Goal: Feedback & Contribution: Contribute content

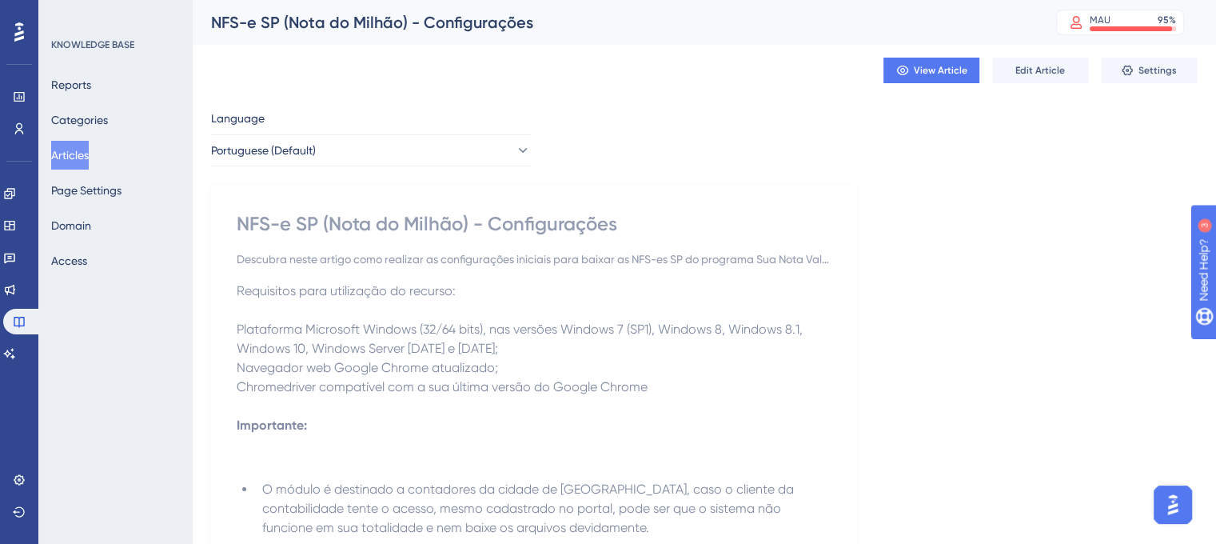
click at [67, 149] on button "Articles" at bounding box center [70, 155] width 38 height 29
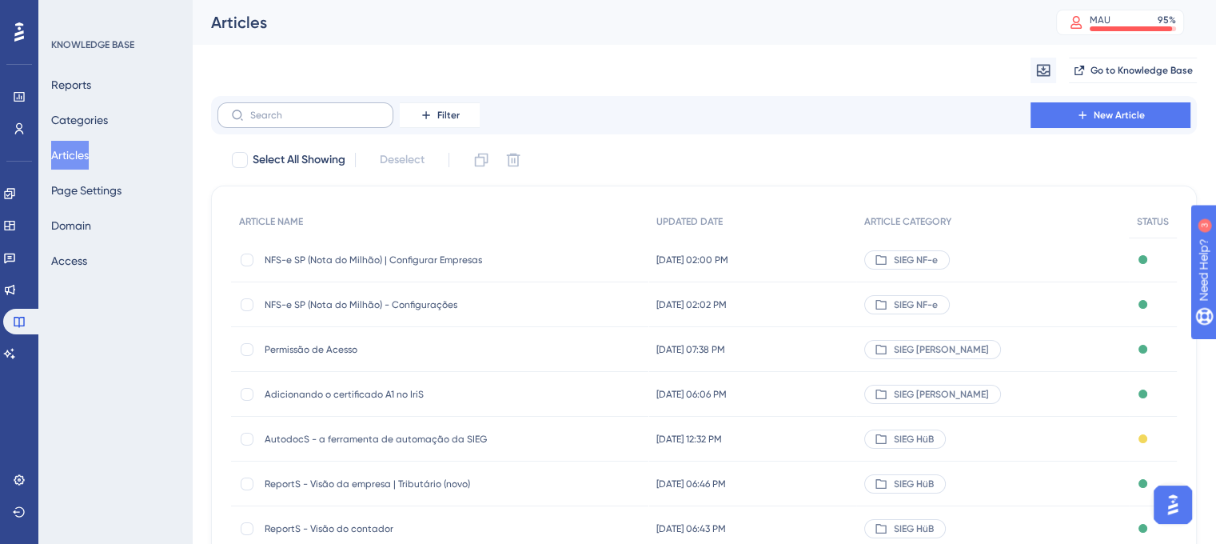
click at [322, 126] on label at bounding box center [305, 115] width 176 height 26
click at [322, 121] on input "text" at bounding box center [315, 115] width 130 height 11
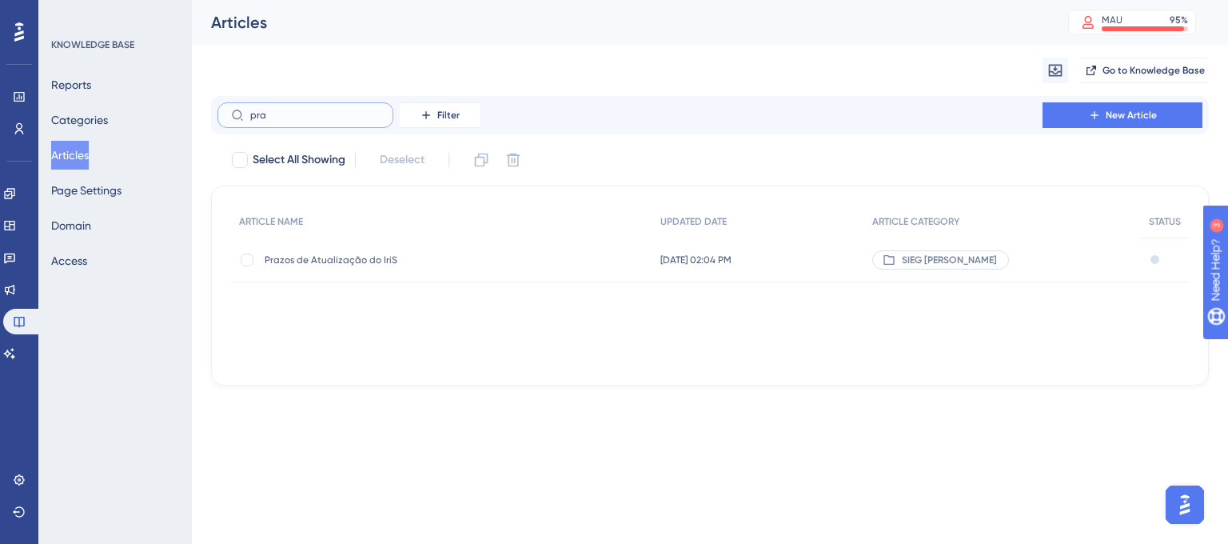
type input "prac"
checkbox input "true"
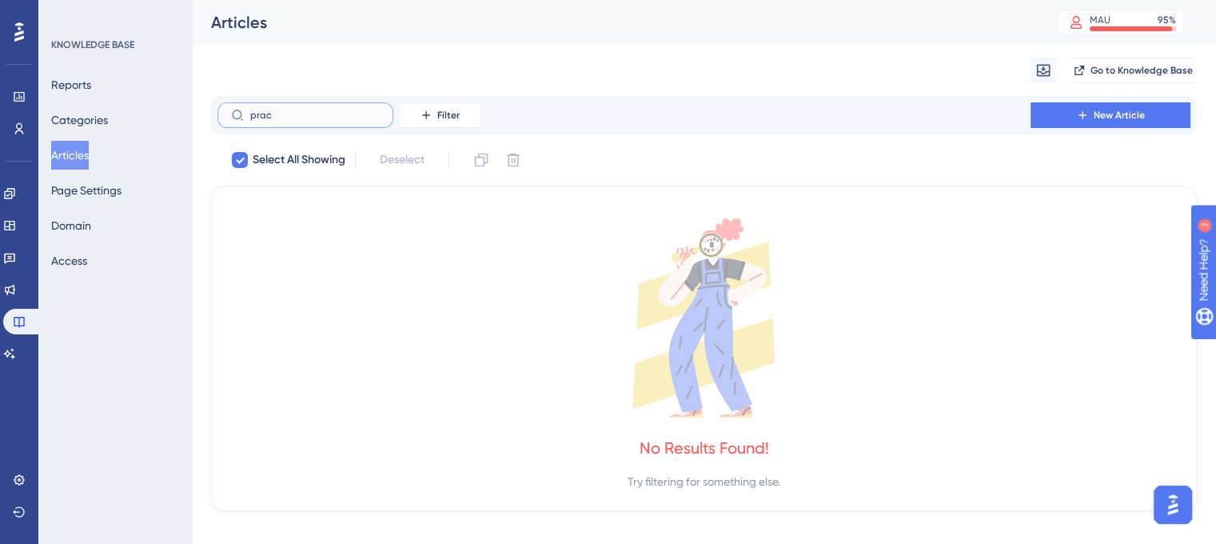
type input "pra"
checkbox input "false"
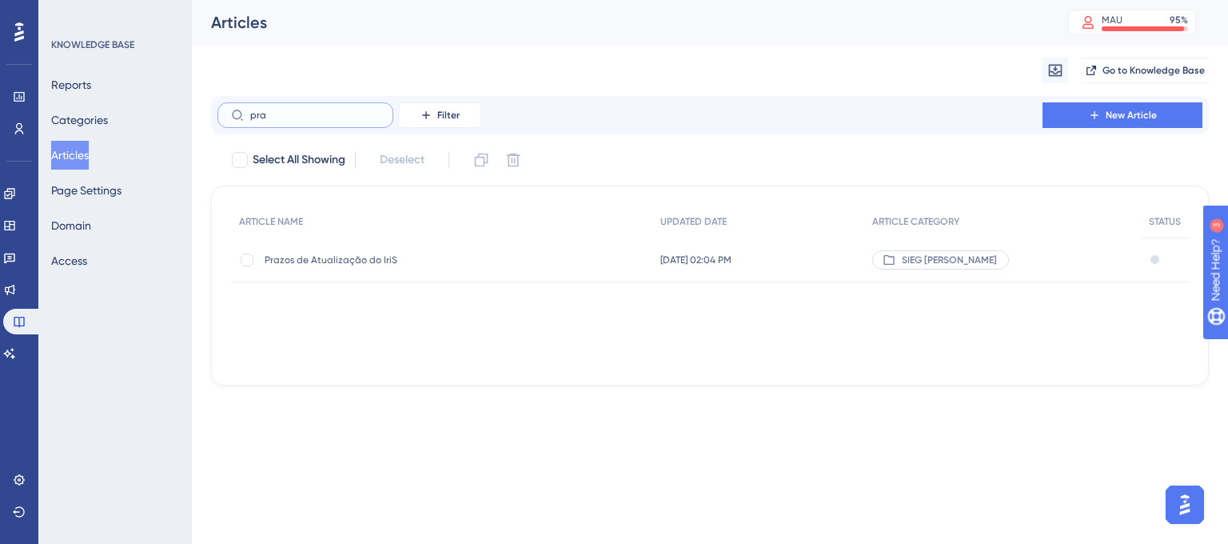
type input "pra"
click at [354, 267] on div "Prazos de Atualização do IriS Prazos de Atualização do IriS" at bounding box center [393, 259] width 256 height 45
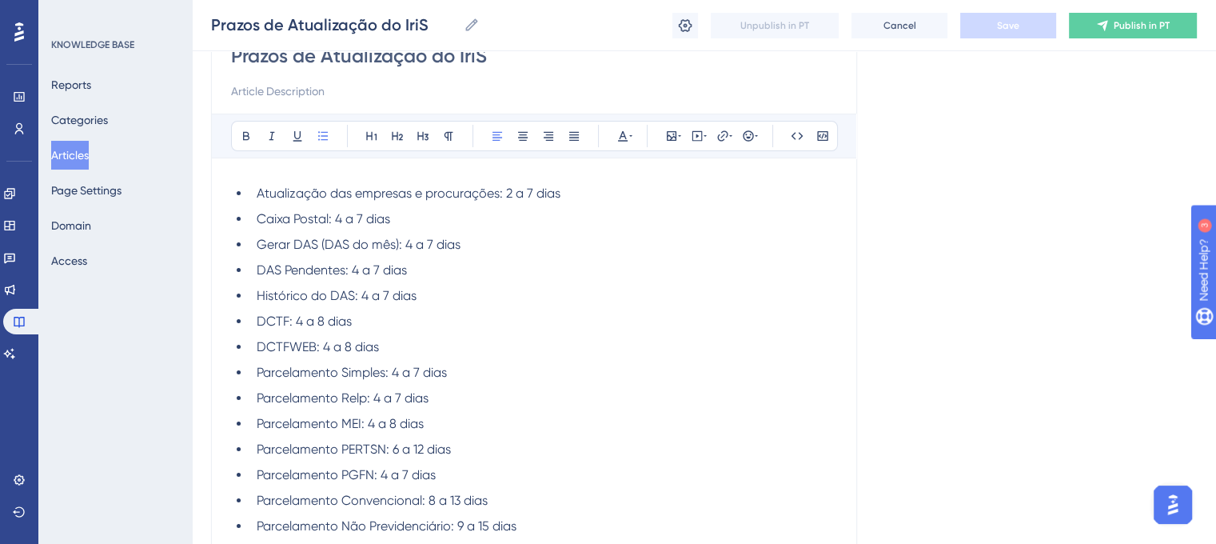
scroll to position [177, 0]
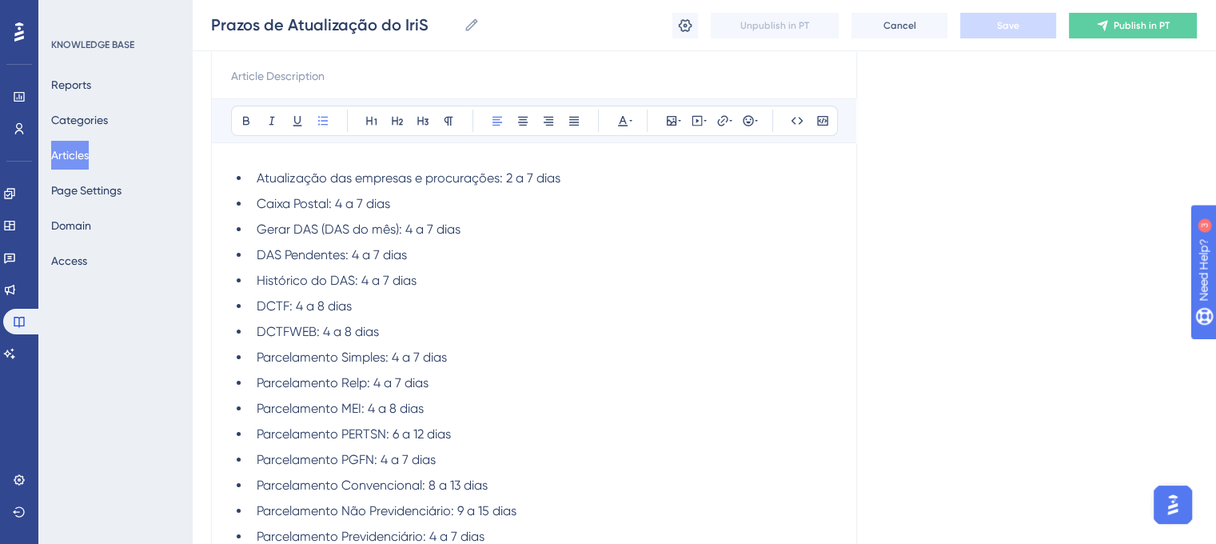
drag, startPoint x: 227, startPoint y: 169, endPoint x: 431, endPoint y: 296, distance: 239.8
click at [431, 296] on div "Prazos de Atualização do IriS Bold Italic Underline Bullet Point Heading 1 Head…" at bounding box center [534, 540] width 646 height 1076
click at [431, 297] on li "DCTF: 4 a 8 dias" at bounding box center [543, 306] width 587 height 19
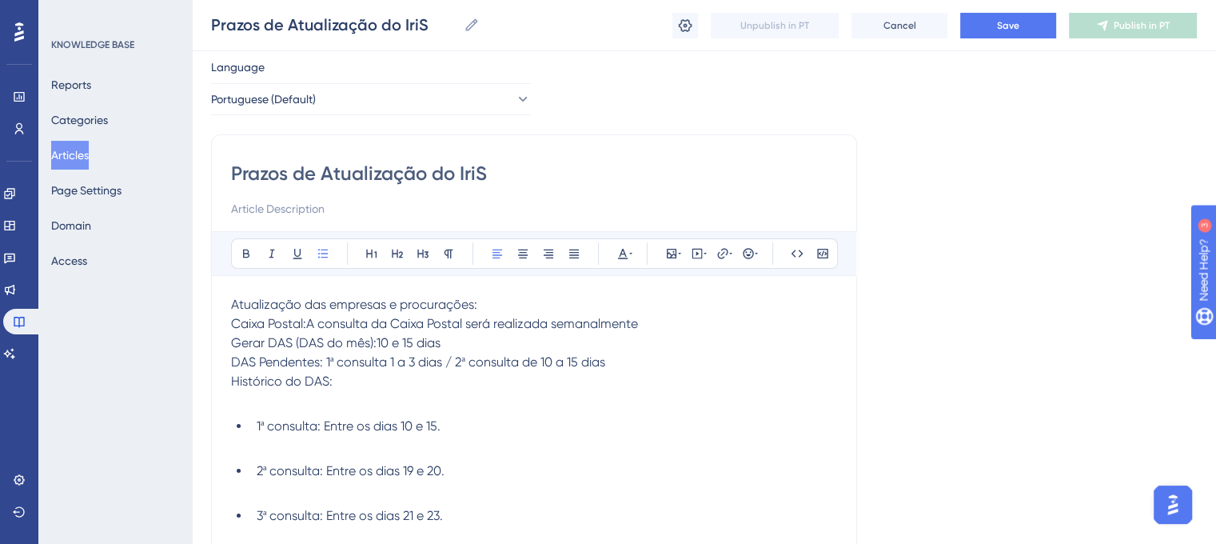
scroll to position [61, 0]
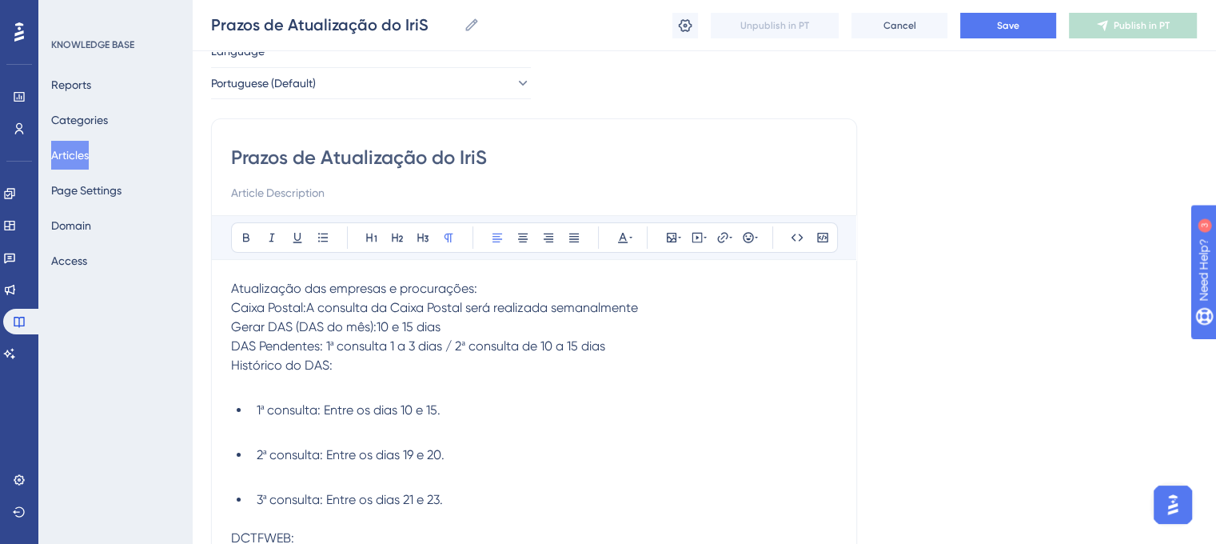
click at [486, 285] on p "Atualização das empresas e procurações: Caixa Postal:A consulta da Caixa Postal…" at bounding box center [534, 336] width 606 height 115
click at [540, 279] on p "Atualização das empresas e procurações: Caixa Postal:A consulta da Caixa Postal…" at bounding box center [534, 336] width 606 height 115
click at [556, 286] on span "Atualização das empresas e procurações: Entre os dias 01 e 05 dias" at bounding box center [428, 288] width 394 height 15
drag, startPoint x: 230, startPoint y: 284, endPoint x: 476, endPoint y: 292, distance: 246.4
click at [476, 292] on span "Atualização das empresas e procurações: 01 e 05 dias" at bounding box center [389, 288] width 317 height 15
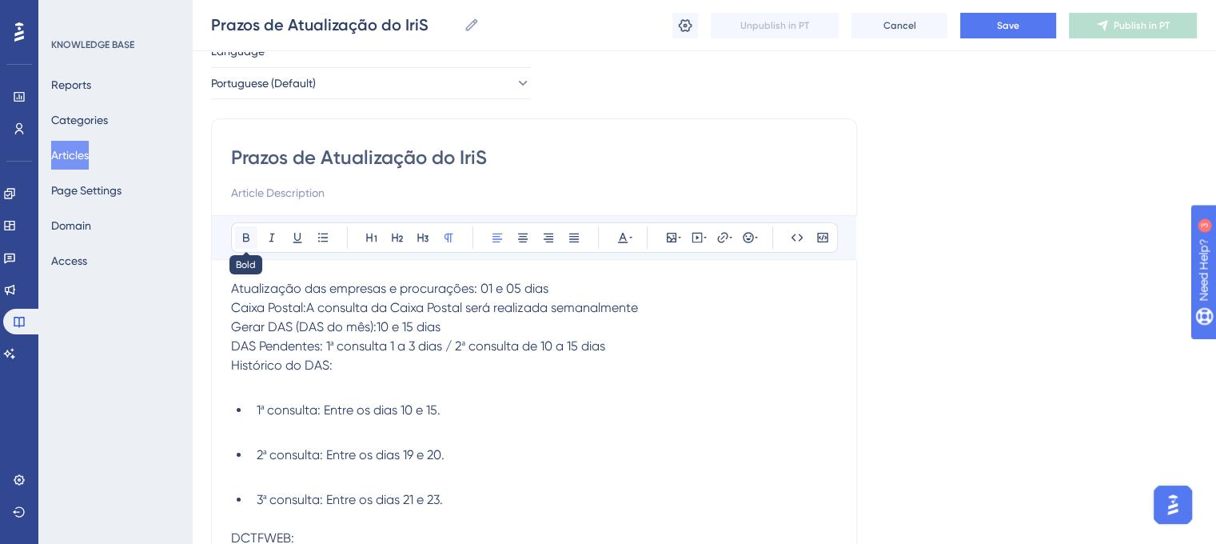
click at [247, 239] on icon at bounding box center [246, 237] width 13 height 13
click at [596, 287] on p "Atualização das empresas e procurações: 01 e 05 dias Caixa Postal:A consulta da…" at bounding box center [534, 336] width 606 height 115
click at [337, 319] on span "Gerar DAS (DAS do mês):10 e 15 dias" at bounding box center [335, 326] width 209 height 15
click at [329, 310] on span "Caixa Postal:A consulta da Caixa Postal será realizada semanalmente" at bounding box center [434, 307] width 407 height 15
click at [306, 306] on span "Caixa Postal:A consulta da Caixa Postal será realizada semanalmente" at bounding box center [434, 307] width 407 height 15
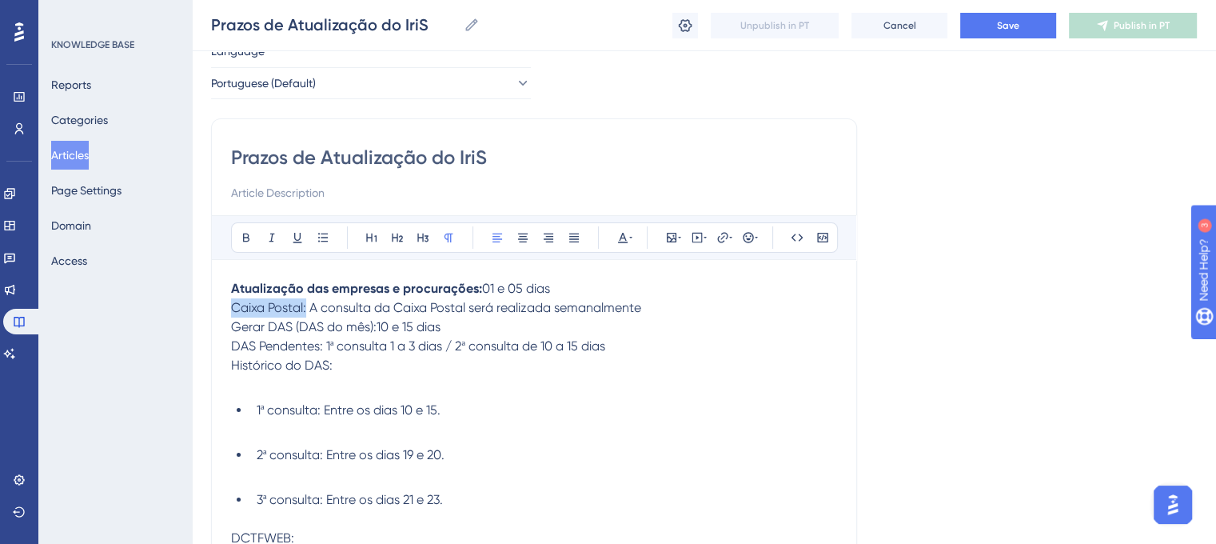
drag, startPoint x: 230, startPoint y: 305, endPoint x: 307, endPoint y: 311, distance: 77.0
click at [307, 311] on span "Caixa Postal: A consulta da Caixa Postal será realizada semanalmente" at bounding box center [436, 307] width 410 height 15
click at [245, 232] on icon at bounding box center [246, 237] width 13 height 13
click at [302, 325] on span "Gerar DAS (DAS do mês):10 e 15 dias" at bounding box center [335, 326] width 209 height 15
click at [374, 328] on span "Gerar DAS (DAS do mês):10 e 15 dias" at bounding box center [335, 326] width 209 height 15
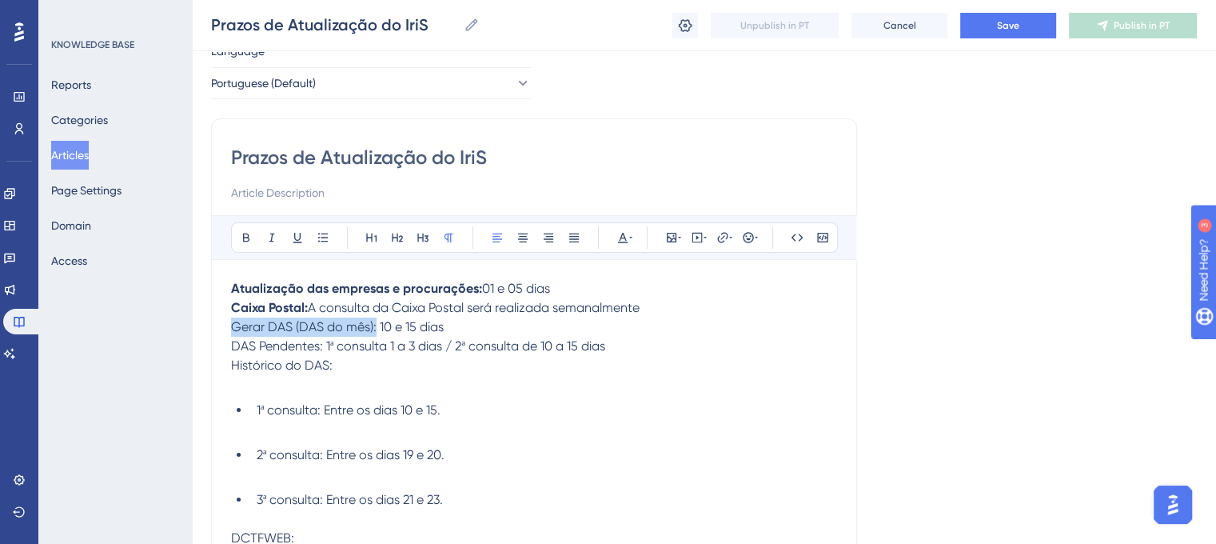
drag, startPoint x: 231, startPoint y: 324, endPoint x: 375, endPoint y: 335, distance: 144.3
click at [375, 335] on p "Atualização das empresas e procurações: 01 e 05 dias Caixa Postal: A consulta d…" at bounding box center [534, 336] width 606 height 115
click at [246, 236] on icon at bounding box center [246, 237] width 13 height 13
click at [697, 358] on p "Atualização das empresas e procurações: 01 e 05 dias Caixa Postal: A consulta d…" at bounding box center [534, 336] width 606 height 115
drag, startPoint x: 225, startPoint y: 340, endPoint x: 320, endPoint y: 348, distance: 95.5
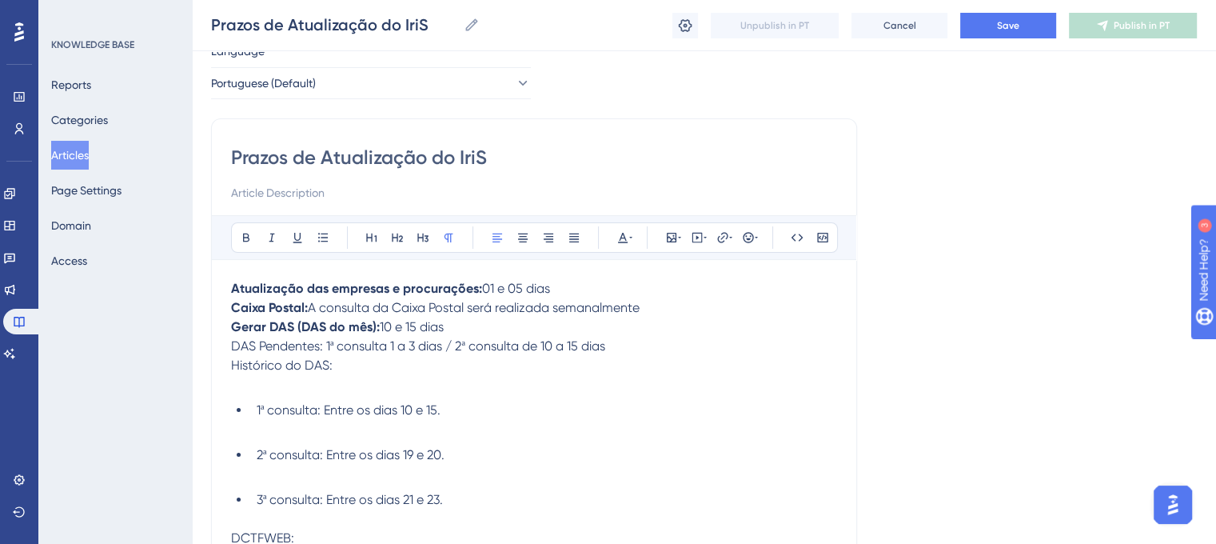
drag, startPoint x: 231, startPoint y: 346, endPoint x: 324, endPoint y: 352, distance: 92.9
click at [324, 352] on span "DAS Pendentes: 1ª consulta 1 a 3 dias / 2ª consulta de 10 a 15 dias" at bounding box center [418, 345] width 374 height 15
click at [246, 238] on icon at bounding box center [246, 237] width 13 height 13
drag, startPoint x: 230, startPoint y: 364, endPoint x: 270, endPoint y: 365, distance: 40.0
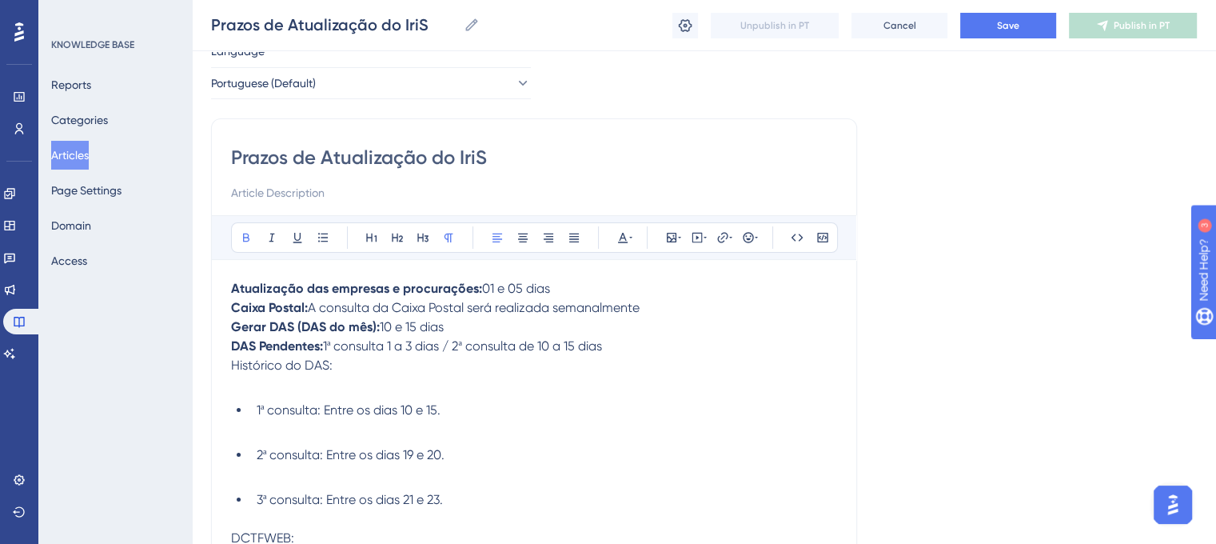
drag, startPoint x: 232, startPoint y: 367, endPoint x: 332, endPoint y: 373, distance: 100.1
click at [332, 373] on p "Atualização das empresas e procurações: 01 e 05 dias Caixa Postal: A consulta d…" at bounding box center [534, 336] width 606 height 115
click at [242, 236] on icon at bounding box center [246, 237] width 13 height 13
click at [341, 391] on p "Atualização das empresas e procurações: 01 e 05 dias Caixa Postal: A consulta d…" at bounding box center [534, 336] width 606 height 115
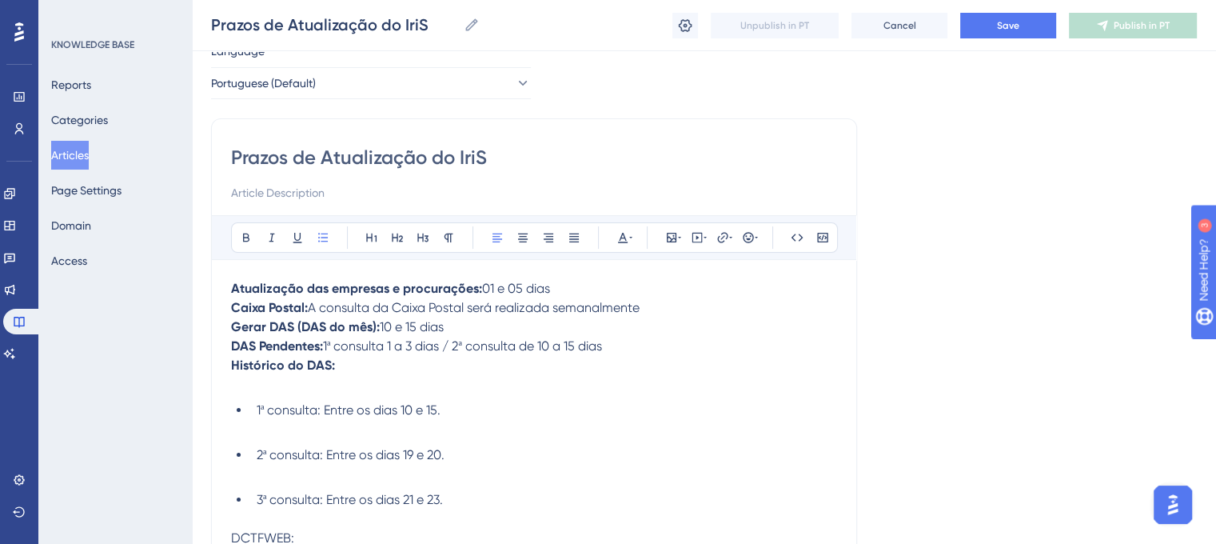
click at [277, 394] on p "Atualização das empresas e procurações: 01 e 05 dias Caixa Postal: A consulta d…" at bounding box center [534, 336] width 606 height 115
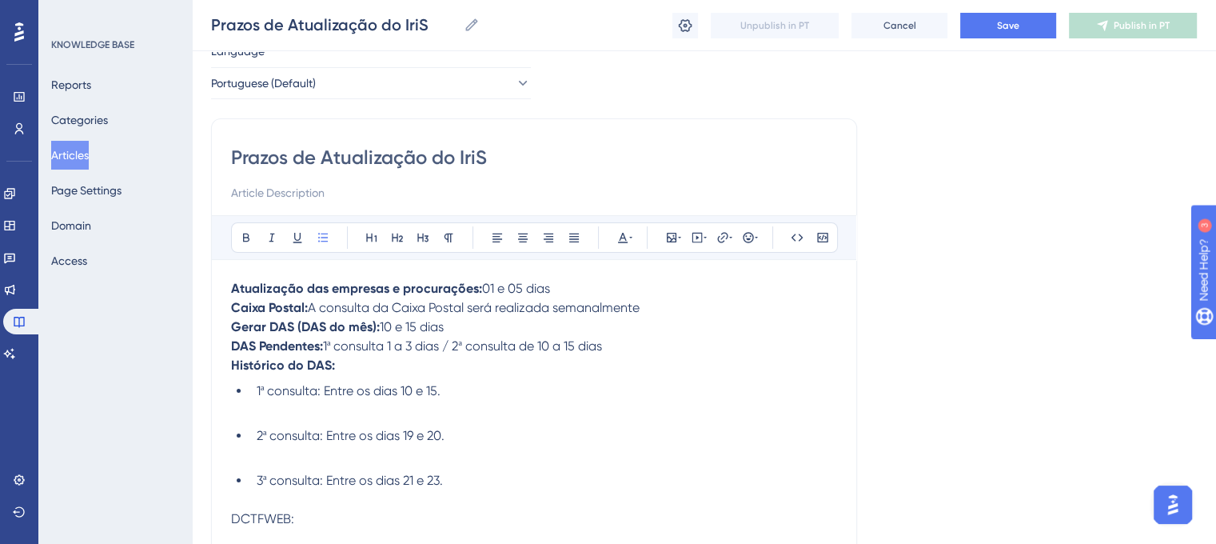
click at [284, 418] on li "1ª consulta: Entre os dias 10 e 15." at bounding box center [543, 400] width 587 height 38
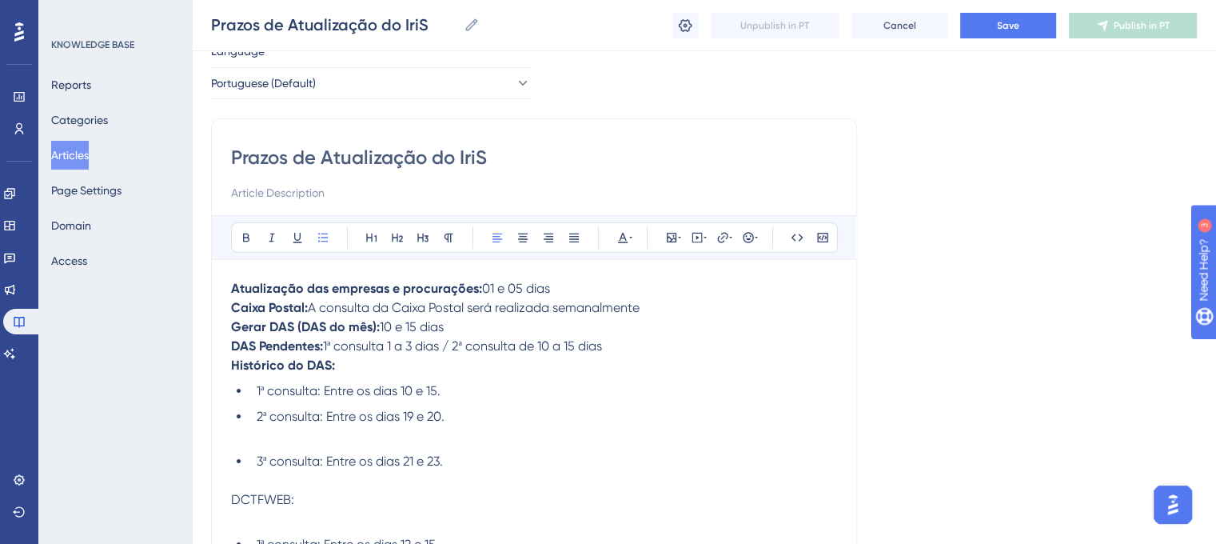
click at [288, 445] on li "2ª consulta: Entre os dias 19 e 20." at bounding box center [543, 426] width 587 height 38
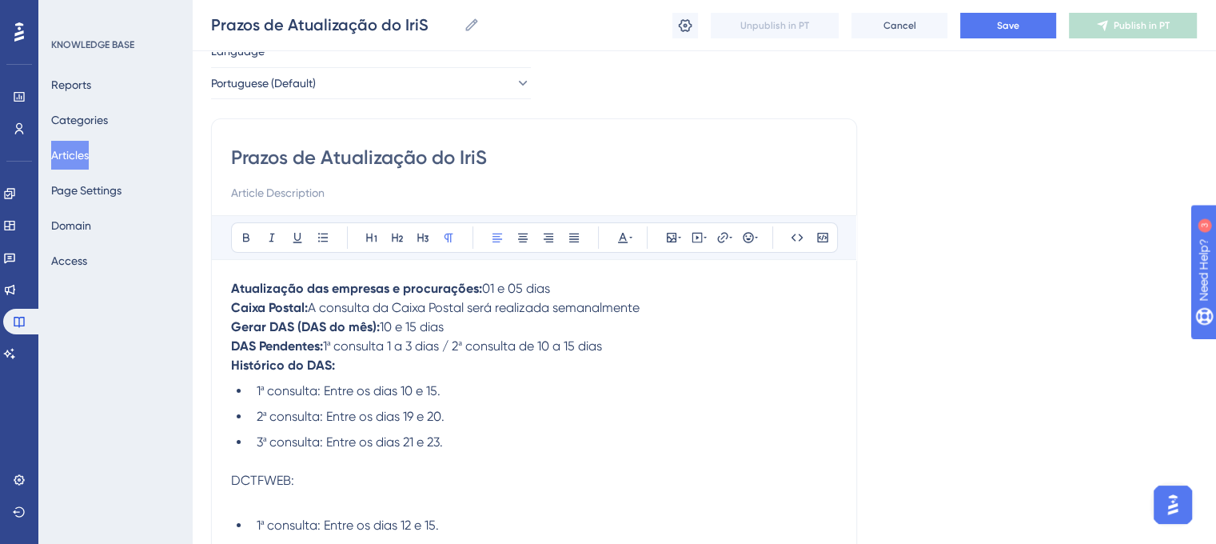
click at [237, 484] on span "DCTFWEB:" at bounding box center [262, 479] width 63 height 15
click at [238, 507] on p "DCTFWEB:" at bounding box center [534, 490] width 606 height 38
click at [248, 468] on ul "1ª consulta: Entre os dias 10 e 15. 2ª consulta: Entre os dias 19 e 20. 3ª cons…" at bounding box center [534, 426] width 606 height 90
drag, startPoint x: 302, startPoint y: 462, endPoint x: 213, endPoint y: 460, distance: 88.8
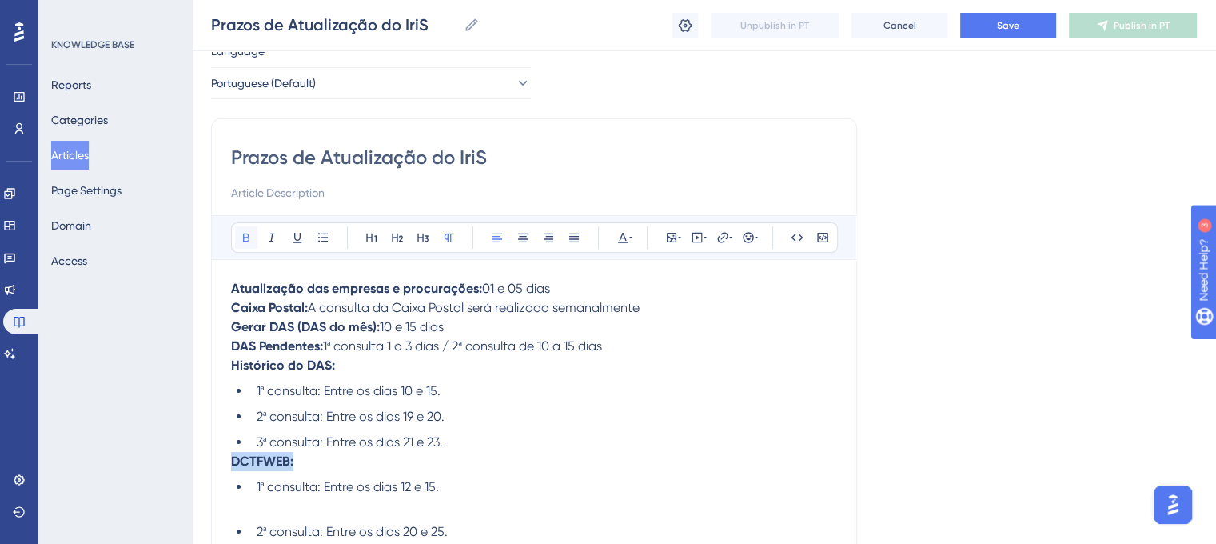
click at [245, 231] on icon at bounding box center [246, 237] width 13 height 13
click at [647, 415] on li "2ª consulta: Entre os dias 19 e 20." at bounding box center [543, 416] width 587 height 19
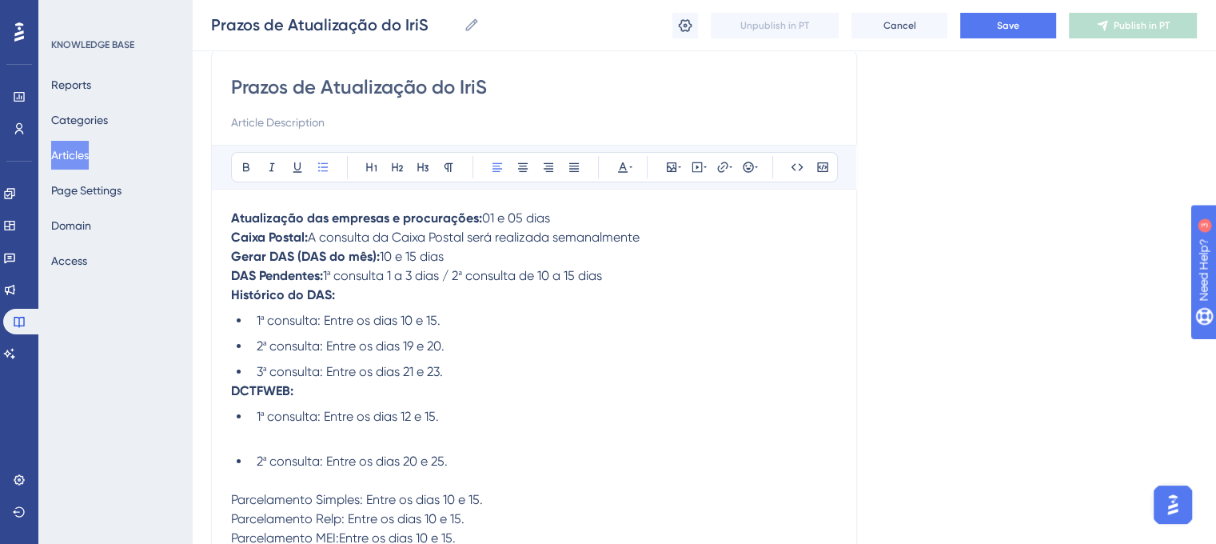
scroll to position [137, 0]
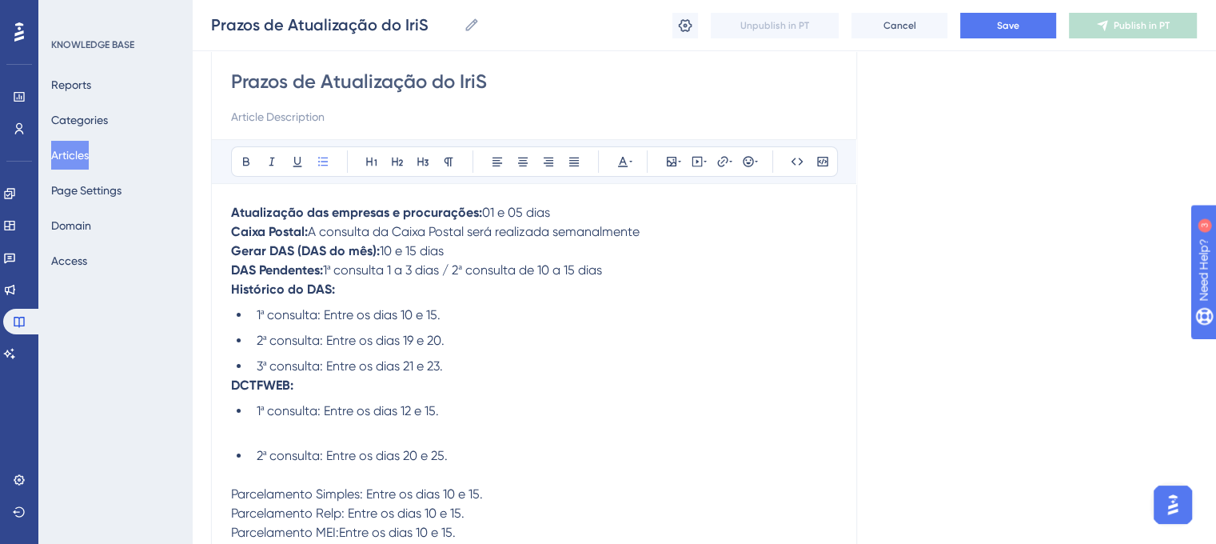
click at [307, 440] on li "1ª consulta: Entre os dias 12 e 15." at bounding box center [543, 420] width 587 height 38
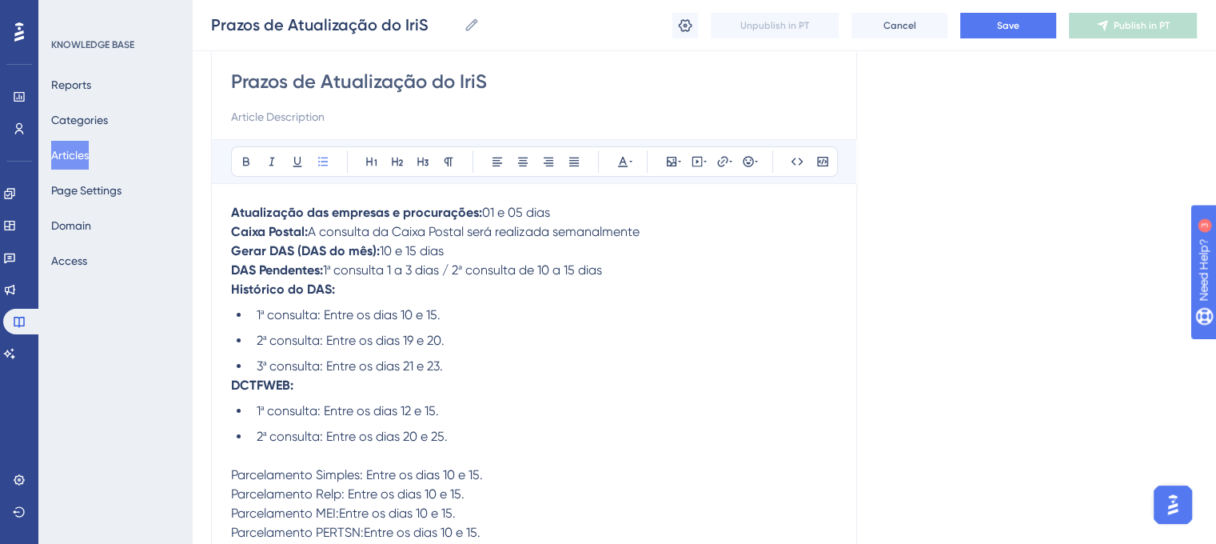
click at [302, 460] on li "2ª consulta: Entre os dias 20 e 25." at bounding box center [543, 446] width 587 height 38
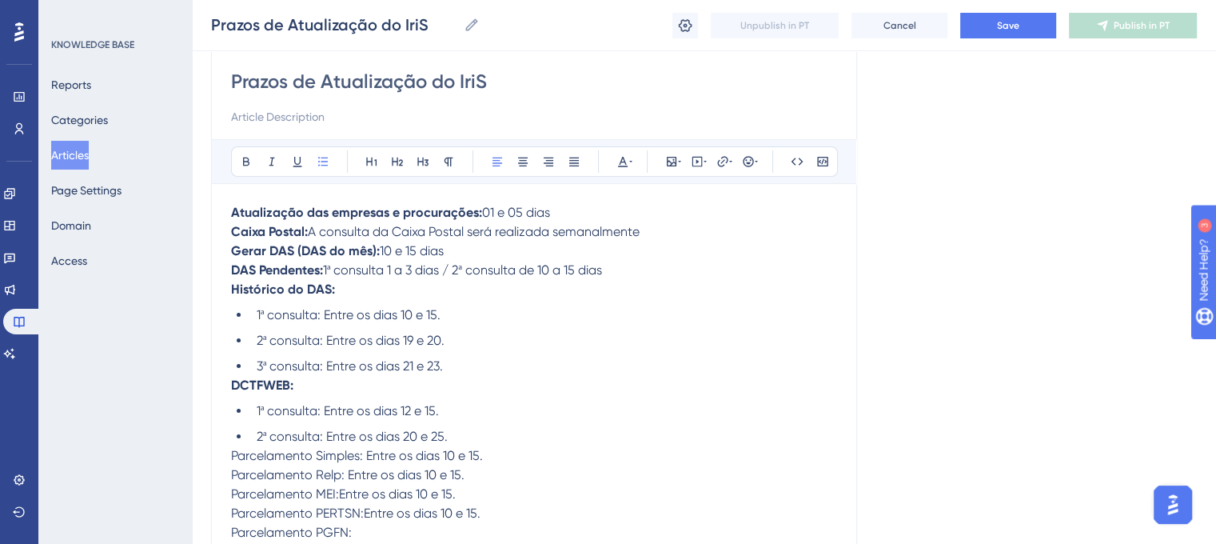
drag, startPoint x: 227, startPoint y: 453, endPoint x: 361, endPoint y: 457, distance: 134.4
drag, startPoint x: 361, startPoint y: 457, endPoint x: 230, endPoint y: 460, distance: 131.1
click at [231, 460] on span "Parcelamento Simples: Entre os dias 10 e 15." at bounding box center [357, 455] width 252 height 15
click at [249, 155] on icon at bounding box center [246, 161] width 13 height 13
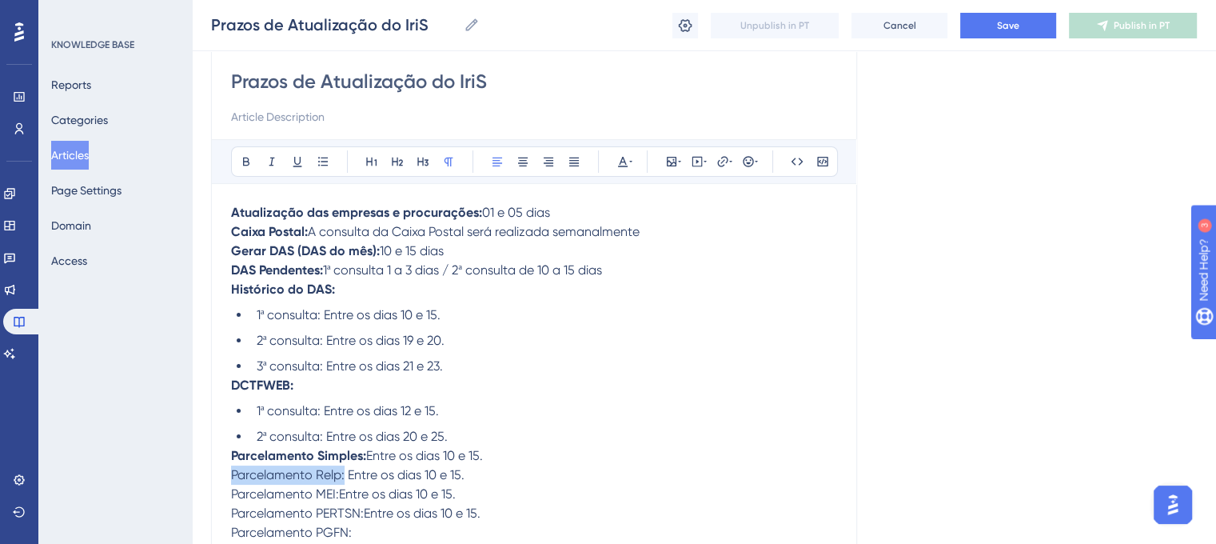
drag, startPoint x: 233, startPoint y: 476, endPoint x: 345, endPoint y: 479, distance: 112.0
click at [345, 479] on span "Parcelamento Relp: Entre os dias 10 e 15." at bounding box center [347, 474] width 233 height 15
click at [245, 153] on button at bounding box center [246, 161] width 22 height 22
click at [688, 367] on li "3ª consulta: Entre os dias 21 e 23." at bounding box center [543, 366] width 587 height 19
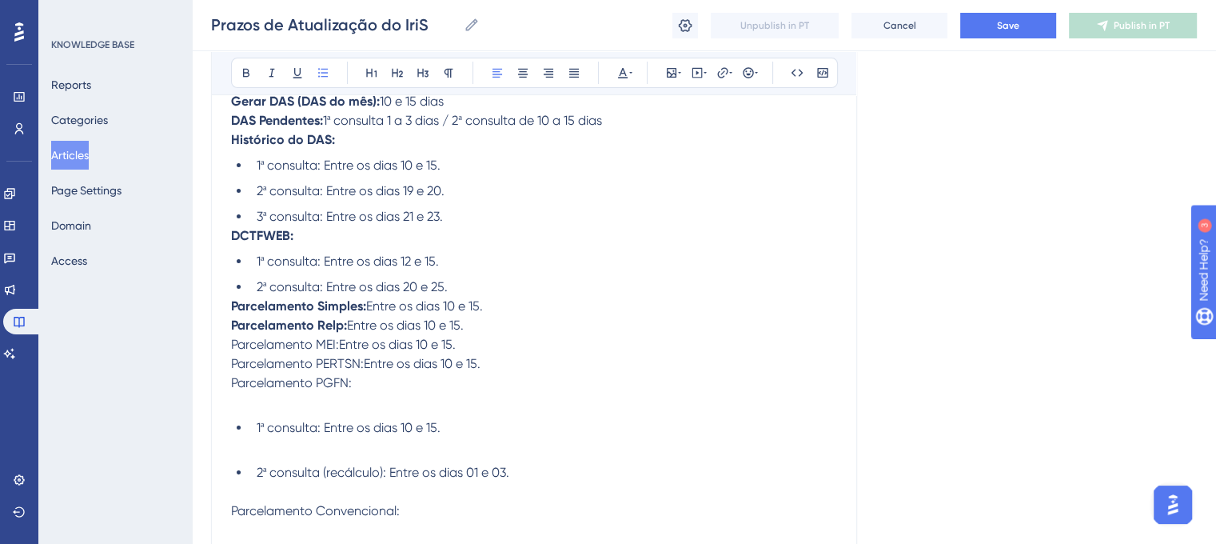
scroll to position [289, 0]
drag, startPoint x: 226, startPoint y: 345, endPoint x: 308, endPoint y: 348, distance: 81.6
click at [338, 346] on span "Parcelamento MEI:Entre os dias 10 e 15." at bounding box center [343, 341] width 225 height 15
drag, startPoint x: 337, startPoint y: 345, endPoint x: 224, endPoint y: 342, distance: 113.6
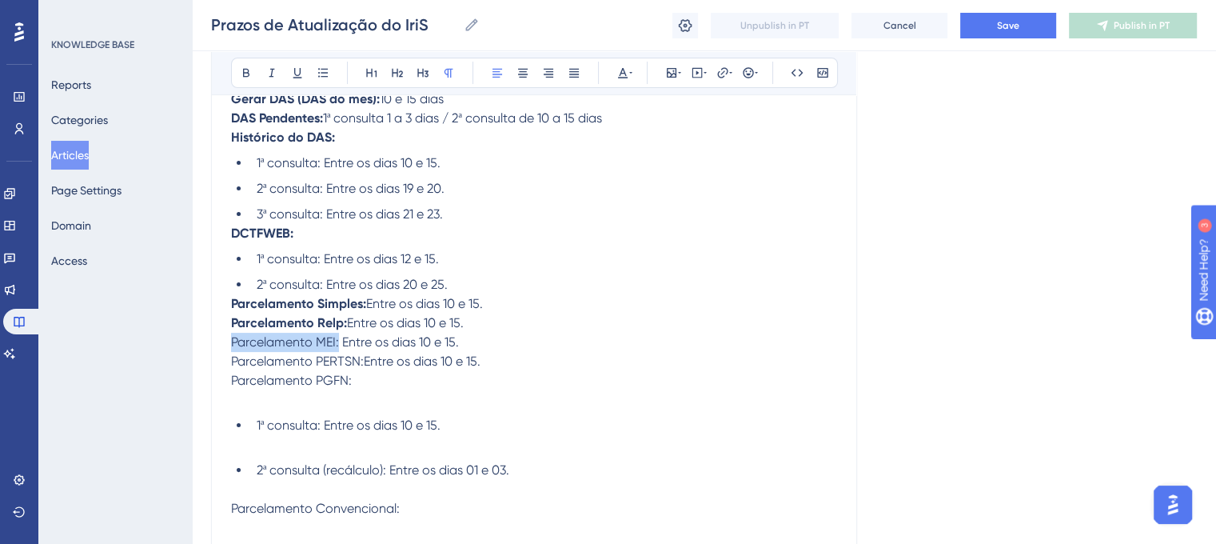
click at [244, 70] on icon at bounding box center [246, 72] width 13 height 13
click at [275, 369] on span "Parcelamento PERTSN:Entre os dias 10 e 15." at bounding box center [355, 360] width 249 height 15
click at [359, 369] on span "Parcelamento PERTSN:Entre os dias 10 e 15." at bounding box center [355, 360] width 249 height 15
click at [359, 367] on span "Parcelamento PERTSN:Entre os dias 10 e 15." at bounding box center [355, 360] width 249 height 15
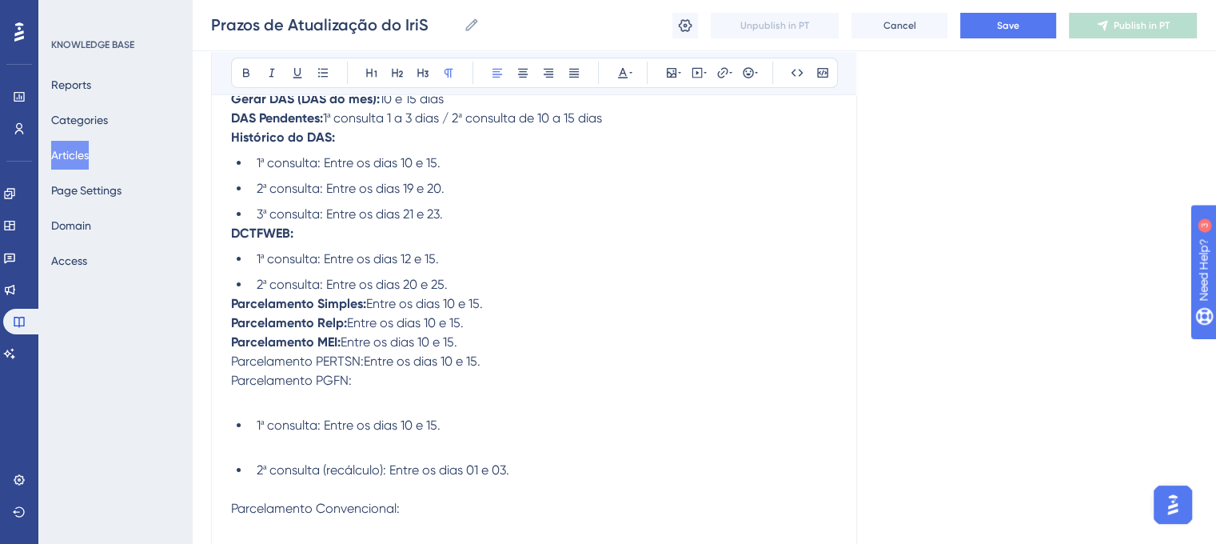
click at [364, 367] on span "Parcelamento PERTSN:Entre os dias 10 e 15." at bounding box center [355, 360] width 249 height 15
drag, startPoint x: 231, startPoint y: 361, endPoint x: 362, endPoint y: 370, distance: 131.4
click at [362, 369] on span "Parcelamento PERTSN: Entre os dias 10 e 15." at bounding box center [357, 360] width 253 height 15
click at [247, 68] on icon at bounding box center [246, 72] width 13 height 13
click at [429, 364] on span "Entre os dias 10 e 15." at bounding box center [423, 360] width 117 height 15
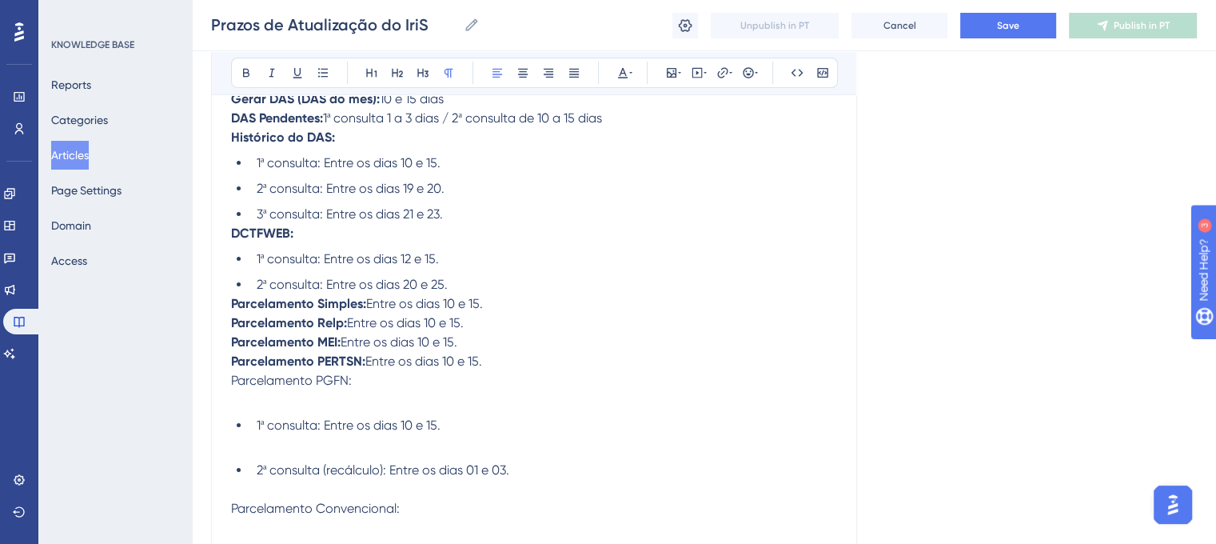
drag, startPoint x: 228, startPoint y: 381, endPoint x: 352, endPoint y: 386, distance: 124.0
drag, startPoint x: 352, startPoint y: 386, endPoint x: 228, endPoint y: 384, distance: 123.9
click at [244, 64] on button at bounding box center [246, 73] width 22 height 22
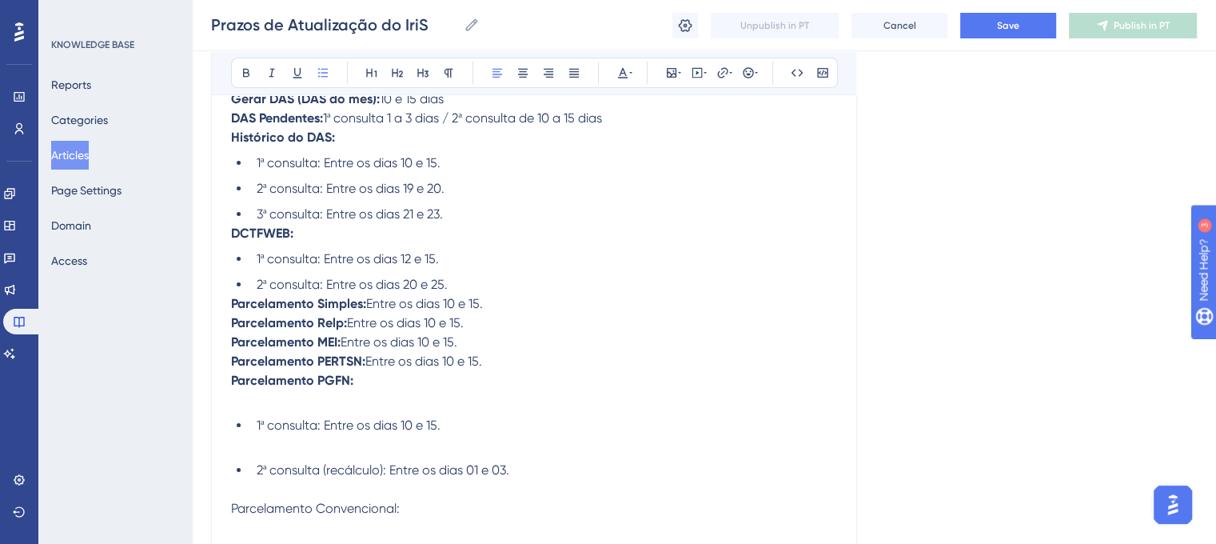
click at [274, 408] on p "Parcelamento Simples: Entre os dias 10 e 15. Parcelamento Relp: Entre os dias 1…" at bounding box center [534, 351] width 606 height 115
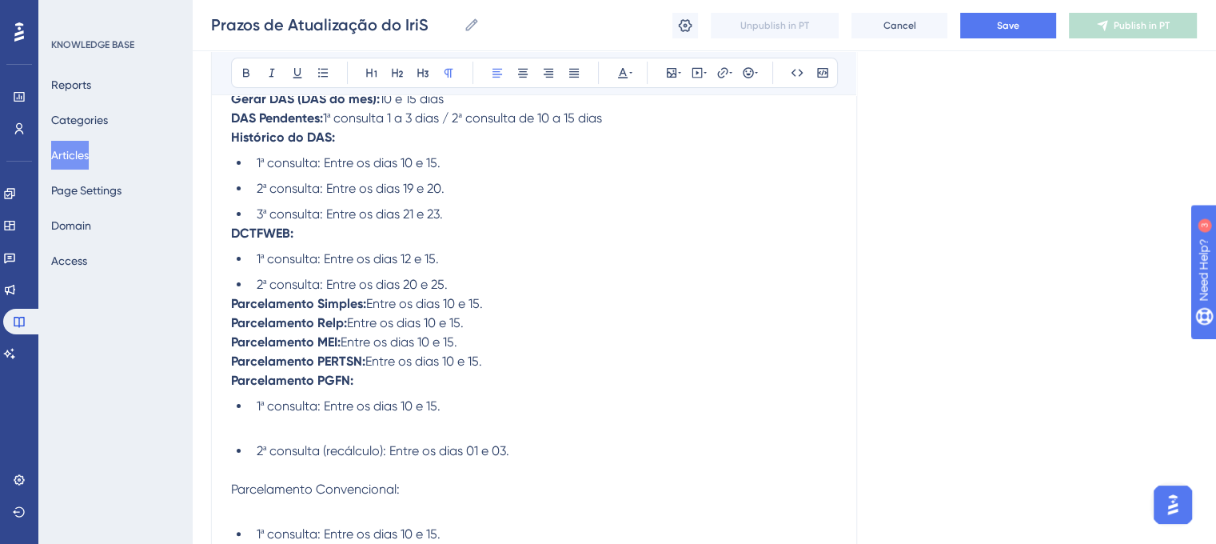
click at [278, 435] on li "1ª consulta: Entre os dias 10 e 15." at bounding box center [543, 416] width 587 height 38
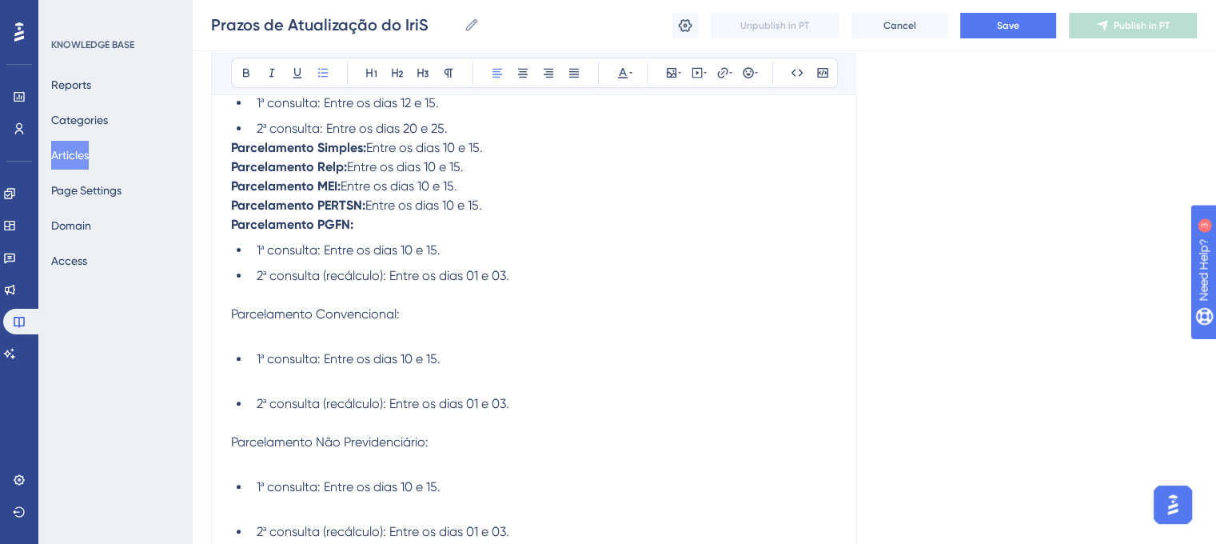
scroll to position [458, 0]
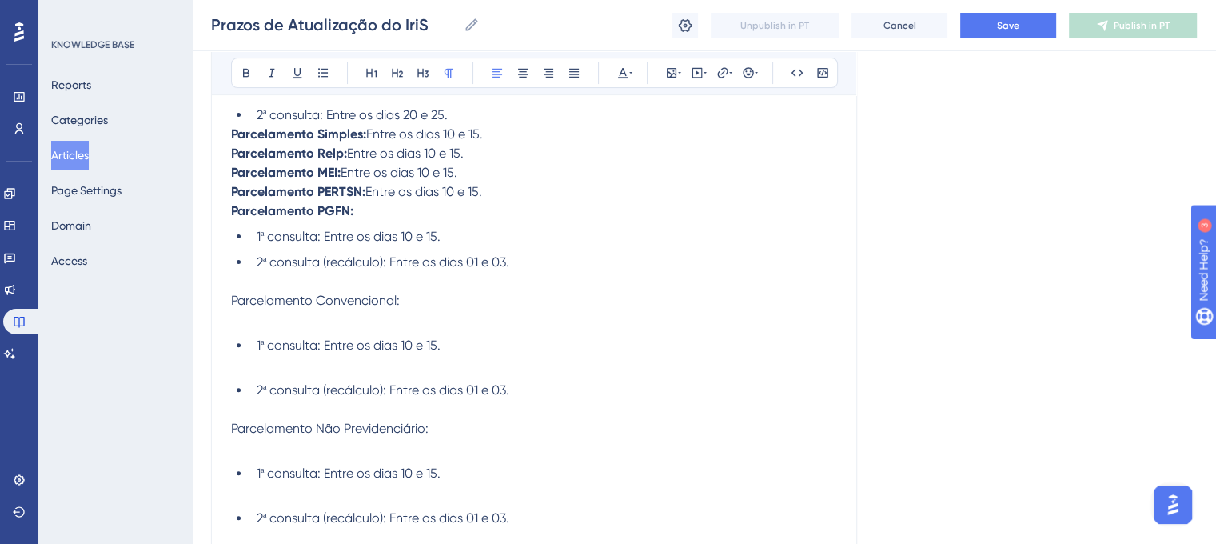
click at [233, 306] on span "Parcelamento Convencional:" at bounding box center [315, 300] width 169 height 15
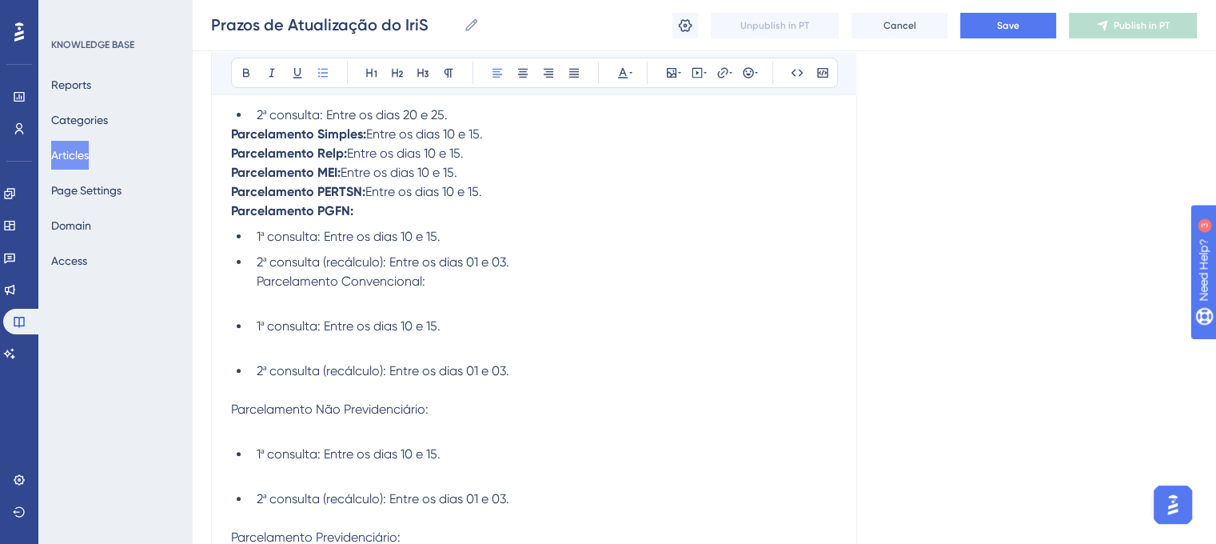
click at [257, 284] on span "Parcelamento Convencional:" at bounding box center [341, 280] width 169 height 15
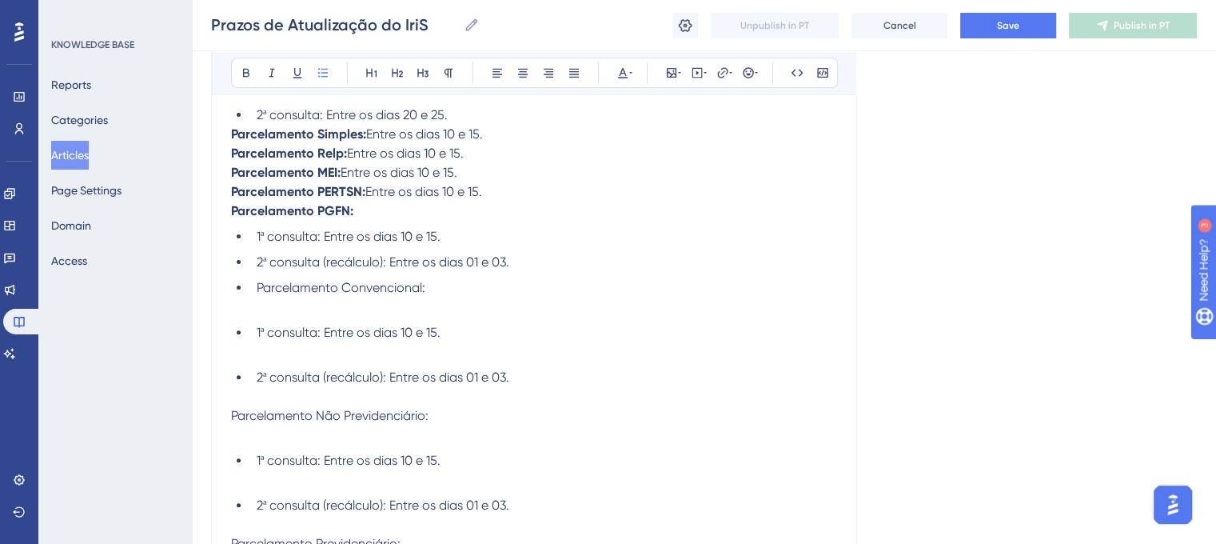
click at [254, 314] on li "Parcelamento Convencional:" at bounding box center [543, 297] width 587 height 38
click at [253, 293] on li "Parcelamento Convencional:" at bounding box center [543, 297] width 587 height 38
drag, startPoint x: 248, startPoint y: 293, endPoint x: 233, endPoint y: 291, distance: 14.6
click at [233, 291] on ul "1ª consulta: Entre os dias 10 e 15. 2ª consulta (recálculo): Entre os dias 01 e…" at bounding box center [534, 316] width 606 height 179
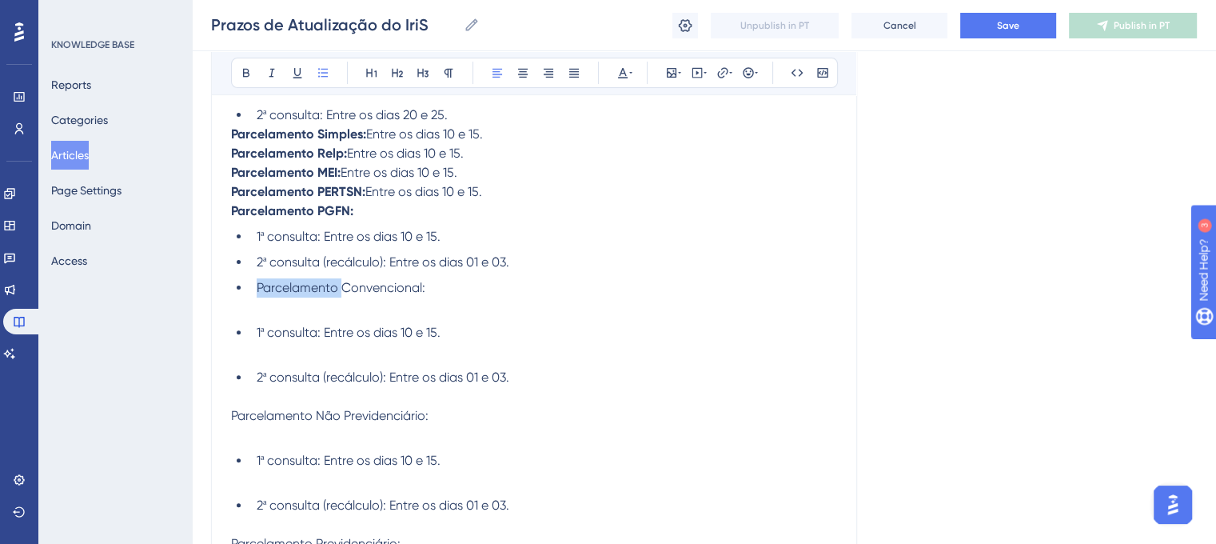
click at [233, 291] on ul "1ª consulta: Entre os dias 10 e 15. 2ª consulta (recálculo): Entre os dias 01 e…" at bounding box center [534, 316] width 606 height 179
click at [250, 293] on li "Parcelamento Convencional:" at bounding box center [543, 297] width 587 height 38
click at [249, 298] on ul "1ª consulta: Entre os dias 10 e 15. 2ª consulta (recálculo): Entre os dias 01 e…" at bounding box center [534, 316] width 606 height 179
click at [245, 293] on ul "1ª consulta: Entre os dias 10 e 15. 2ª consulta (recálculo): Entre os dias 01 e…" at bounding box center [534, 316] width 606 height 179
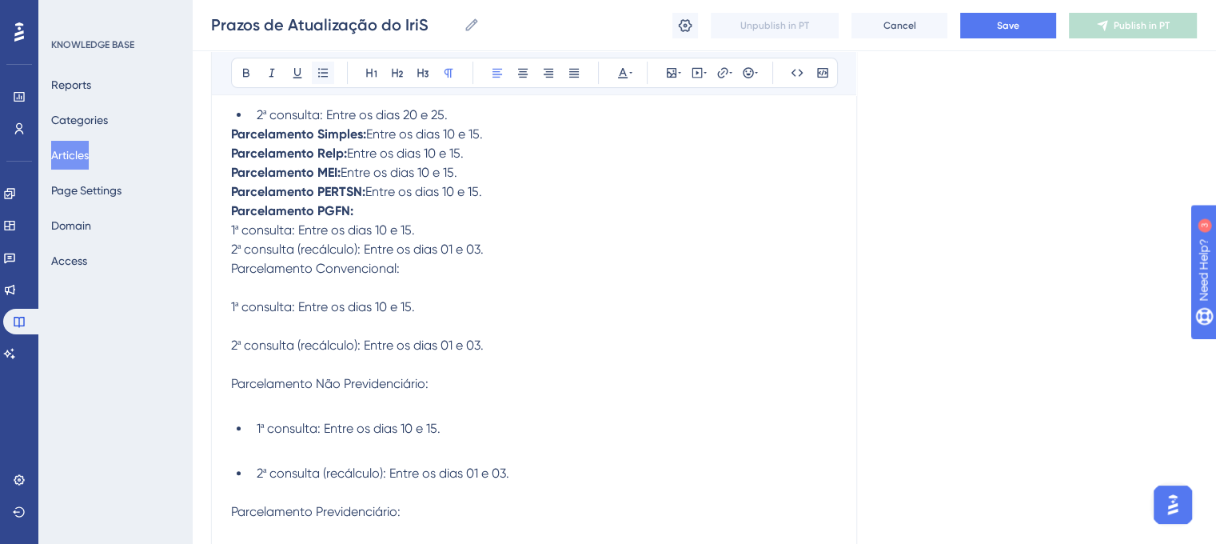
click at [320, 66] on icon at bounding box center [323, 72] width 13 height 13
click at [233, 228] on span "1ª consulta: Entre os dias 10 e 15." at bounding box center [323, 229] width 184 height 15
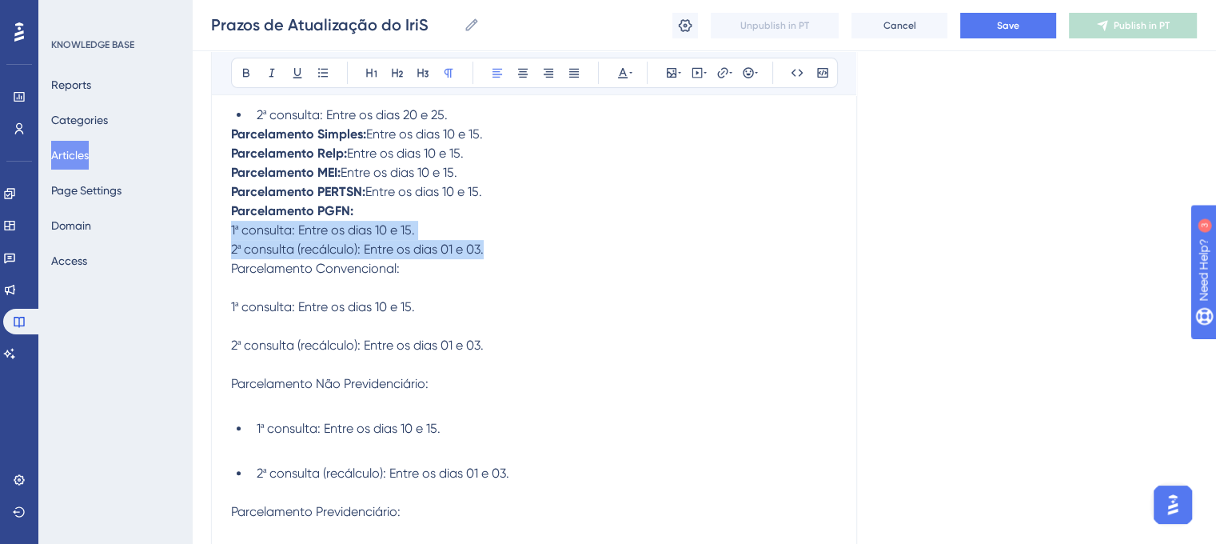
drag, startPoint x: 233, startPoint y: 228, endPoint x: 489, endPoint y: 265, distance: 259.2
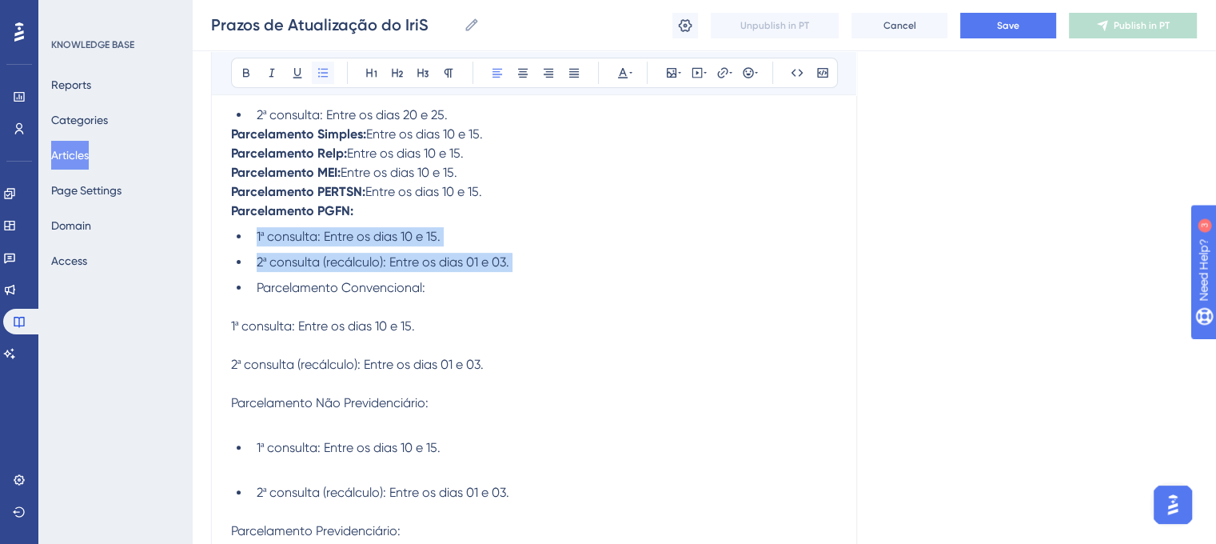
click at [320, 67] on icon at bounding box center [323, 72] width 13 height 13
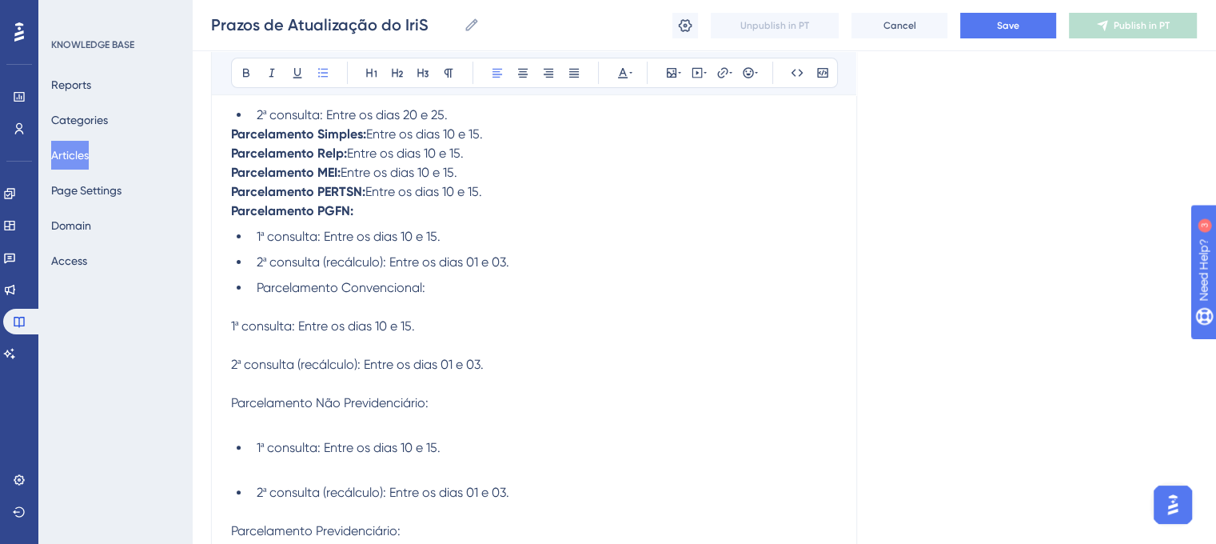
click at [261, 293] on span "Parcelamento Convencional:" at bounding box center [341, 287] width 169 height 15
drag, startPoint x: 449, startPoint y: 297, endPoint x: 233, endPoint y: 295, distance: 215.9
click at [233, 295] on ul "1ª consulta: Entre os dias 10 e 15. 2ª consulta (recálculo): Entre os dias 01 e…" at bounding box center [534, 272] width 606 height 90
drag, startPoint x: 249, startPoint y: 293, endPoint x: 233, endPoint y: 293, distance: 16.0
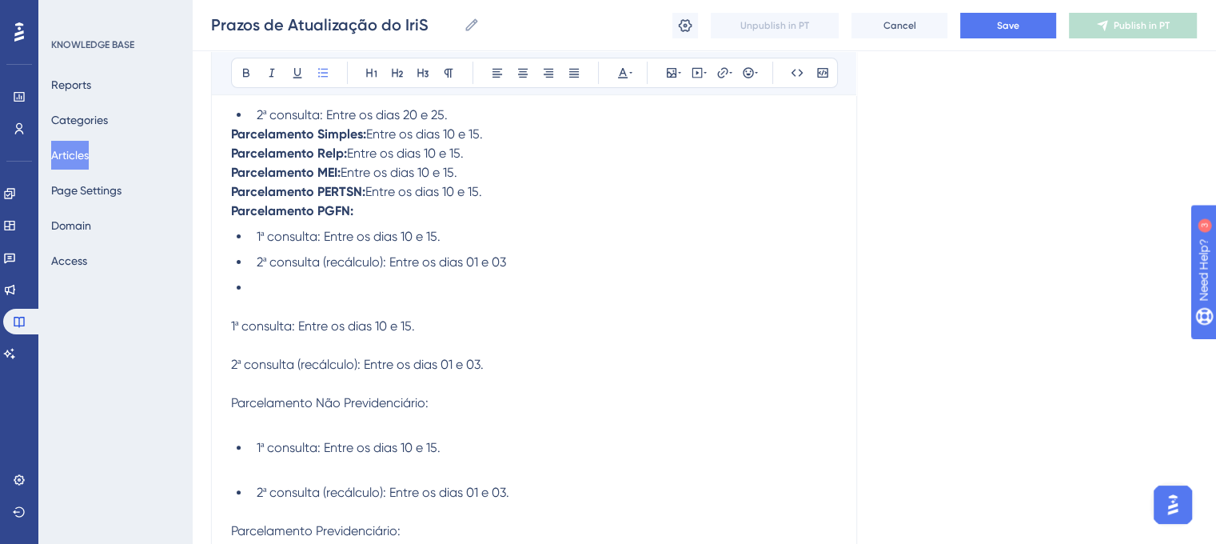
click at [233, 293] on ul "1ª consulta: Entre os dias 10 e 15. 2ª consulta (recálculo): Entre os dias 01 e…" at bounding box center [534, 272] width 606 height 90
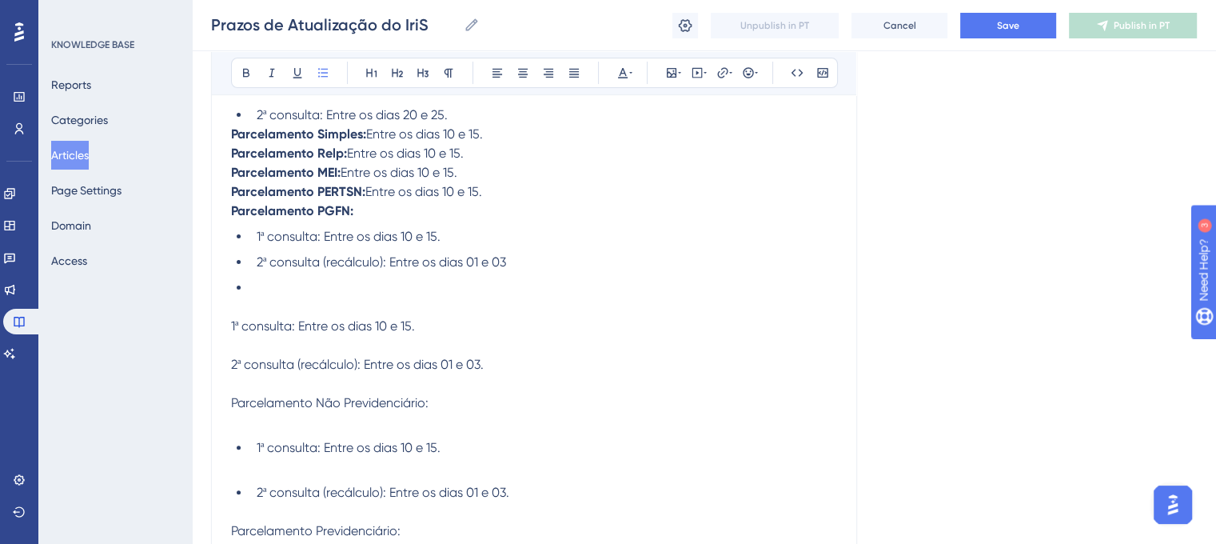
click at [233, 293] on ul "1ª consulta: Entre os dias 10 e 15. 2ª consulta (recálculo): Entre os dias 01 e…" at bounding box center [534, 272] width 606 height 90
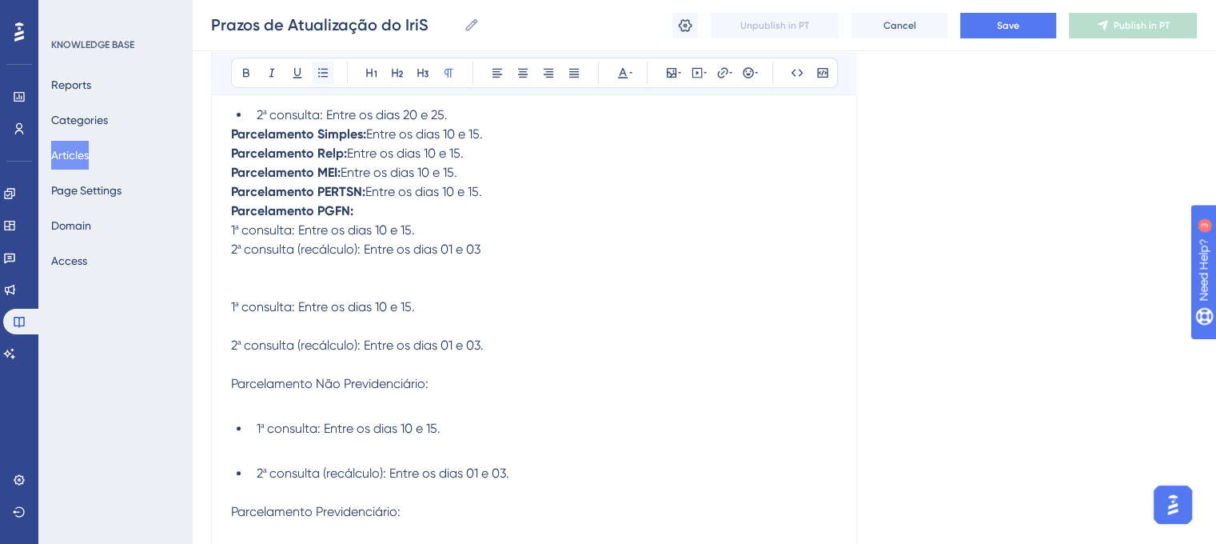
click at [323, 75] on icon at bounding box center [323, 72] width 13 height 13
drag, startPoint x: 227, startPoint y: 230, endPoint x: 486, endPoint y: 248, distance: 259.6
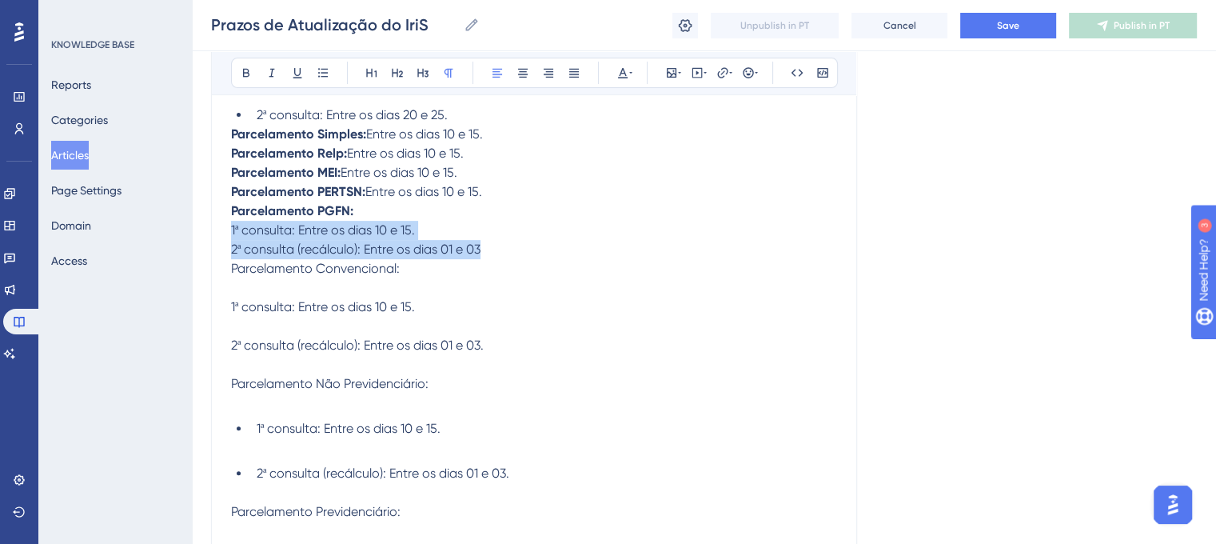
drag, startPoint x: 486, startPoint y: 248, endPoint x: 230, endPoint y: 229, distance: 256.5
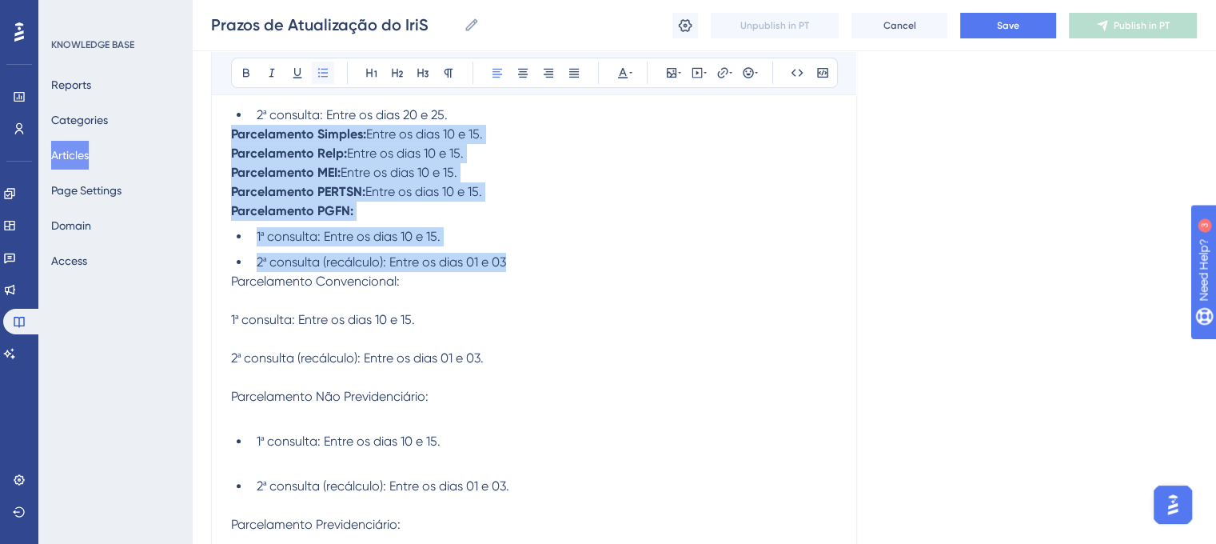
click at [319, 70] on icon at bounding box center [323, 72] width 13 height 13
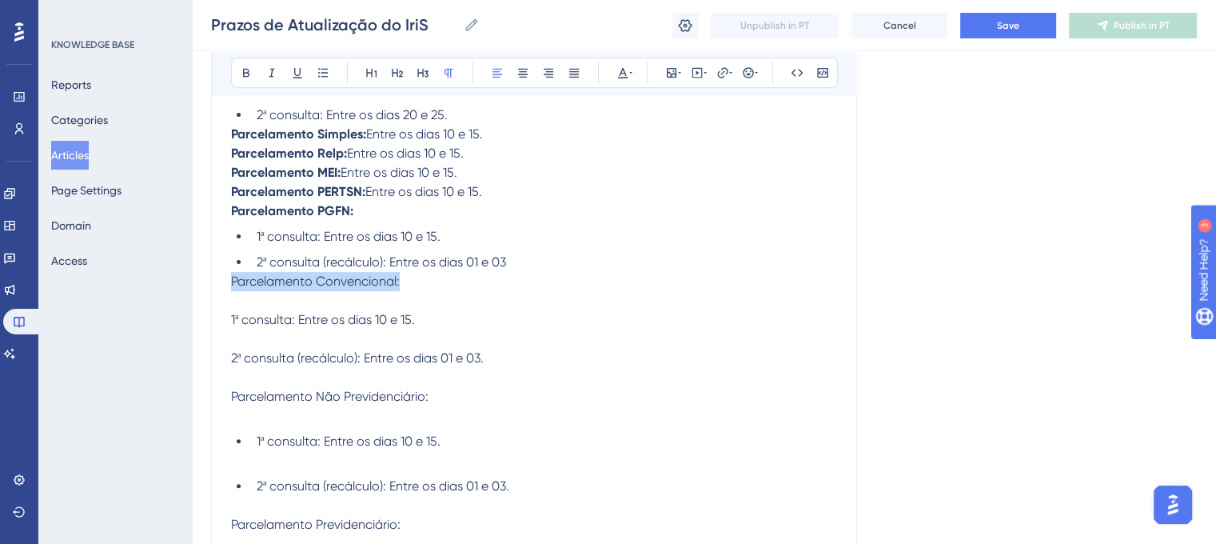
drag, startPoint x: 233, startPoint y: 283, endPoint x: 400, endPoint y: 293, distance: 166.6
click at [400, 293] on p "Parcelamento Convencional:" at bounding box center [534, 291] width 606 height 38
click at [245, 66] on icon at bounding box center [246, 72] width 13 height 13
click at [400, 289] on strong "Parcelamento Convencional:" at bounding box center [317, 280] width 173 height 15
click at [331, 322] on span "1ª consulta: Entre os dias 10 e 15." at bounding box center [323, 319] width 184 height 15
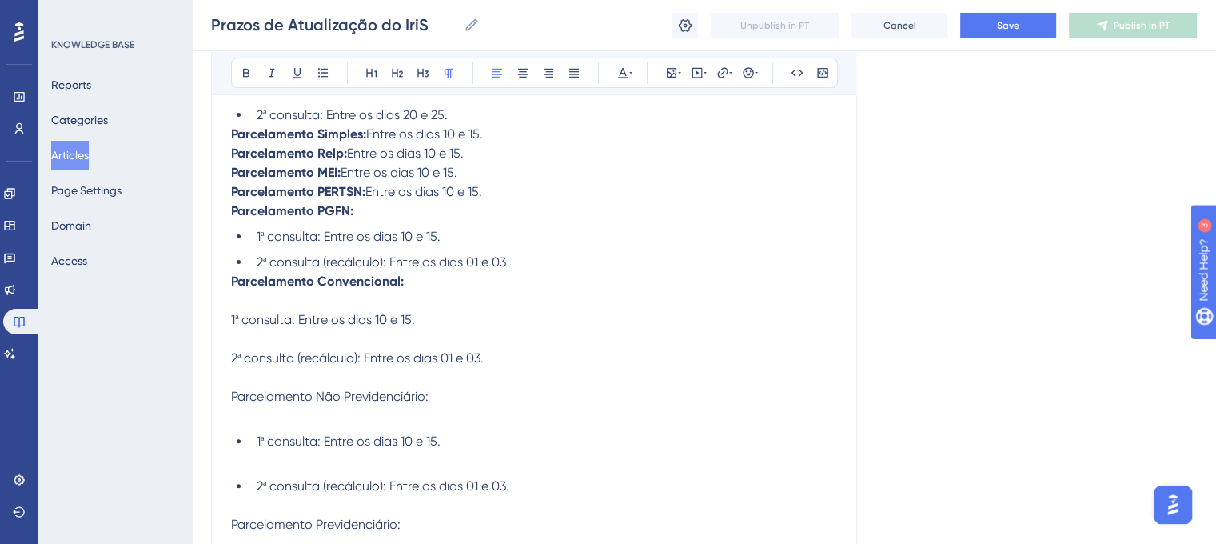
click at [278, 321] on span "1ª consulta: Entre os dias 10 e 15." at bounding box center [323, 319] width 184 height 15
drag, startPoint x: 230, startPoint y: 324, endPoint x: 294, endPoint y: 347, distance: 68.0
click at [294, 347] on p "1ª consulta: Entre os dias 10 e 15." at bounding box center [534, 329] width 606 height 38
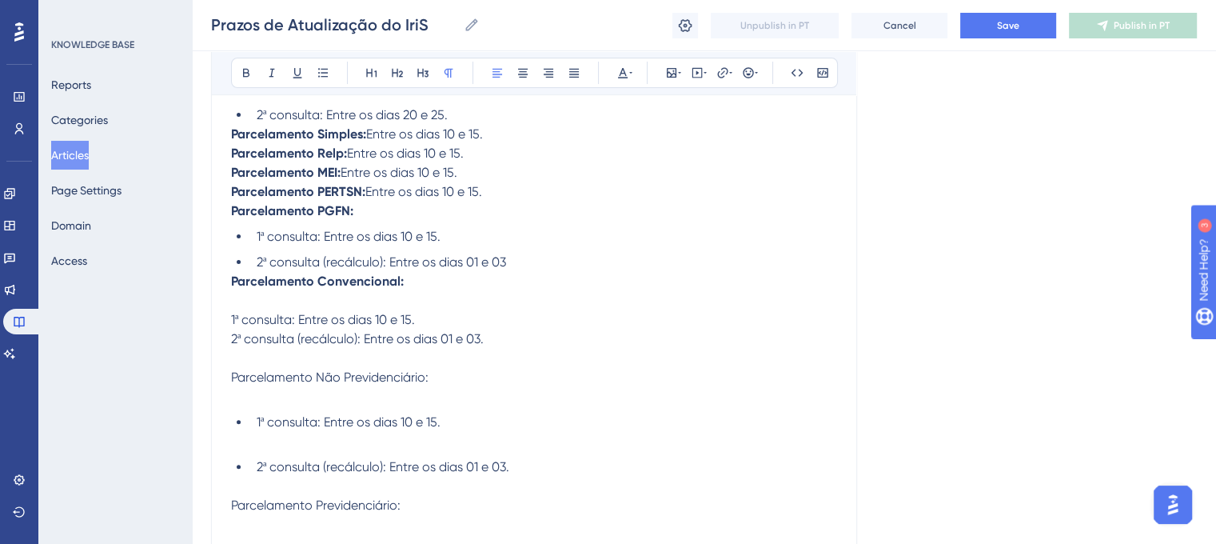
drag, startPoint x: 226, startPoint y: 316, endPoint x: 230, endPoint y: 324, distance: 8.9
drag, startPoint x: 230, startPoint y: 324, endPoint x: 263, endPoint y: 337, distance: 35.5
click at [263, 337] on span "2ª consulta (recálculo): Entre os dias 01 e 03." at bounding box center [357, 338] width 253 height 15
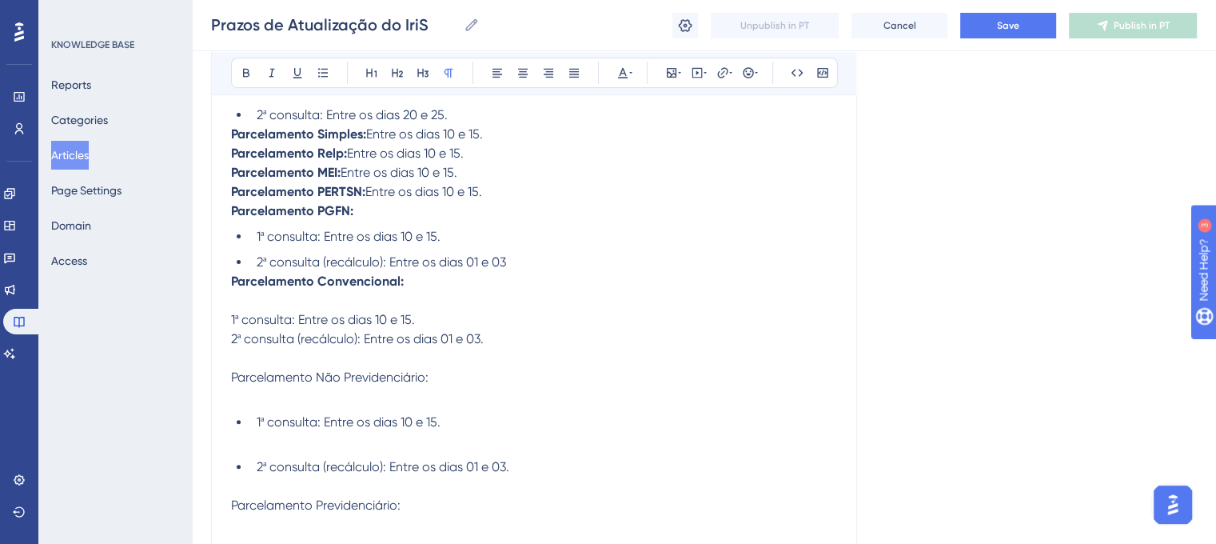
click at [281, 306] on p "Parcelamento Convencional:" at bounding box center [534, 291] width 606 height 38
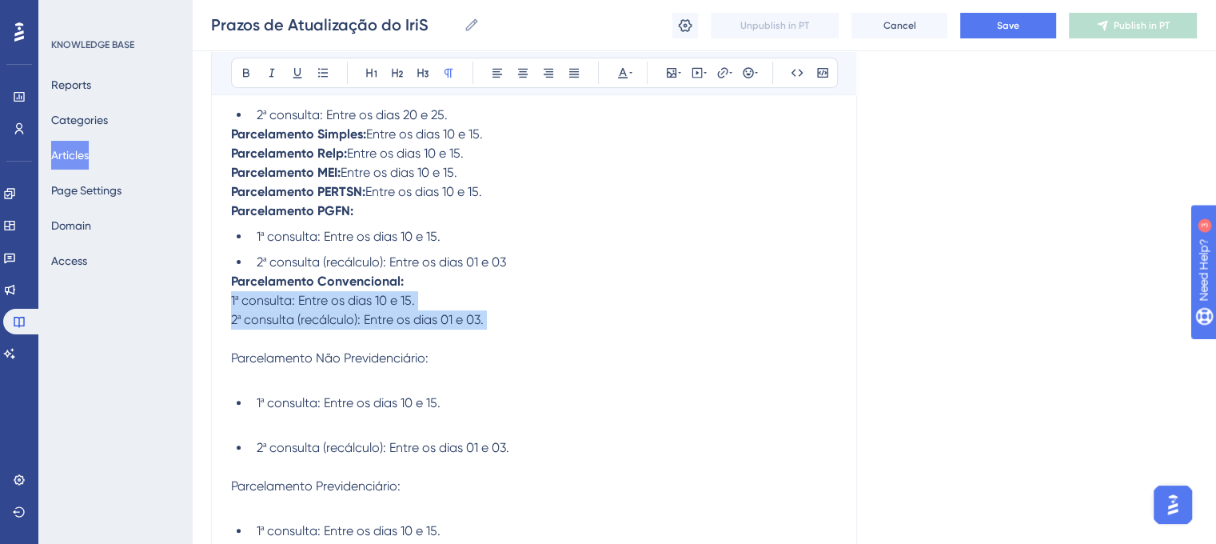
drag, startPoint x: 233, startPoint y: 303, endPoint x: 495, endPoint y: 345, distance: 265.6
click at [324, 72] on icon at bounding box center [323, 72] width 10 height 9
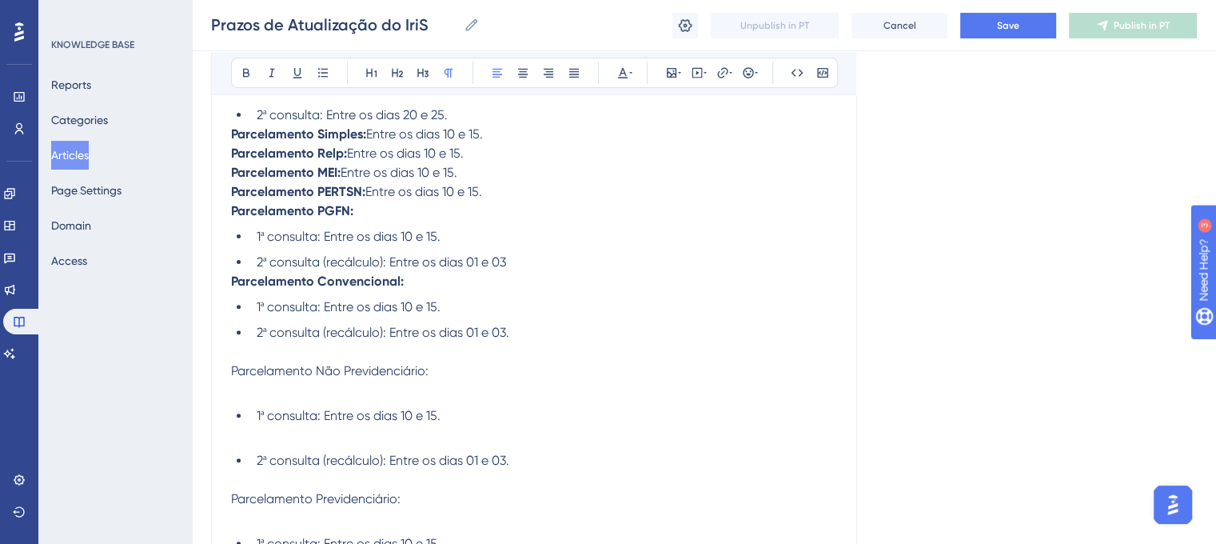
click at [656, 370] on p "Parcelamento Não Previdenciário:" at bounding box center [534, 380] width 606 height 38
drag, startPoint x: 230, startPoint y: 377, endPoint x: 440, endPoint y: 385, distance: 210.4
click at [440, 385] on p "Parcelamento Não Previdenciário:" at bounding box center [534, 380] width 606 height 38
click at [251, 74] on icon at bounding box center [246, 72] width 13 height 13
click at [234, 415] on ul "1ª consulta: Entre os dias 10 e 15. 2ª consulta (recálculo): Entre os dias 01 e…" at bounding box center [534, 447] width 606 height 83
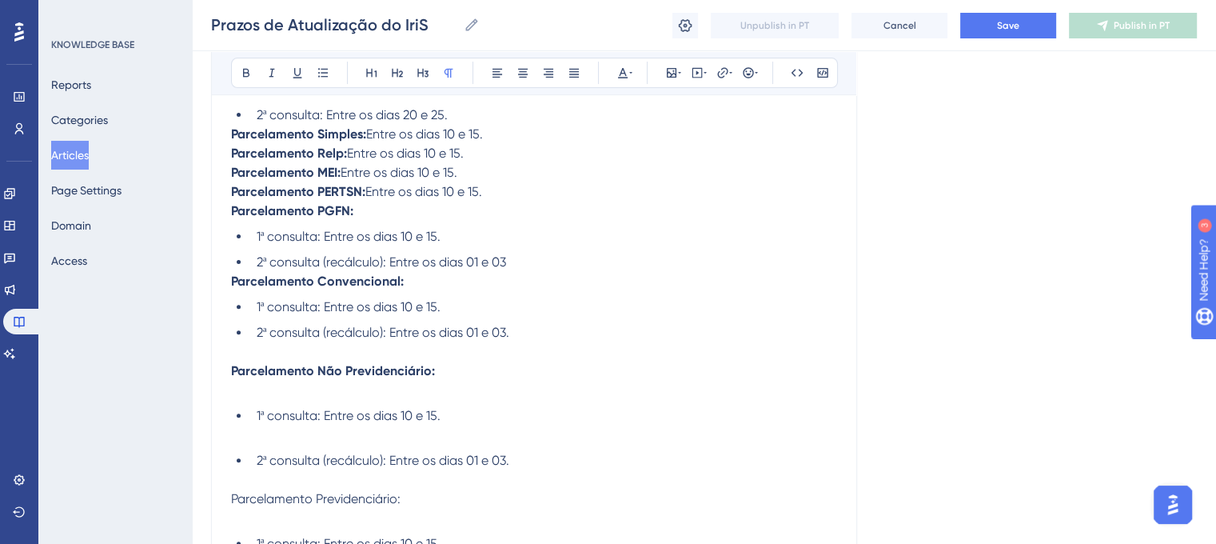
click at [275, 400] on p "Parcelamento Não Previdenciário:" at bounding box center [534, 380] width 606 height 38
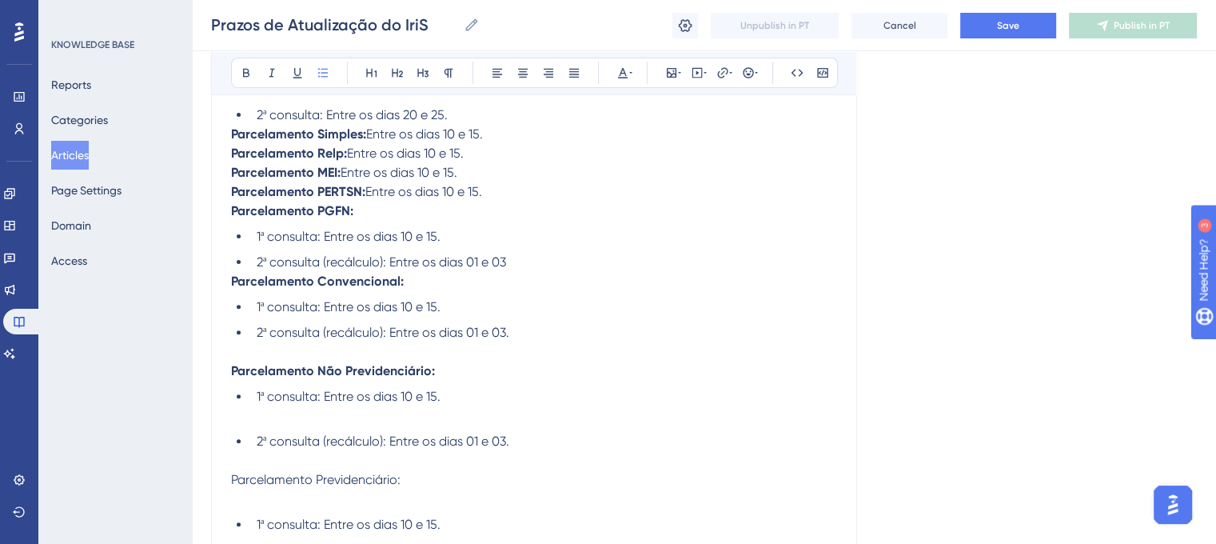
click at [283, 425] on li "1ª consulta: Entre os dias 10 e 15." at bounding box center [543, 406] width 587 height 38
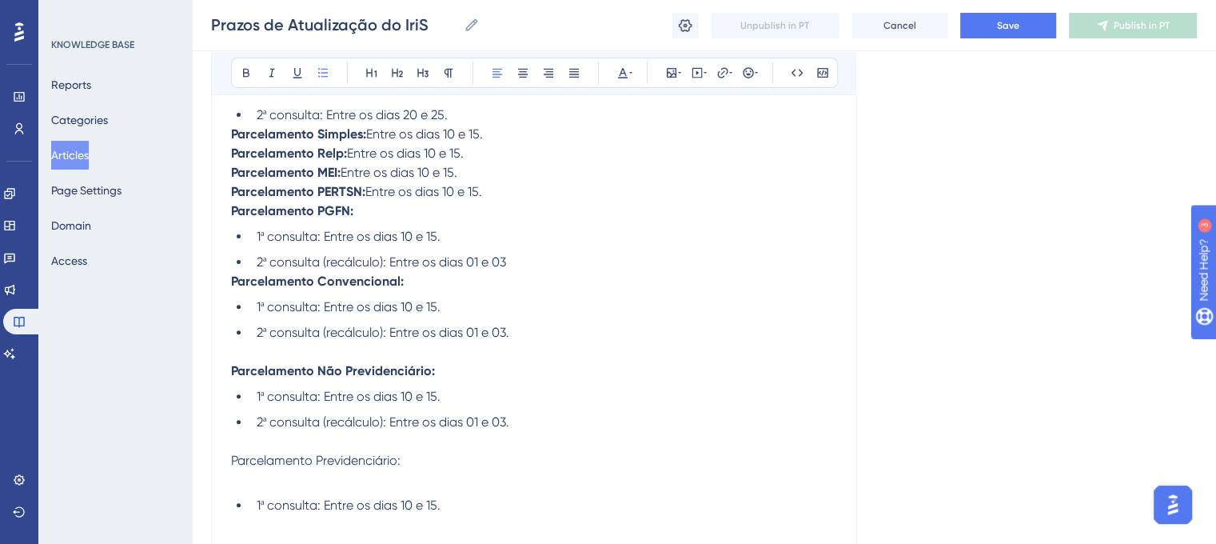
click at [235, 376] on strong "Parcelamento Não Previdenciário:" at bounding box center [333, 370] width 204 height 15
click at [233, 376] on strong "Parcelamento Não Previdenciário:" at bounding box center [333, 370] width 204 height 15
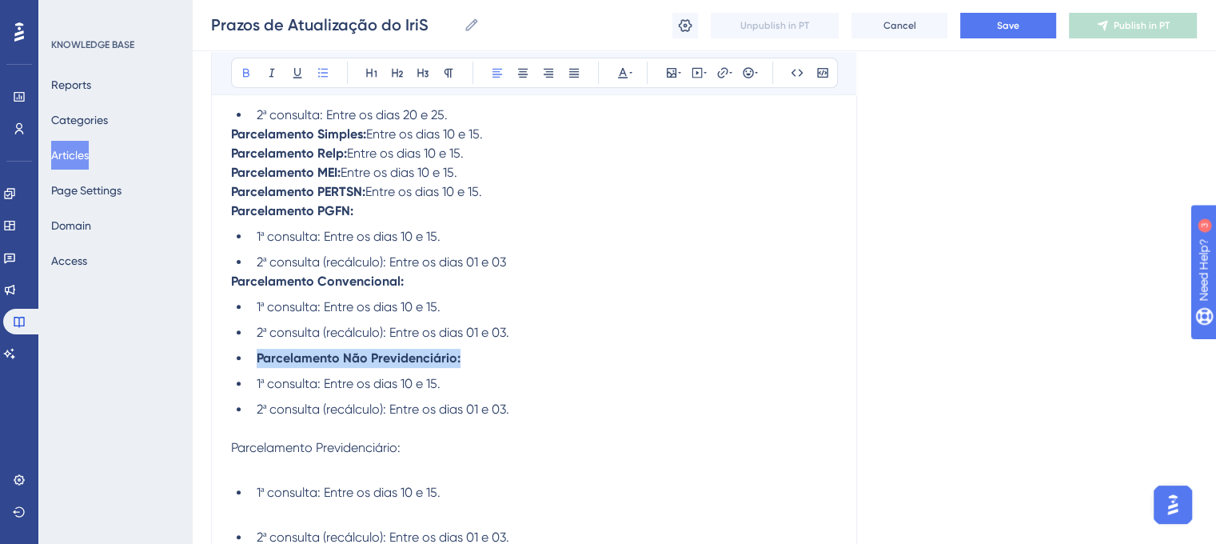
drag, startPoint x: 251, startPoint y: 364, endPoint x: 486, endPoint y: 370, distance: 235.1
click at [486, 368] on li "Parcelamento Não Previdenciário:" at bounding box center [543, 358] width 587 height 19
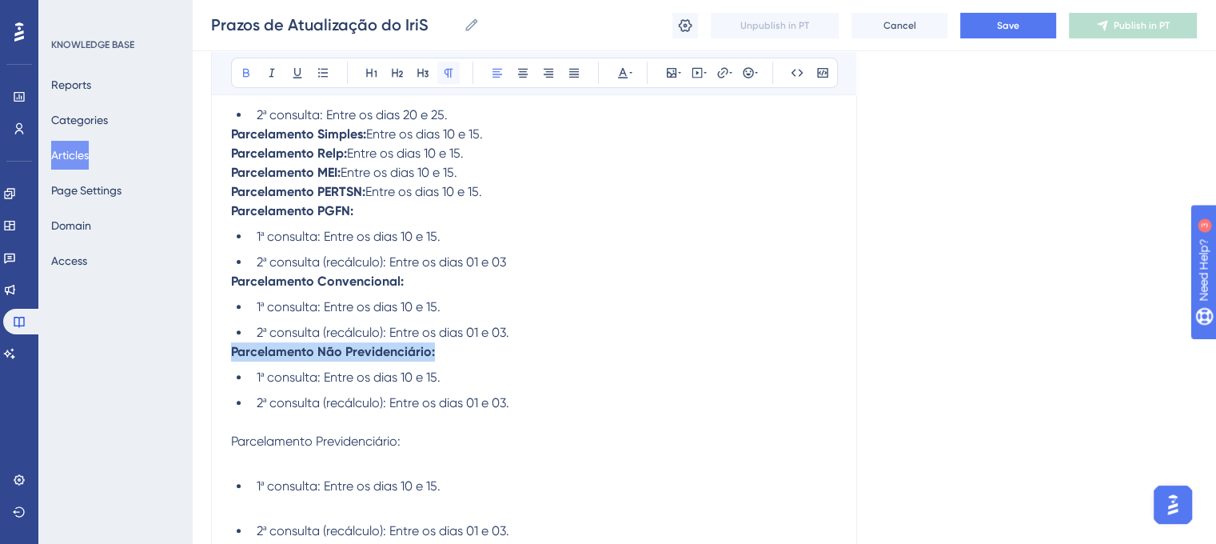
click at [448, 76] on icon at bounding box center [448, 72] width 13 height 13
click at [313, 357] on strong "Parcelamento Não Previdenciário:" at bounding box center [333, 351] width 204 height 15
click at [448, 358] on p "Parcelamento Não Previdenciário:" at bounding box center [534, 351] width 606 height 19
click at [231, 446] on span "Parcelamento Previdenciário:" at bounding box center [315, 440] width 169 height 15
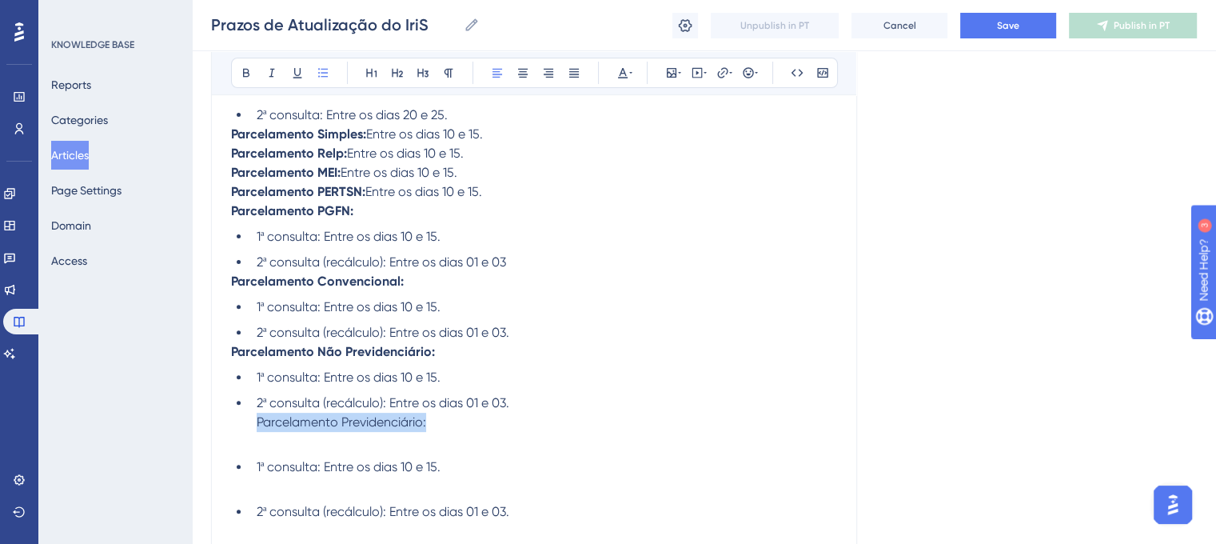
drag, startPoint x: 255, startPoint y: 432, endPoint x: 448, endPoint y: 428, distance: 193.5
click at [448, 428] on li "2ª consulta (recálculo): Entre os dias 01 e 03. Parcelamento Previdenciário:" at bounding box center [543, 422] width 587 height 58
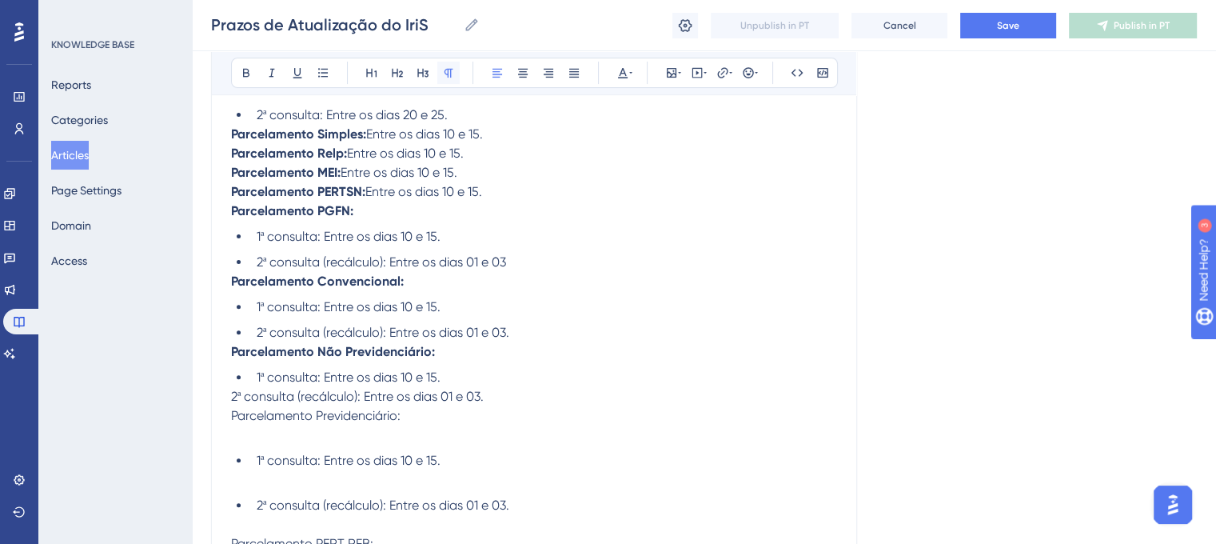
click at [448, 70] on icon at bounding box center [448, 73] width 9 height 9
drag, startPoint x: 229, startPoint y: 397, endPoint x: 283, endPoint y: 401, distance: 54.5
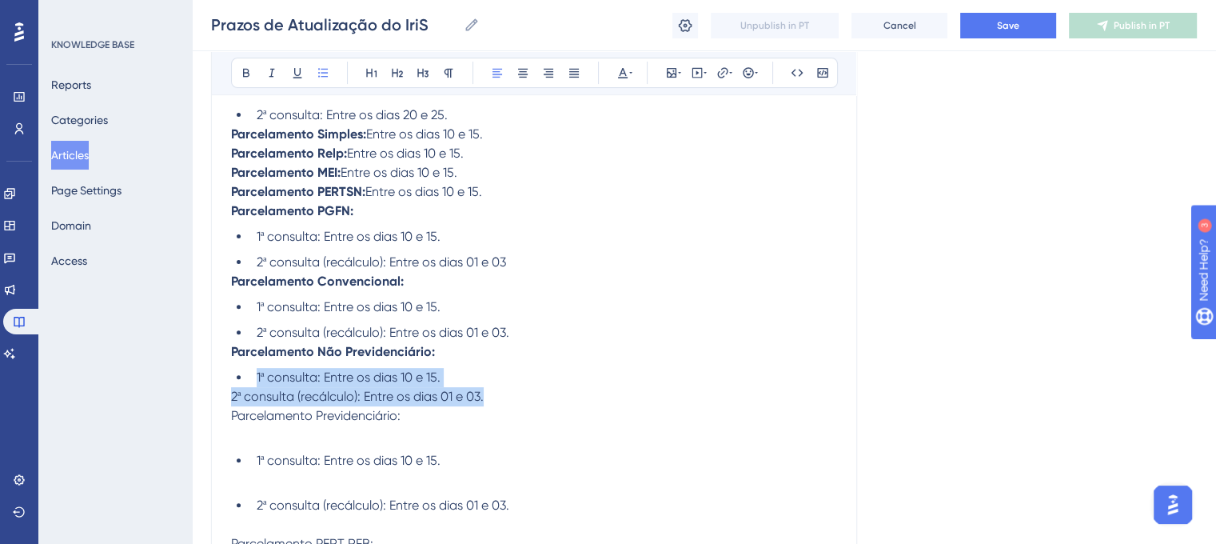
drag, startPoint x: 235, startPoint y: 379, endPoint x: 501, endPoint y: 400, distance: 267.0
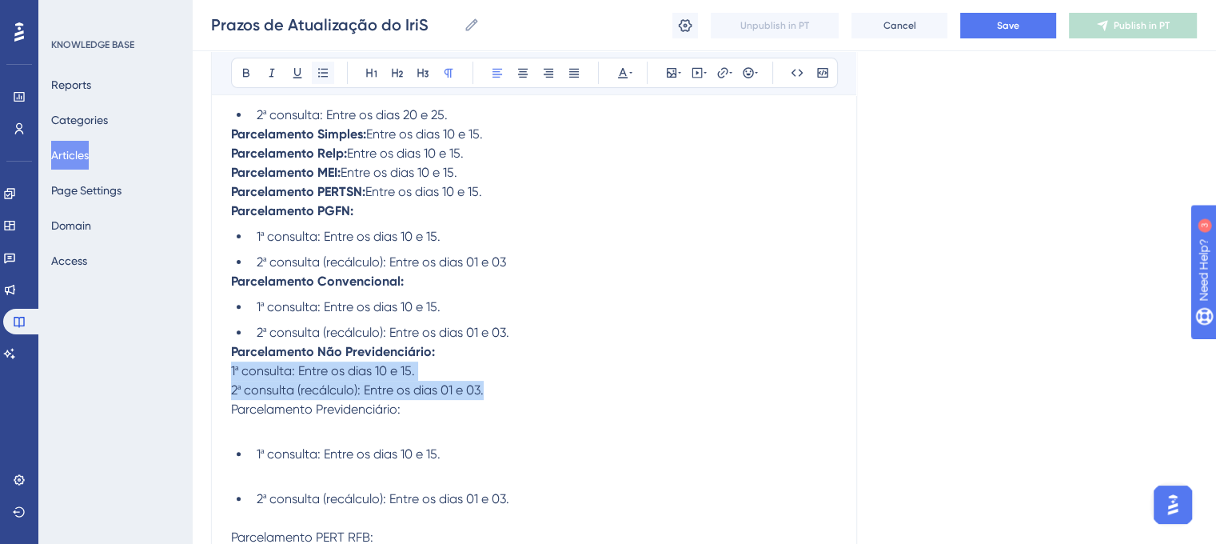
click at [326, 72] on icon at bounding box center [323, 72] width 10 height 9
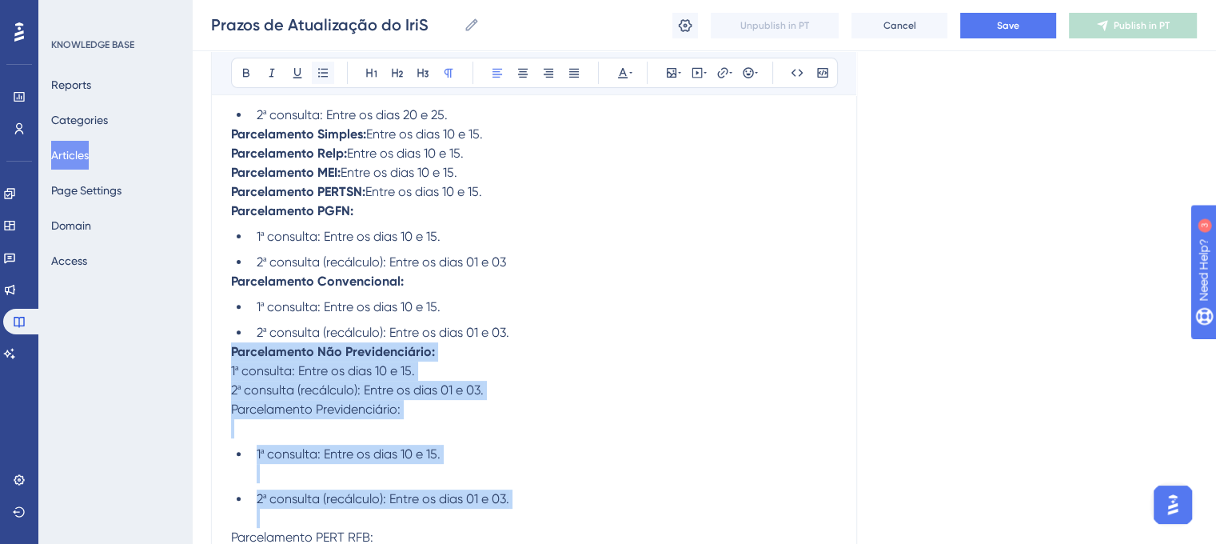
click at [326, 72] on icon at bounding box center [323, 72] width 10 height 9
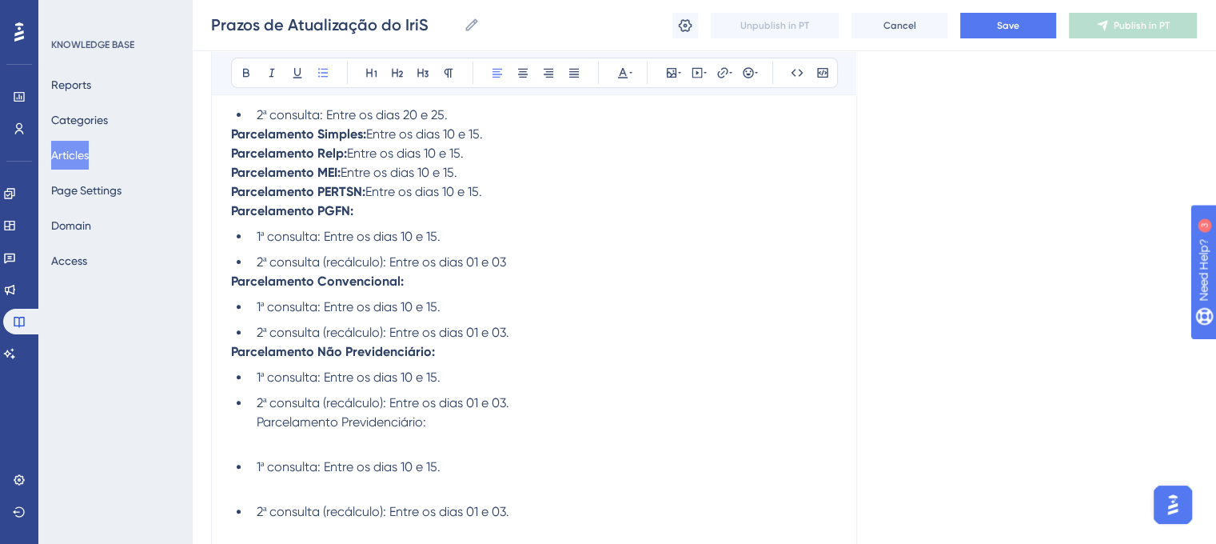
click at [308, 421] on span "Parcelamento Previdenciário:" at bounding box center [341, 421] width 169 height 15
drag, startPoint x: 253, startPoint y: 421, endPoint x: 448, endPoint y: 444, distance: 196.3
click at [448, 444] on li "2ª consulta (recálculo): Entre os dias 01 e 03. Parcelamento Previdenciário:" at bounding box center [543, 422] width 587 height 58
drag, startPoint x: 250, startPoint y: 425, endPoint x: 447, endPoint y: 438, distance: 197.1
click at [447, 438] on li "2ª consulta (recálculo): Entre os dias 01 e 03. Parcelamento Previdenciário:" at bounding box center [543, 422] width 587 height 58
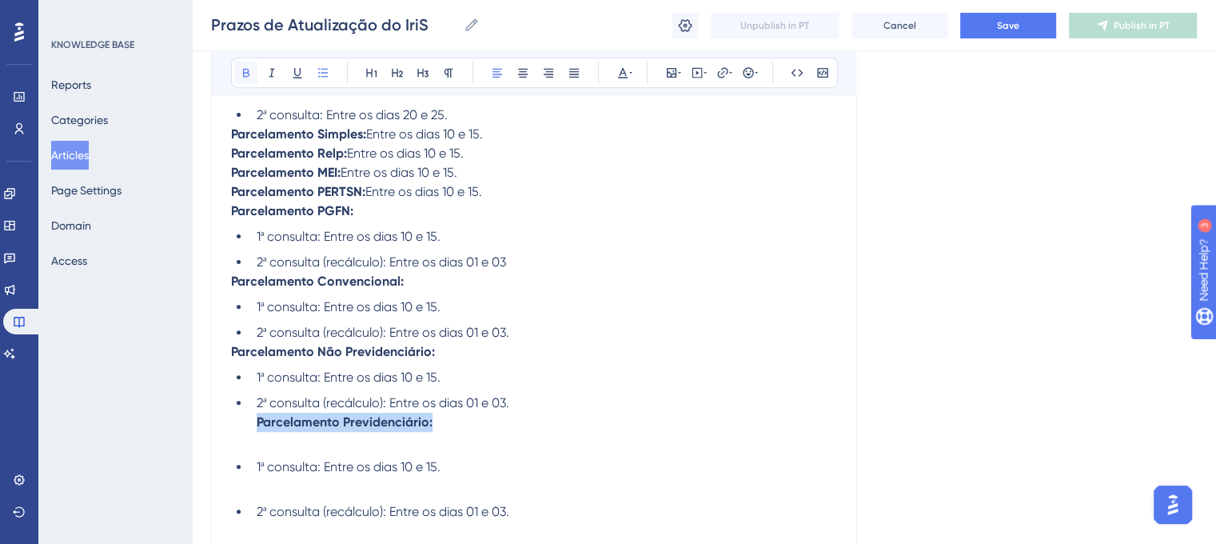
click at [255, 70] on button at bounding box center [246, 73] width 22 height 22
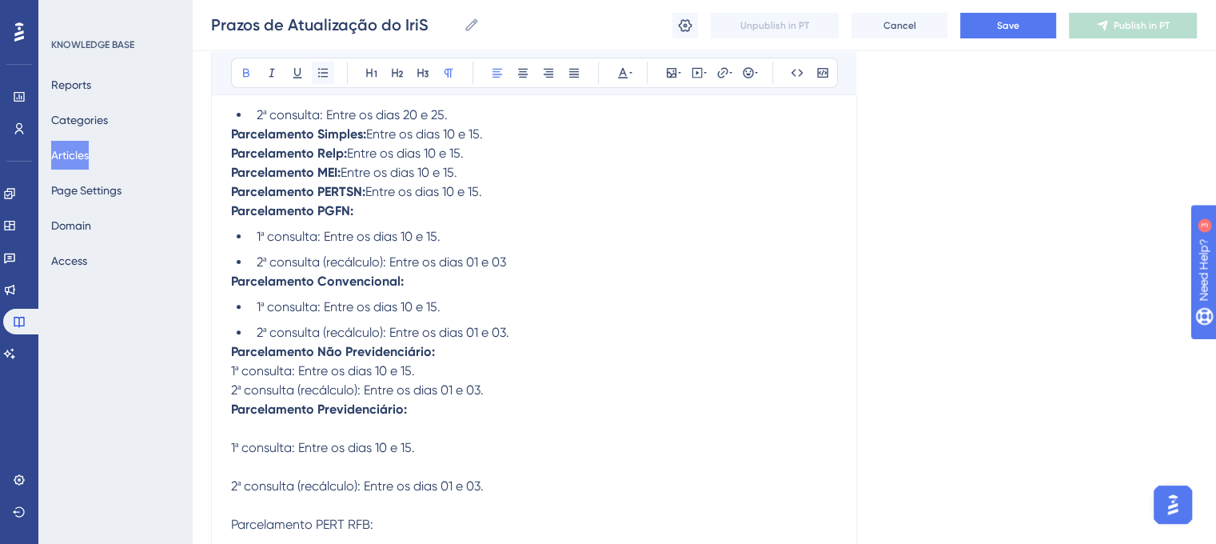
click at [320, 73] on icon at bounding box center [323, 72] width 13 height 13
click at [240, 417] on strong "Parcelamento Previdenciário:" at bounding box center [319, 408] width 176 height 15
click at [232, 415] on strong "Parcelamento Previdenciário:" at bounding box center [319, 408] width 176 height 15
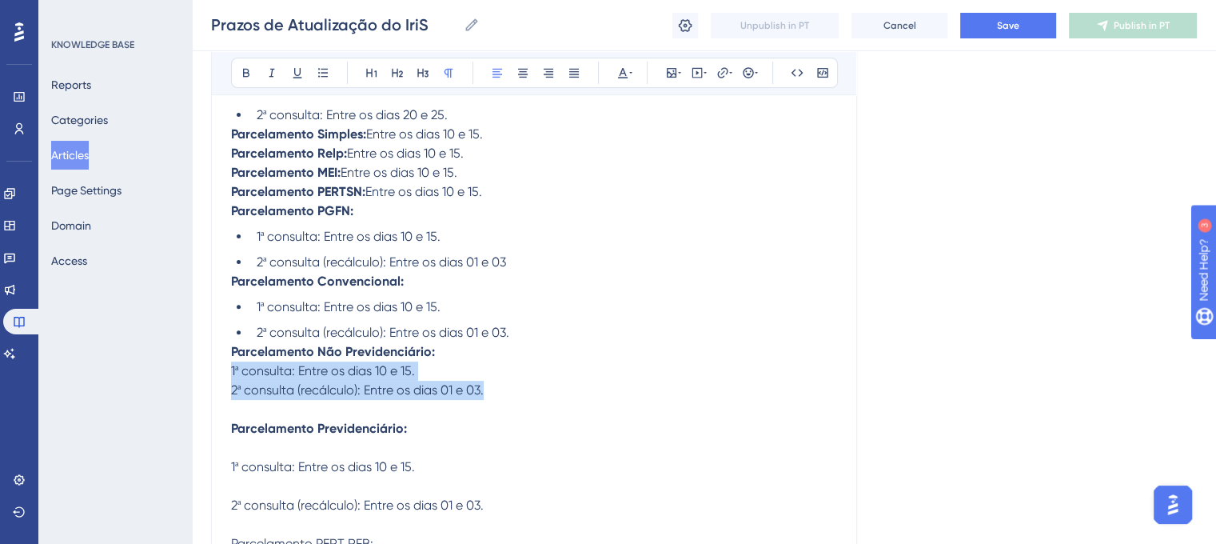
drag, startPoint x: 233, startPoint y: 373, endPoint x: 484, endPoint y: 396, distance: 252.0
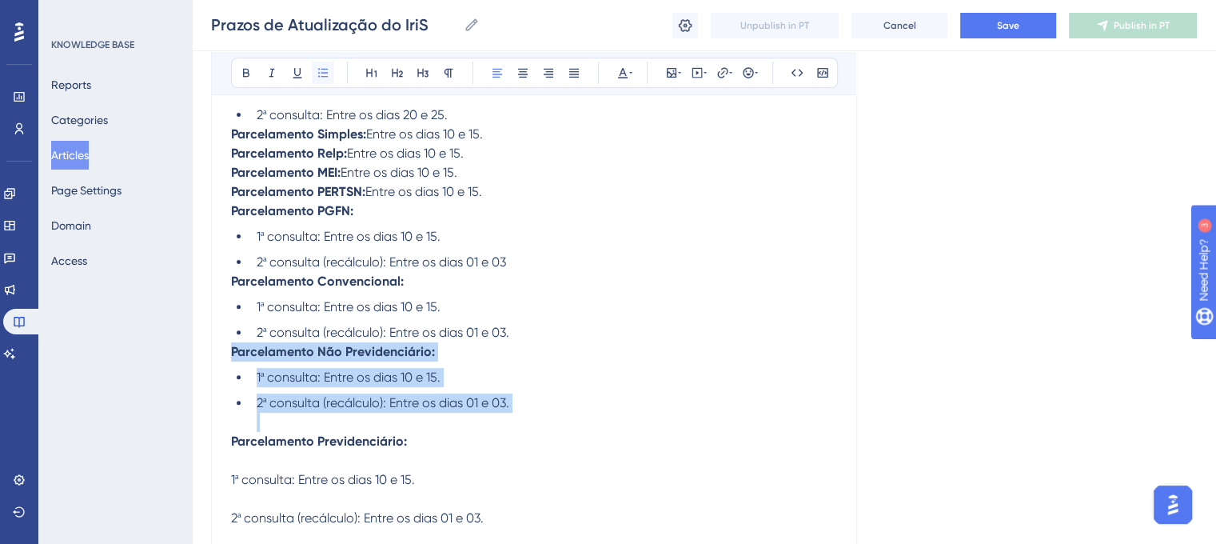
click at [323, 79] on button at bounding box center [323, 73] width 22 height 22
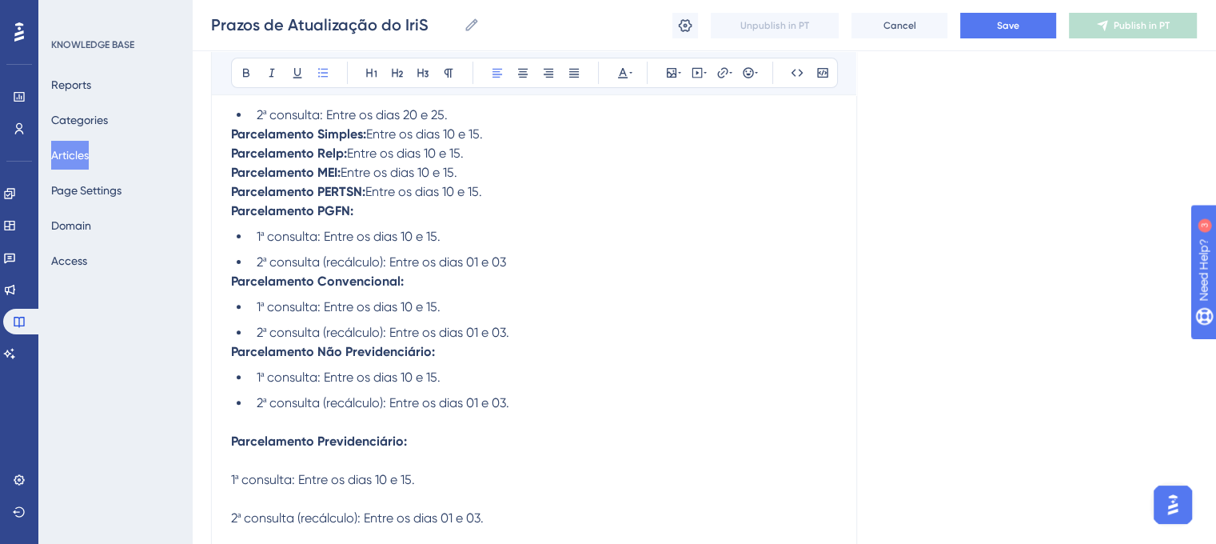
click at [313, 445] on strong "Parcelamento Previdenciário:" at bounding box center [319, 440] width 176 height 15
click at [260, 424] on li "2ª consulta (recálculo): Entre os dias 01 e 03." at bounding box center [543, 412] width 587 height 38
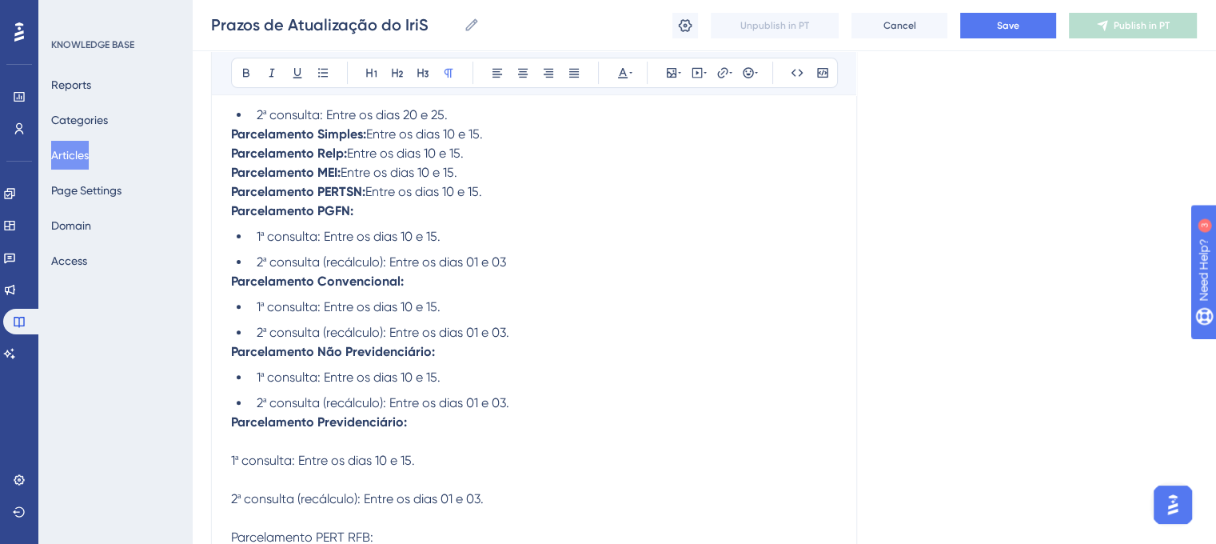
click at [261, 451] on p "Parcelamento Previdenciário:" at bounding box center [534, 432] width 606 height 38
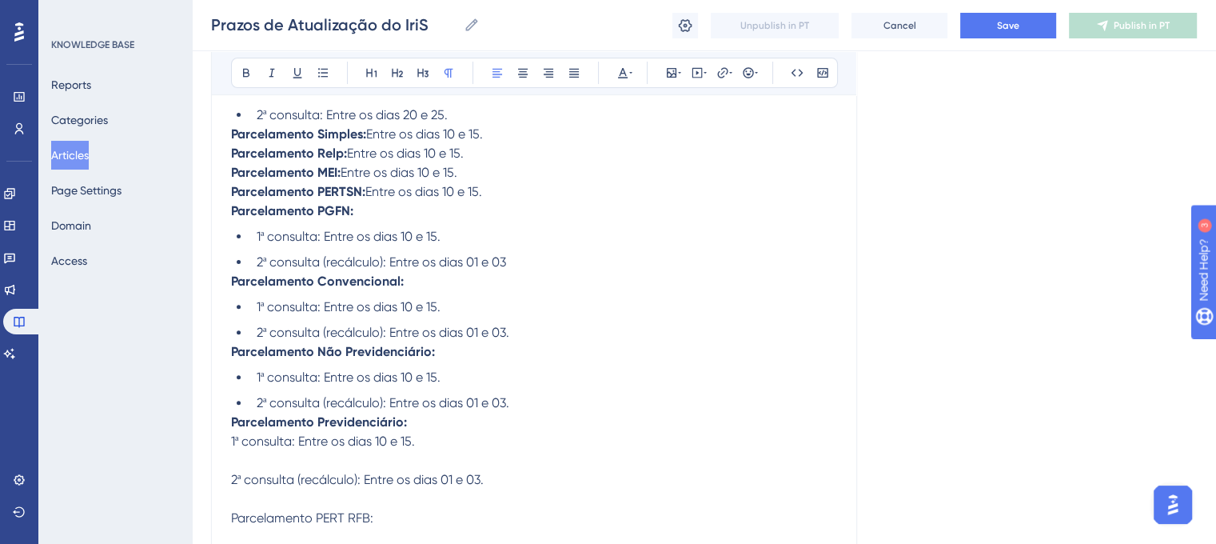
drag, startPoint x: 229, startPoint y: 447, endPoint x: 241, endPoint y: 448, distance: 12.1
click at [249, 470] on p "1ª consulta: Entre os dias 10 e 15." at bounding box center [534, 451] width 606 height 38
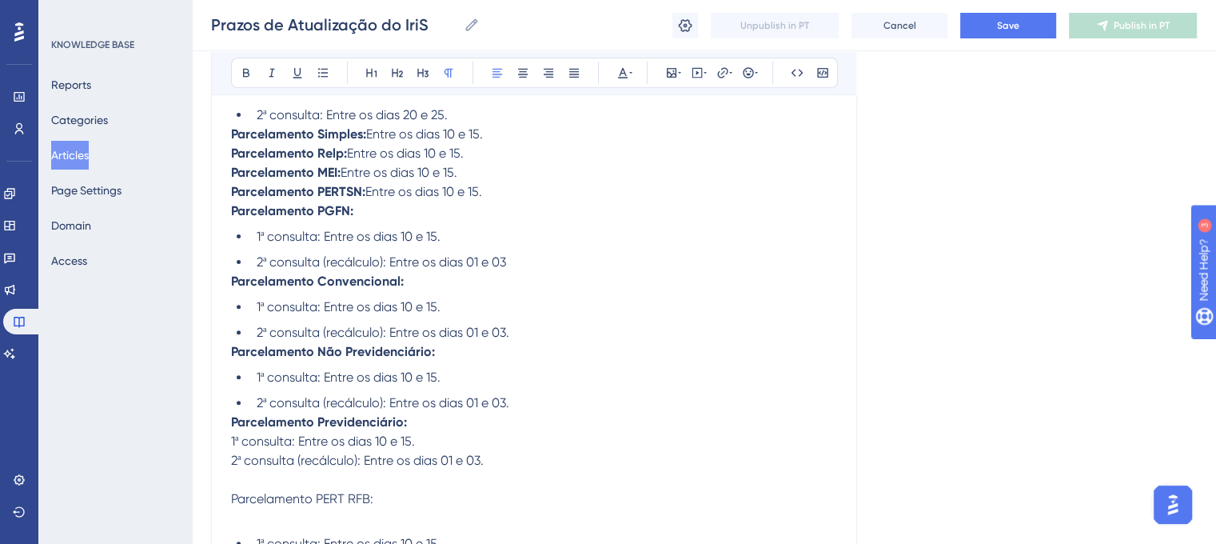
drag, startPoint x: 229, startPoint y: 444, endPoint x: 506, endPoint y: 475, distance: 279.1
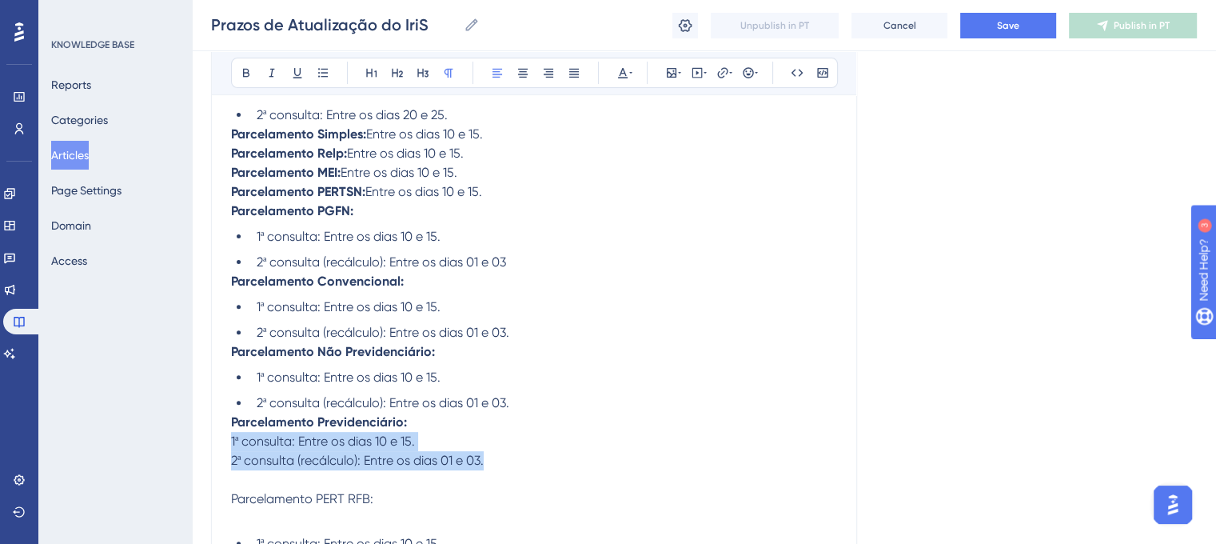
drag, startPoint x: 506, startPoint y: 475, endPoint x: 227, endPoint y: 446, distance: 280.5
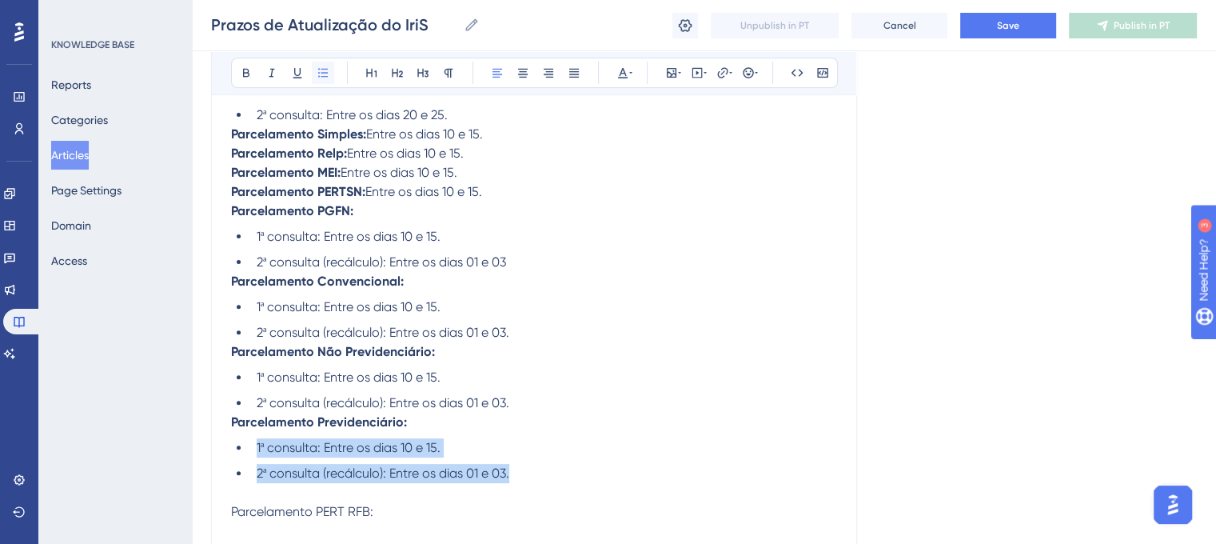
click at [325, 71] on icon at bounding box center [323, 72] width 13 height 13
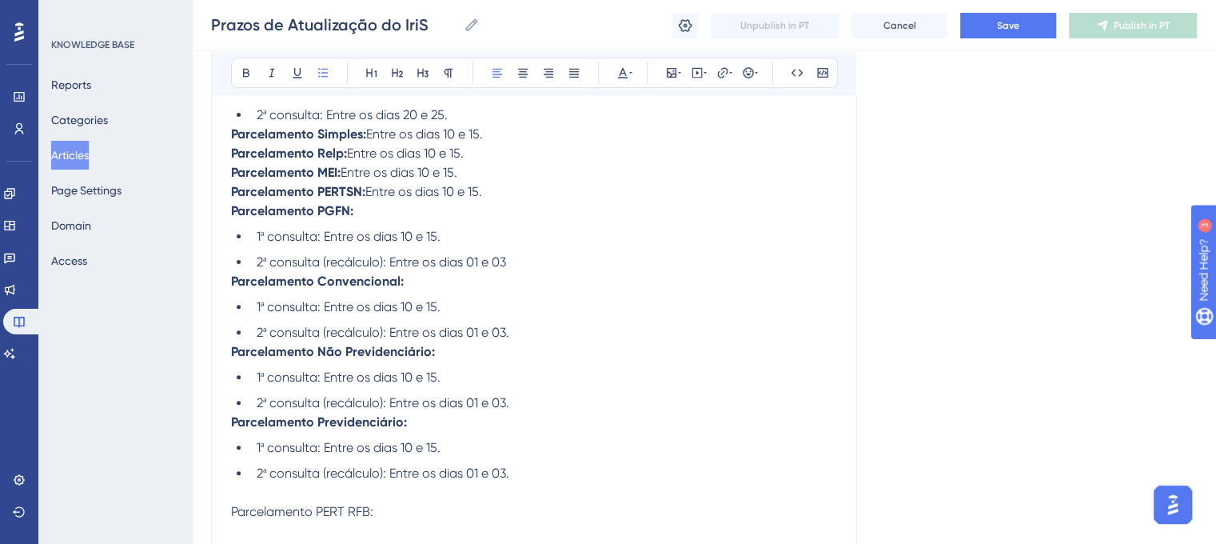
click at [606, 412] on li "2ª consulta (recálculo): Entre os dias 01 e 03." at bounding box center [543, 402] width 587 height 19
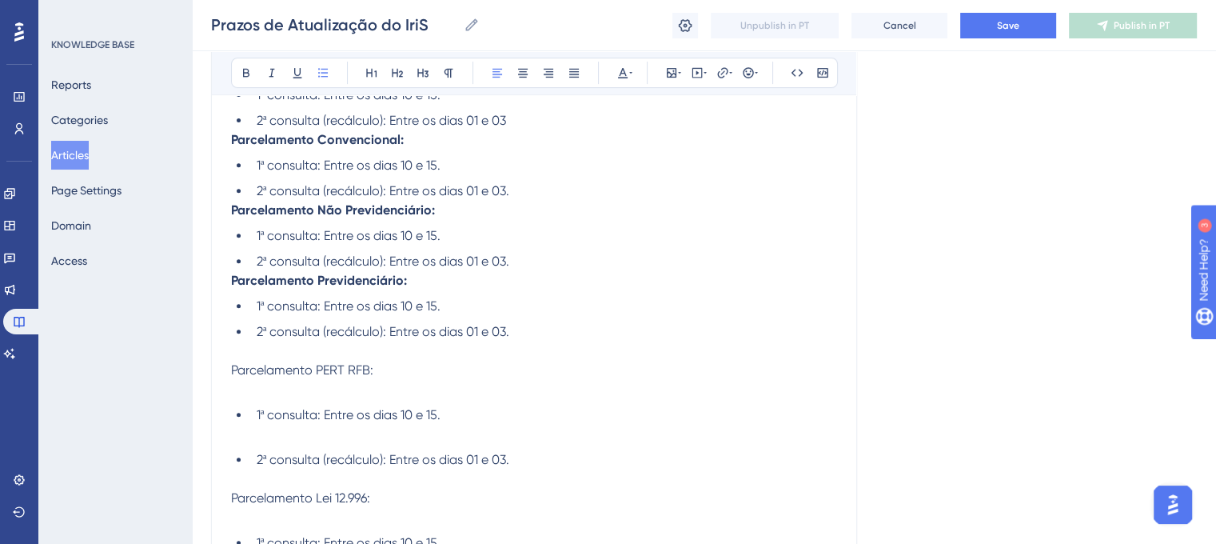
scroll to position [615, 0]
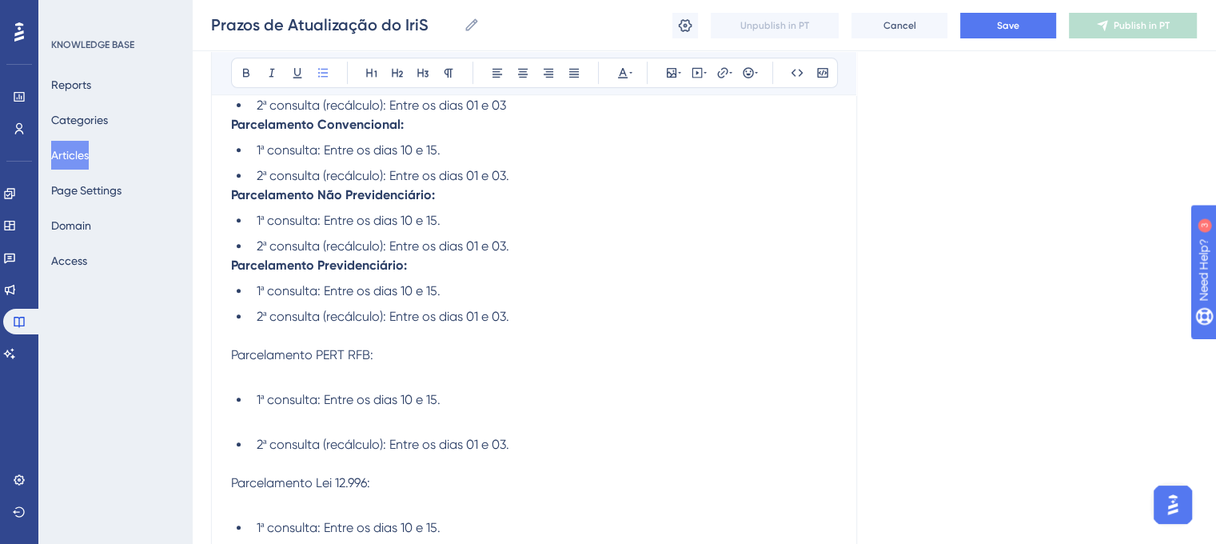
click at [252, 345] on li "2ª consulta (recálculo): Entre os dias 01 e 03." at bounding box center [543, 326] width 587 height 38
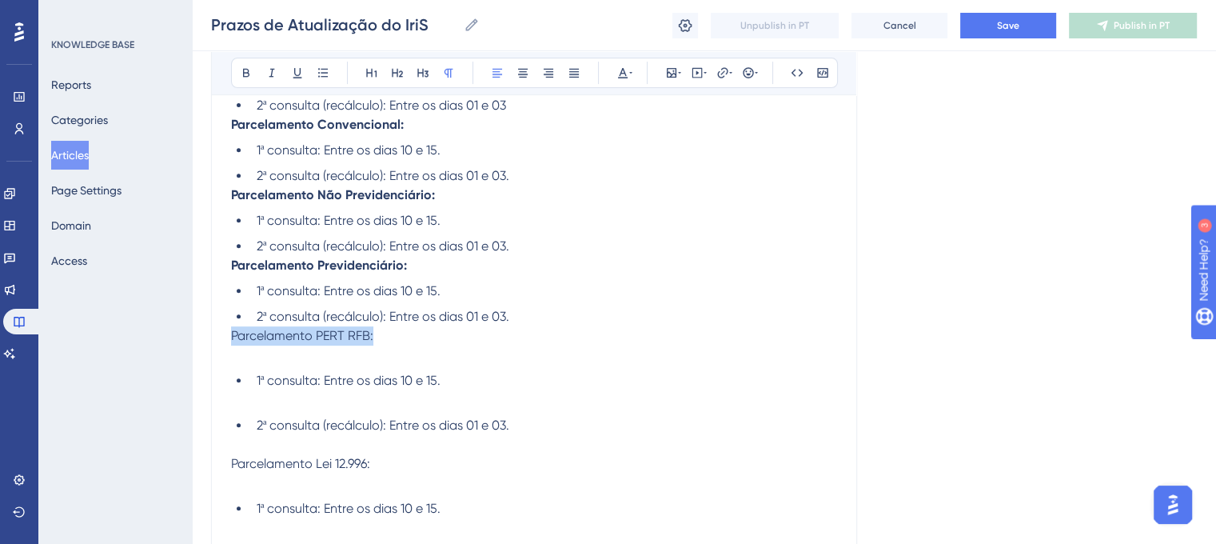
drag, startPoint x: 233, startPoint y: 341, endPoint x: 381, endPoint y: 350, distance: 148.2
click at [381, 350] on p "Parcelamento PERT RFB:" at bounding box center [534, 345] width 606 height 38
click at [246, 71] on icon at bounding box center [246, 72] width 13 height 13
click at [496, 359] on p "Parcelamento PERT RFB:" at bounding box center [534, 345] width 606 height 38
click at [261, 365] on p "Parcelamento PERT RFB:" at bounding box center [534, 345] width 606 height 38
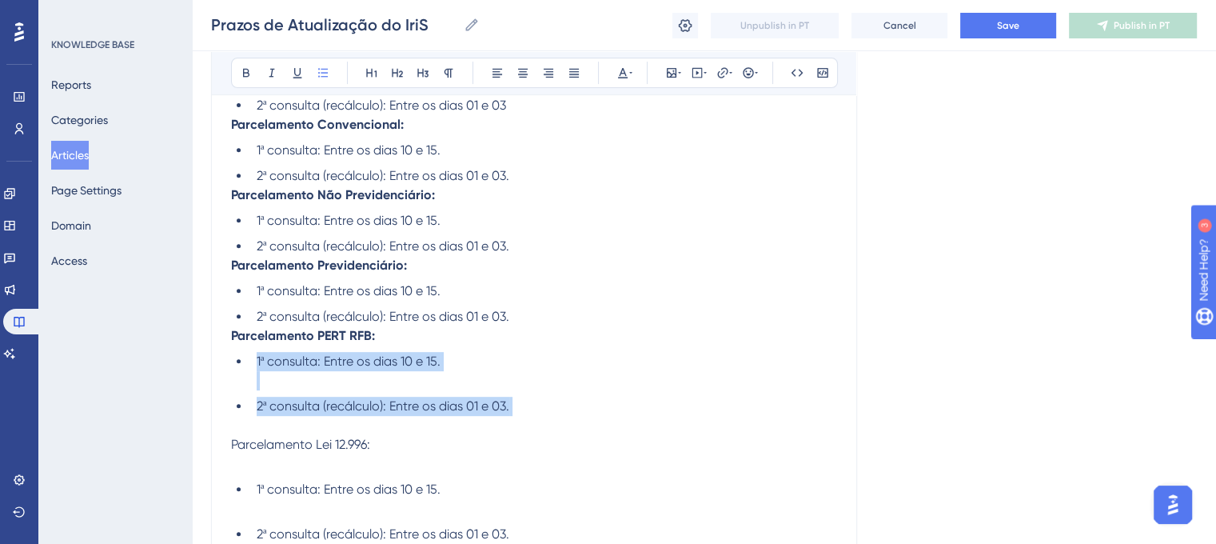
drag, startPoint x: 235, startPoint y: 369, endPoint x: 535, endPoint y: 429, distance: 305.7
click at [535, 429] on ul "1ª consulta: Entre os dias 10 e 15. 2ª consulta (recálculo): Entre os dias 01 e…" at bounding box center [534, 393] width 606 height 83
click at [535, 429] on li "2ª consulta (recálculo): Entre os dias 01 e 03." at bounding box center [543, 416] width 587 height 38
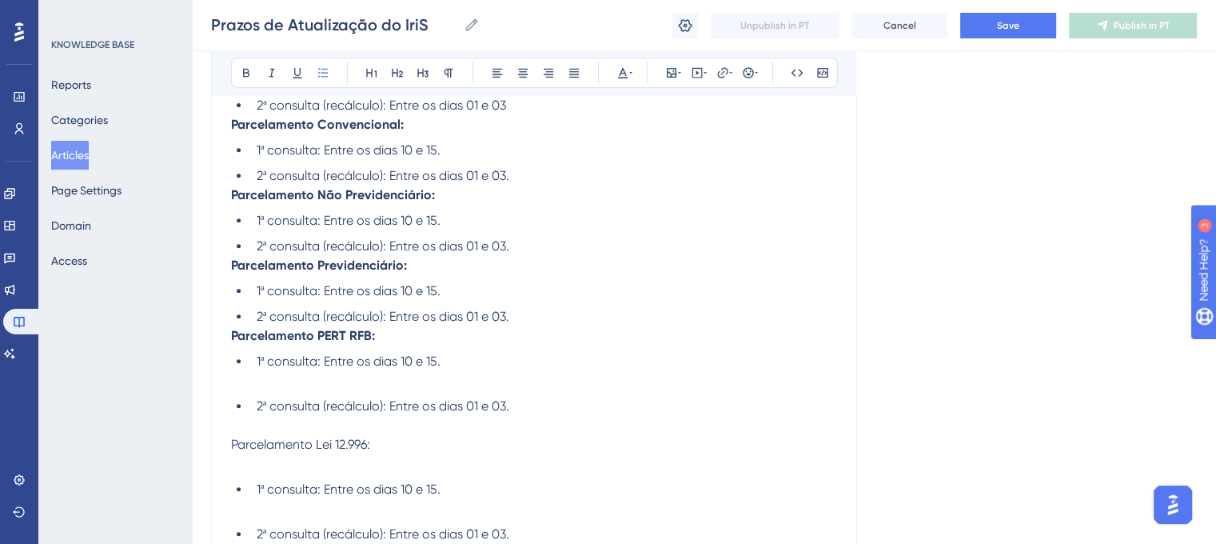
click at [310, 389] on li "1ª consulta: Entre os dias 10 e 15." at bounding box center [543, 371] width 587 height 38
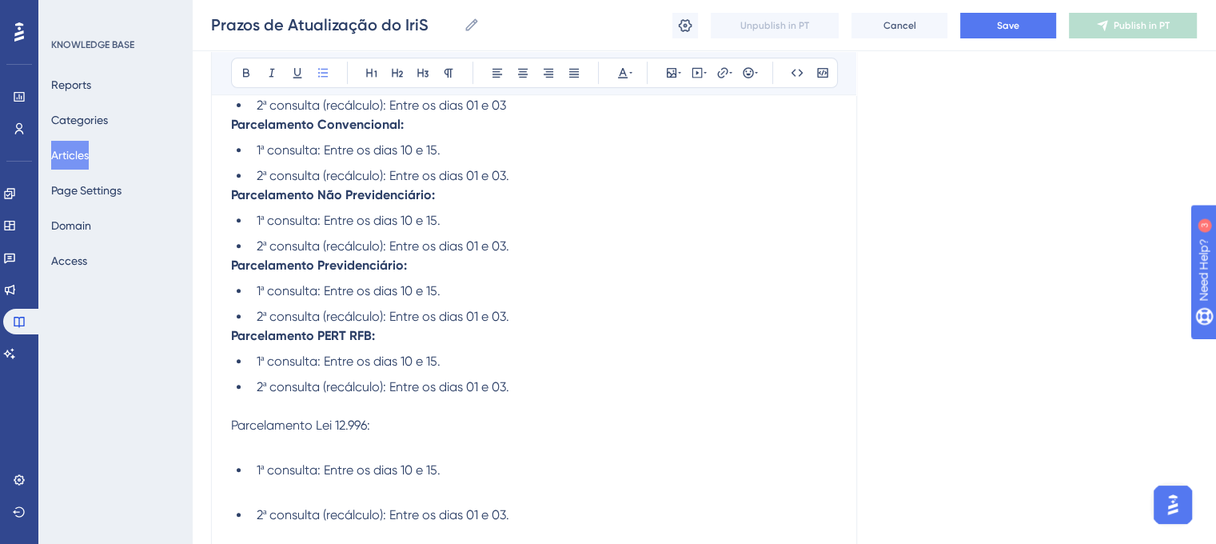
click at [250, 415] on li "2ª consulta (recálculo): Entre os dias 01 e 03." at bounding box center [543, 396] width 587 height 38
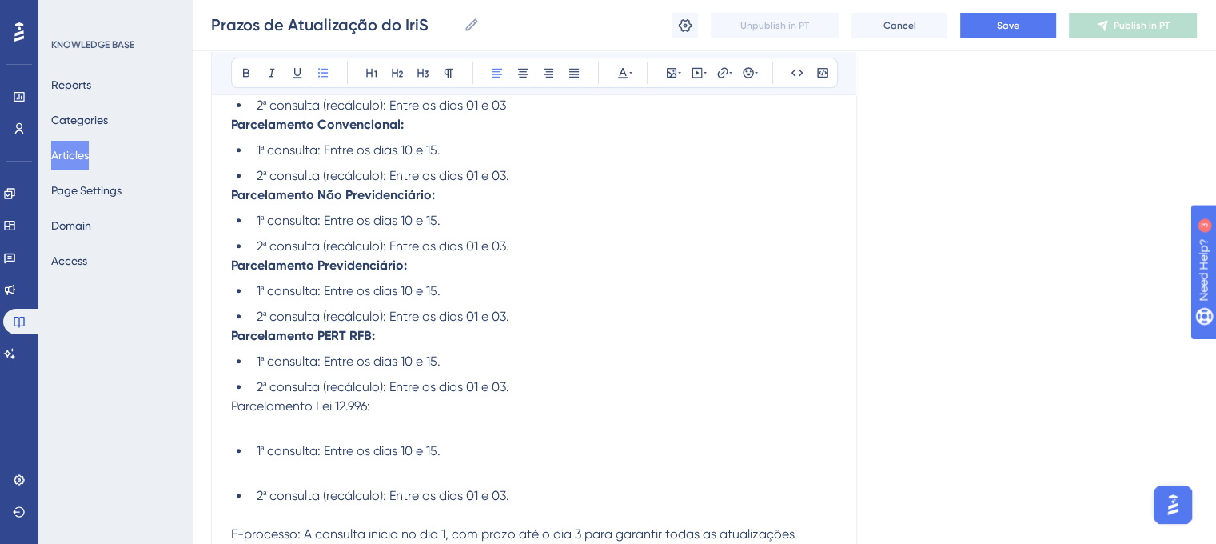
drag, startPoint x: 226, startPoint y: 413, endPoint x: 381, endPoint y: 408, distance: 155.2
click at [381, 408] on div "Prazos de Atualização do IriS Bold Italic Underline Bullet Point Heading 1 Head…" at bounding box center [534, 402] width 646 height 1677
drag, startPoint x: 381, startPoint y: 408, endPoint x: 228, endPoint y: 407, distance: 153.5
click at [228, 407] on div "Prazos de Atualização do IriS Bold Italic Underline Bullet Point Heading 1 Head…" at bounding box center [534, 402] width 646 height 1677
click at [249, 66] on icon at bounding box center [246, 72] width 13 height 13
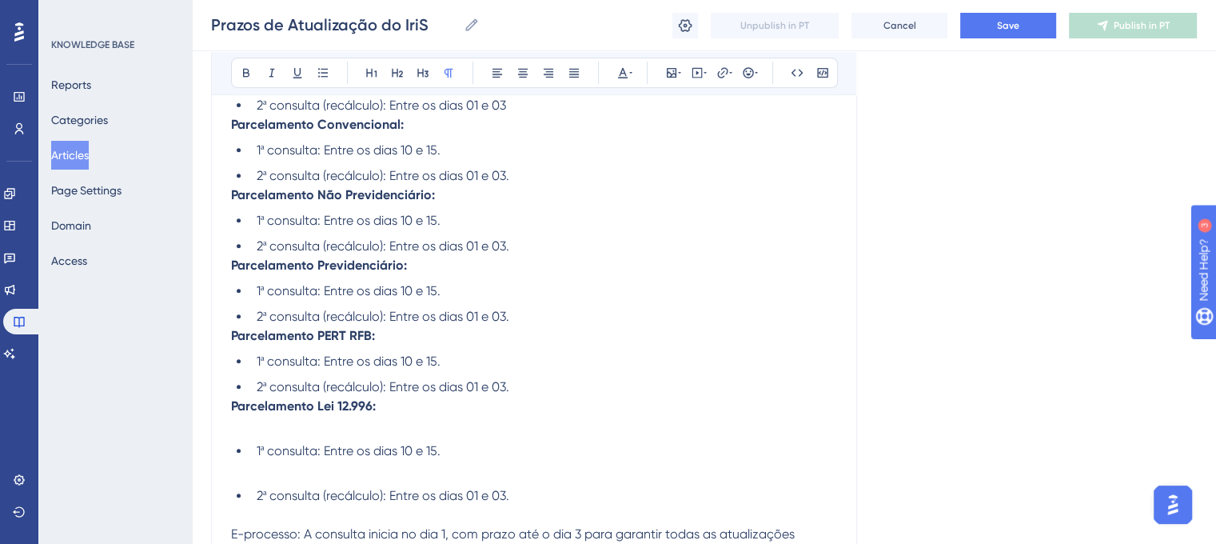
click at [277, 435] on p "Parcelamento Lei 12.996:" at bounding box center [534, 416] width 606 height 38
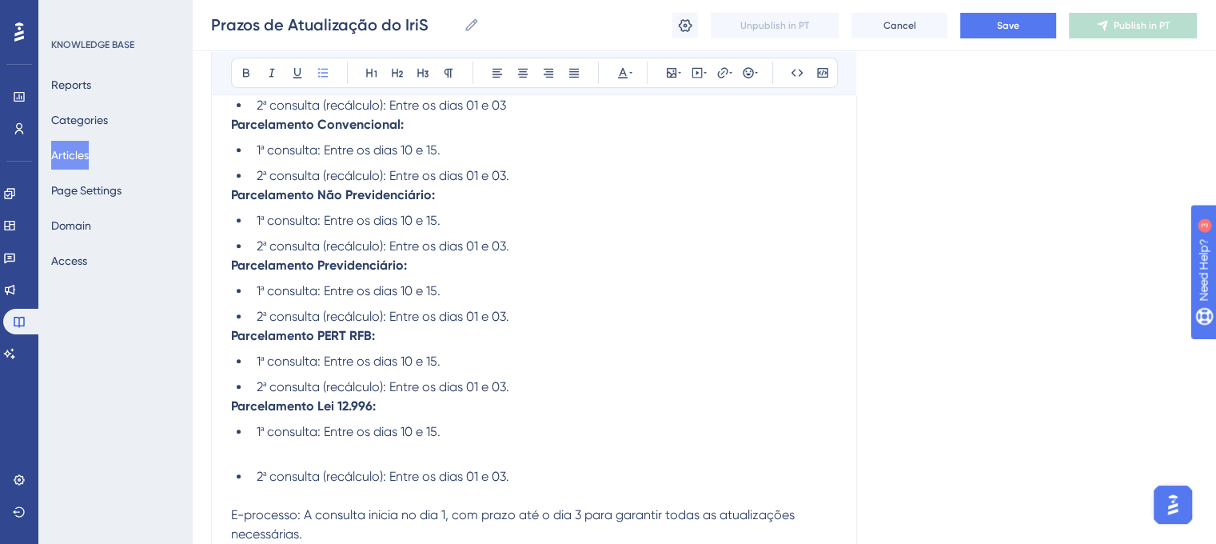
click at [284, 460] on li "1ª consulta: Entre os dias 10 e 15." at bounding box center [543, 441] width 587 height 38
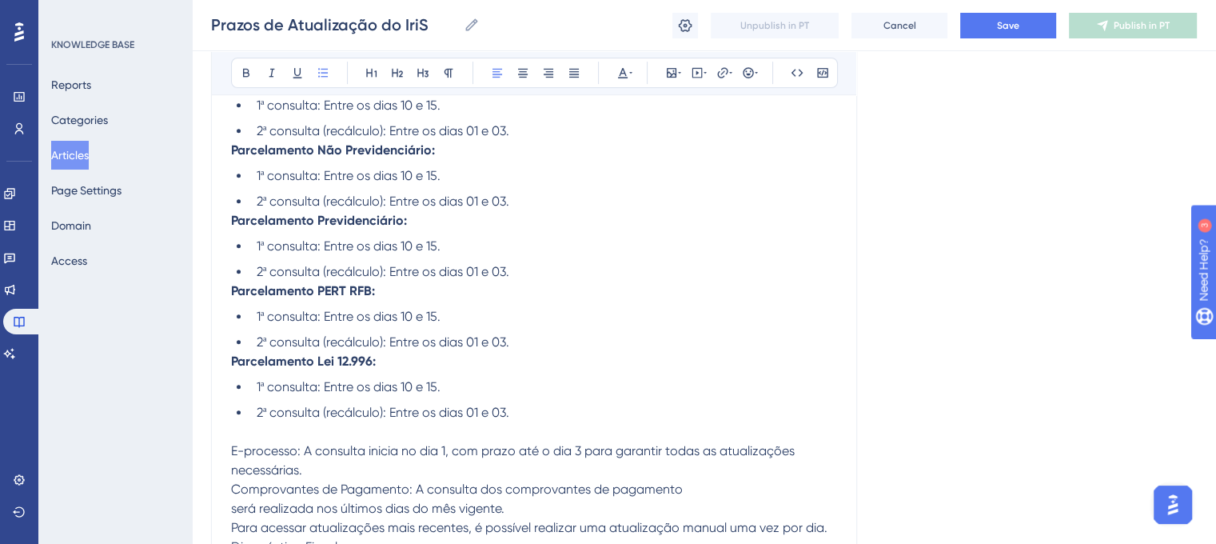
scroll to position [700, 0]
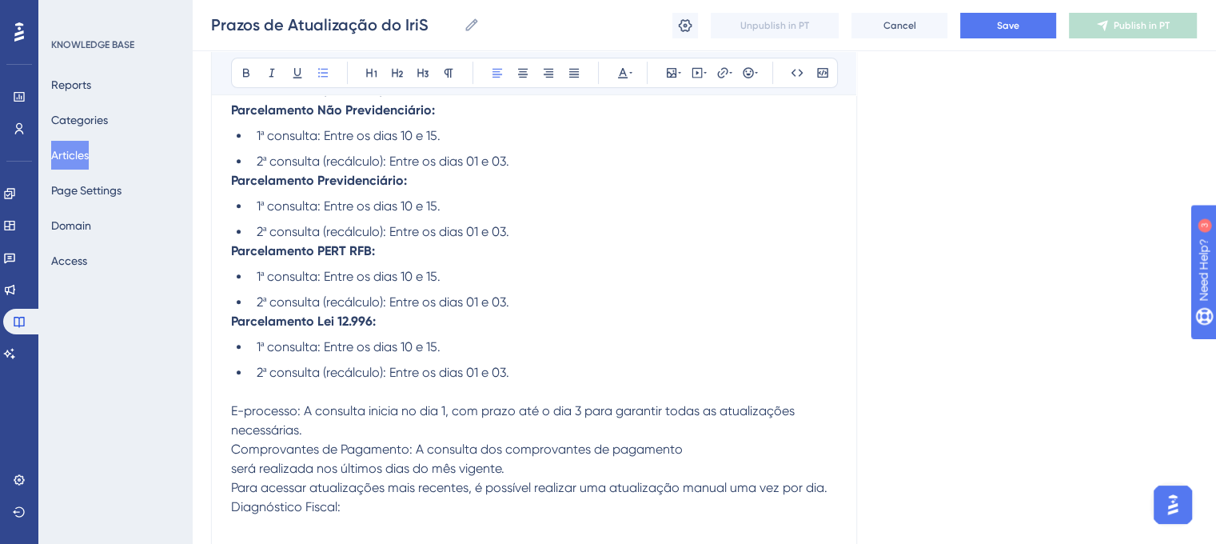
click at [303, 396] on li "2ª consulta (recálculo): Entre os dias 01 e 03." at bounding box center [543, 382] width 587 height 38
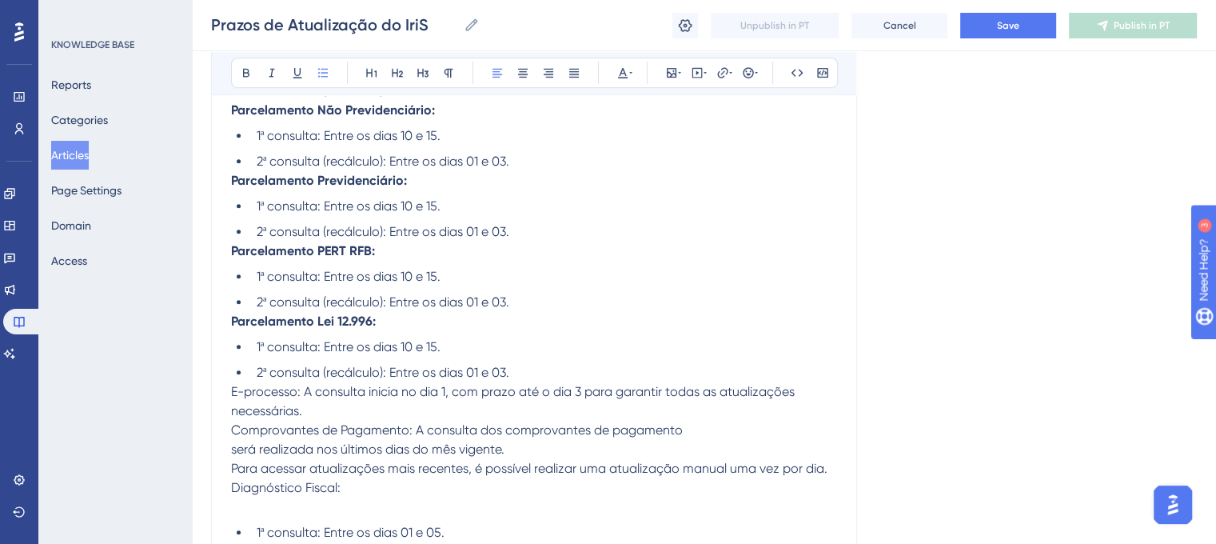
drag, startPoint x: 229, startPoint y: 397, endPoint x: 300, endPoint y: 403, distance: 71.4
click at [300, 403] on div "Prazos de Atualização do IriS Bold Italic Underline Bullet Point Heading 1 Head…" at bounding box center [534, 290] width 646 height 1620
drag, startPoint x: 300, startPoint y: 403, endPoint x: 222, endPoint y: 402, distance: 77.6
click at [222, 402] on div "Prazos de Atualização do IriS Bold Italic Underline Bullet Point Heading 1 Head…" at bounding box center [534, 290] width 646 height 1620
click at [246, 75] on icon at bounding box center [246, 72] width 13 height 13
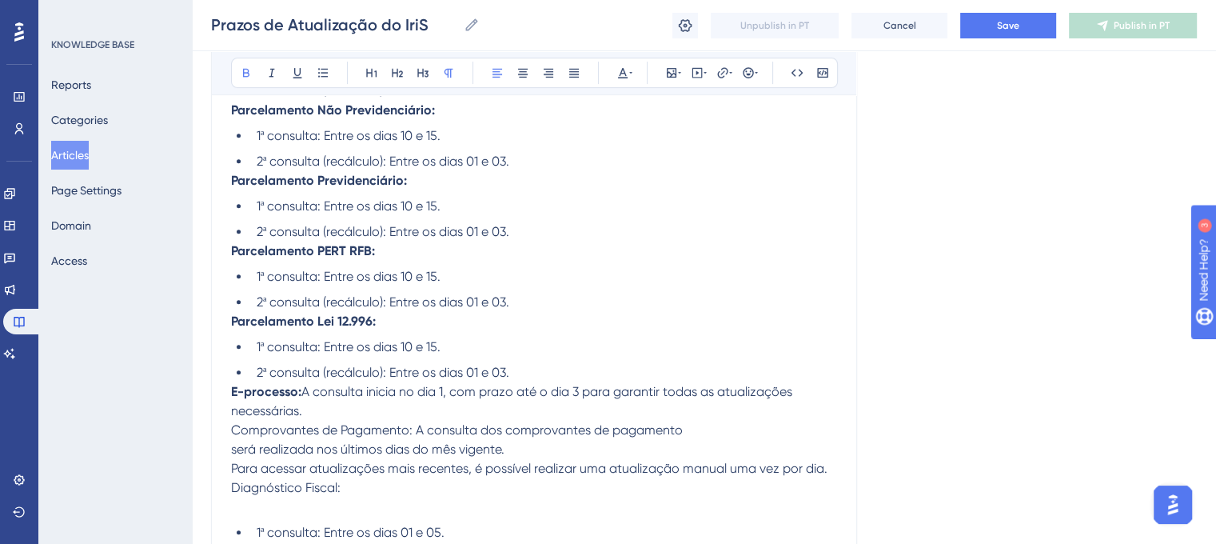
click at [237, 399] on strong "E-processo:" at bounding box center [266, 391] width 70 height 15
click at [317, 409] on span "A consulta inicia no dia 1, com prazo até o dia 3 para garantir todas as atuali…" at bounding box center [513, 401] width 565 height 34
drag, startPoint x: 229, startPoint y: 436, endPoint x: 339, endPoint y: 434, distance: 110.4
click at [339, 434] on div "Prazos de Atualização do IriS Bold Italic Underline Bullet Point Heading 1 Head…" at bounding box center [534, 290] width 646 height 1620
click at [339, 434] on span "Comprovantes de Pagamento: A consulta dos comprovantes de pagamento" at bounding box center [457, 429] width 452 height 15
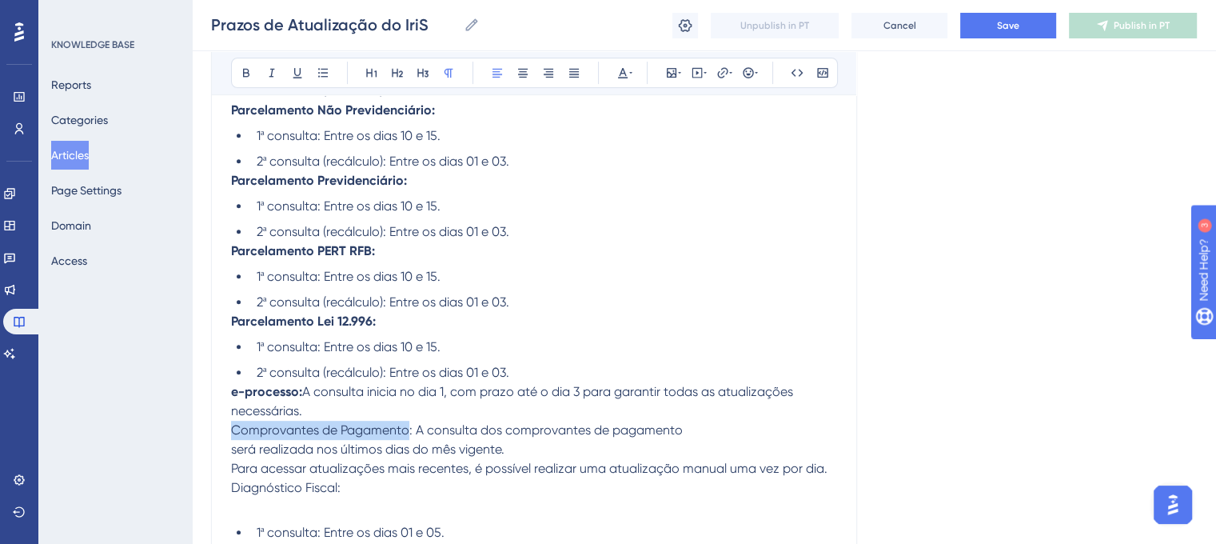
drag, startPoint x: 233, startPoint y: 436, endPoint x: 406, endPoint y: 439, distance: 172.7
click at [406, 437] on span "Comprovantes de Pagamento: A consulta dos comprovantes de pagamento" at bounding box center [457, 429] width 452 height 15
click at [413, 437] on span "Comprovantes de Pagamento: A consulta dos comprovantes de pagamento" at bounding box center [457, 429] width 452 height 15
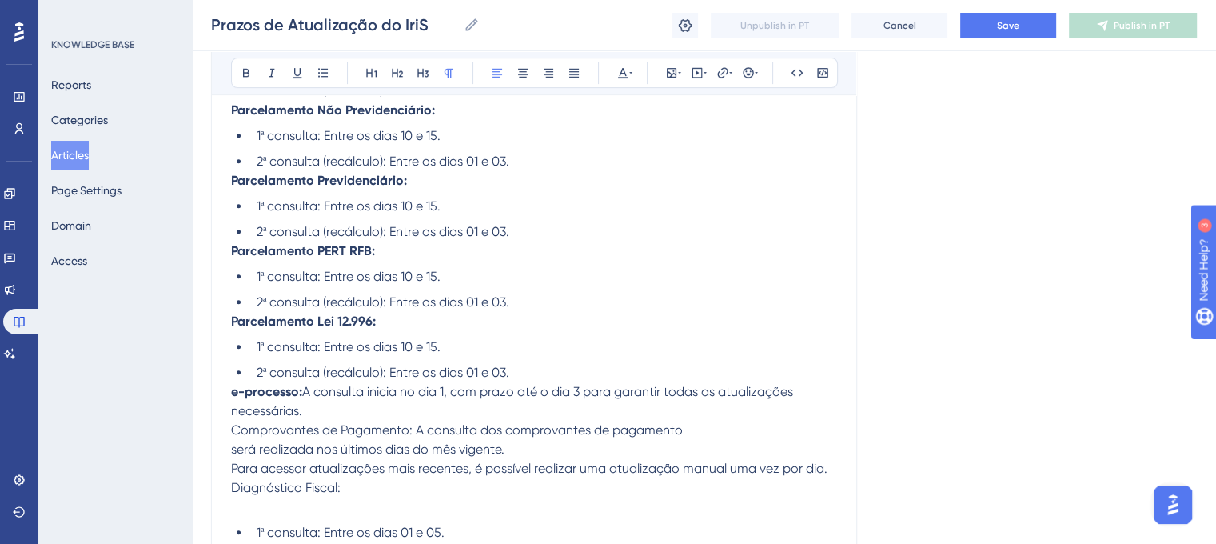
click at [410, 437] on span "Comprovantes de Pagamento: A consulta dos comprovantes de pagamento" at bounding box center [457, 429] width 452 height 15
drag, startPoint x: 410, startPoint y: 440, endPoint x: 227, endPoint y: 437, distance: 183.1
click at [227, 437] on div "Prazos de Atualização do IriS Bold Italic Underline Bullet Point Heading 1 Head…" at bounding box center [534, 290] width 646 height 1620
click at [243, 72] on icon at bounding box center [246, 73] width 6 height 9
click at [714, 277] on li "1ª consulta: Entre os dias 10 e 15." at bounding box center [543, 276] width 587 height 19
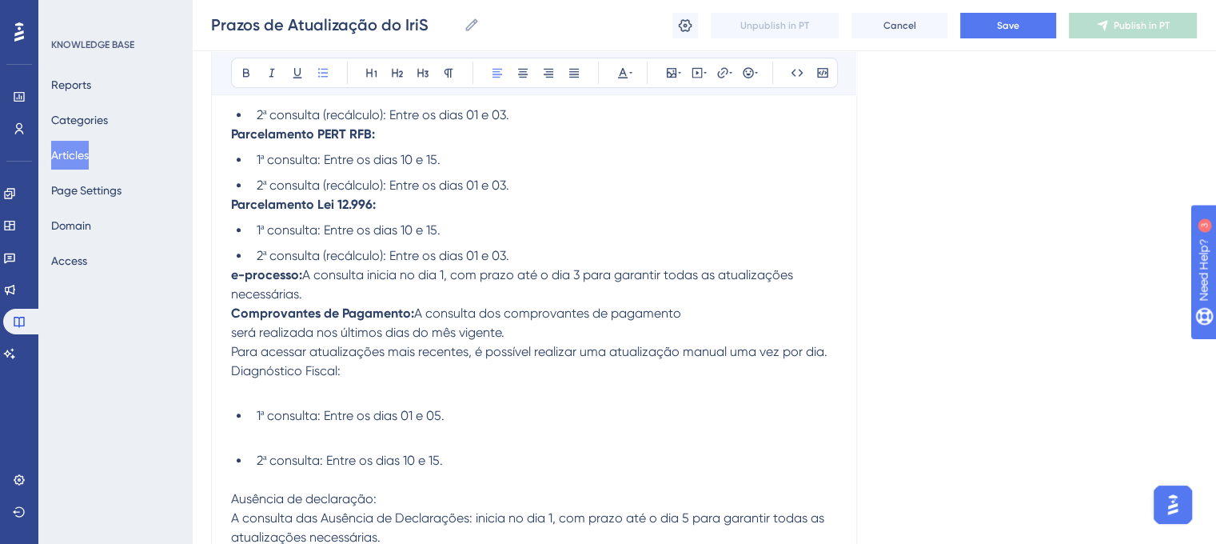
scroll to position [853, 0]
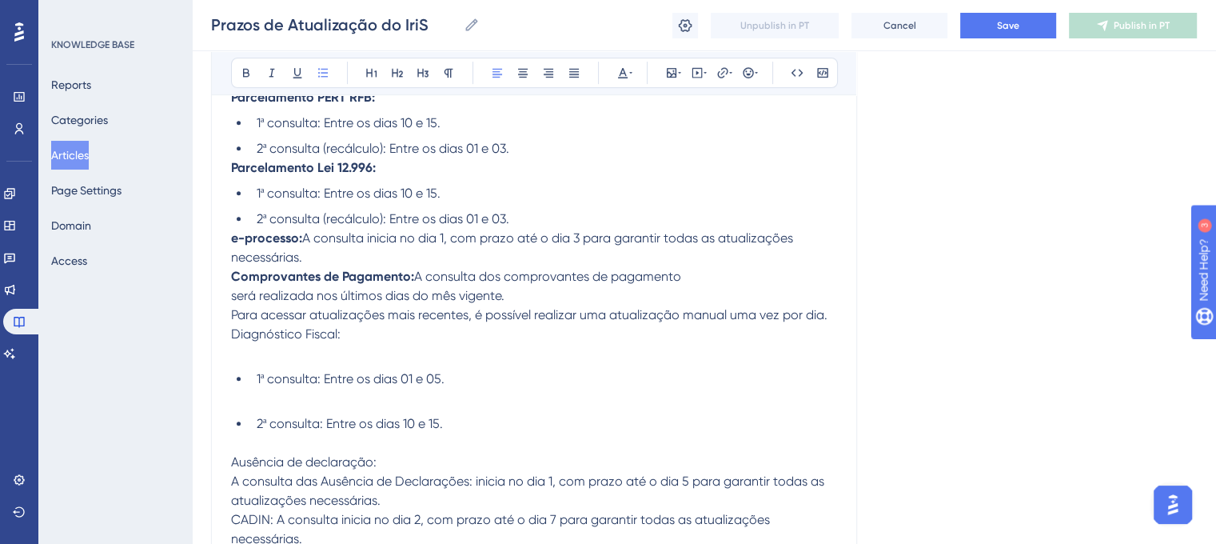
drag, startPoint x: 229, startPoint y: 345, endPoint x: 269, endPoint y: 345, distance: 40.0
click at [269, 345] on div "Prazos de Atualização do IriS Bold Italic Underline Bullet Point Heading 1 Head…" at bounding box center [534, 136] width 646 height 1620
drag, startPoint x: 342, startPoint y: 341, endPoint x: 221, endPoint y: 350, distance: 121.0
click at [221, 350] on div "Prazos de Atualização do IriS Bold Italic Underline Bullet Point Heading 1 Head…" at bounding box center [534, 136] width 646 height 1620
click at [237, 65] on button at bounding box center [246, 73] width 22 height 22
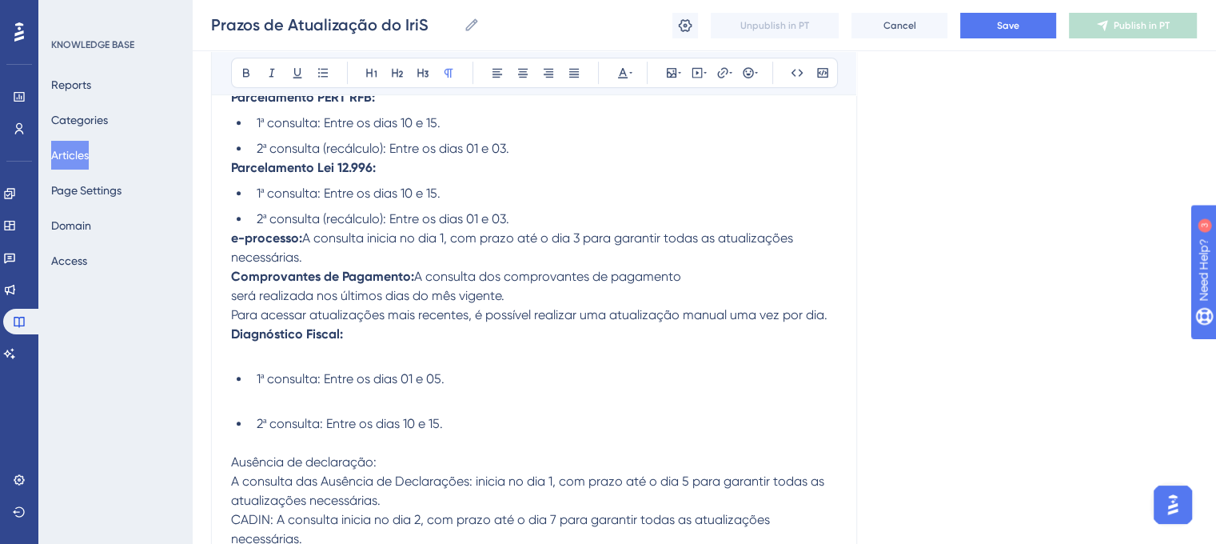
click at [271, 363] on p "e-processo: A consulta inicia no dia 1, com prazo até o dia 3 para garantir tod…" at bounding box center [534, 296] width 606 height 134
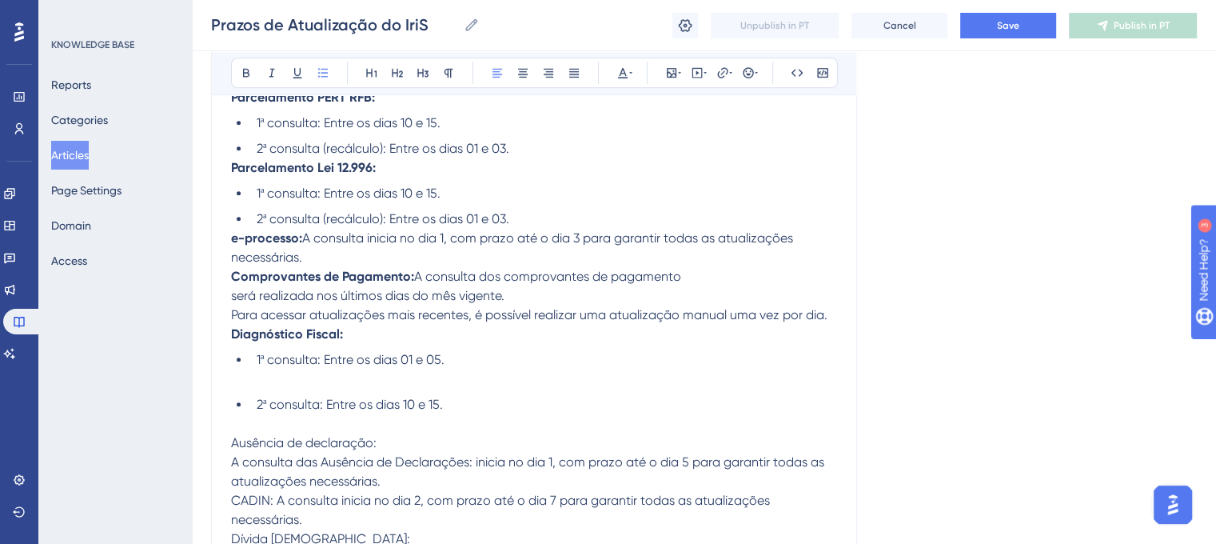
click at [278, 401] on ul "1ª consulta: Entre os dias 01 e 05. 2ª consulta: Entre os dias 10 e 15." at bounding box center [534, 391] width 606 height 83
click at [281, 401] on ul "1ª consulta: Entre os dias 01 e 05. 2ª consulta: Entre os dias 10 e 15." at bounding box center [534, 391] width 606 height 83
click at [299, 389] on li "1ª consulta: Entre os dias 01 e 05." at bounding box center [543, 369] width 587 height 38
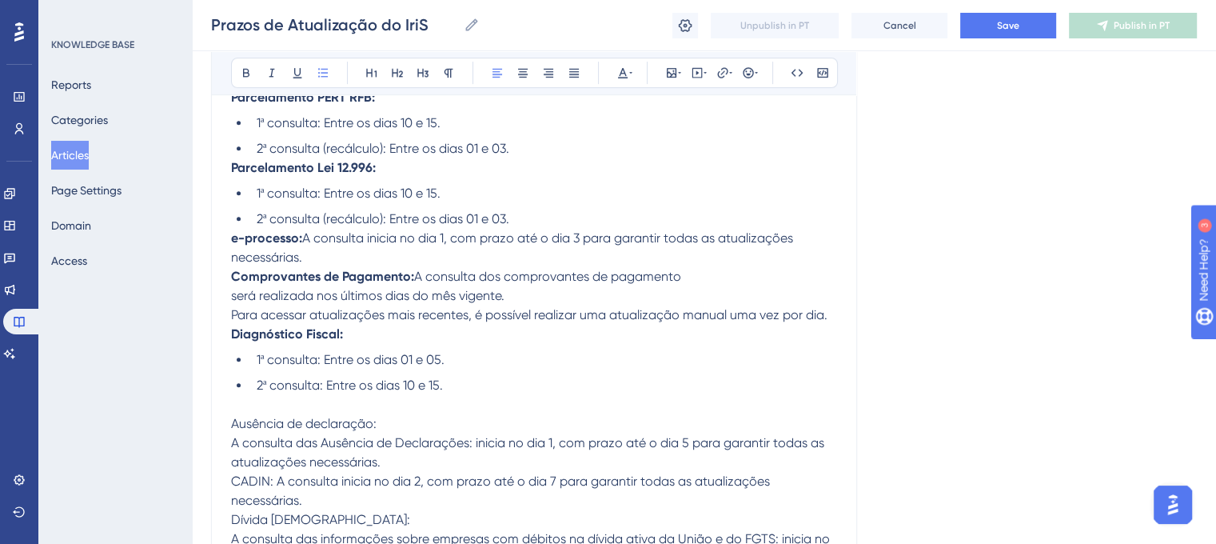
click at [365, 367] on span "1ª consulta: Entre os dias 01 e 05." at bounding box center [351, 359] width 188 height 15
click at [374, 367] on span "1ª consulta: Entre os dias 01 e 05." at bounding box center [351, 359] width 188 height 15
click at [460, 387] on li "2ª consulta: Entre os dias 10 e 15." at bounding box center [543, 395] width 587 height 38
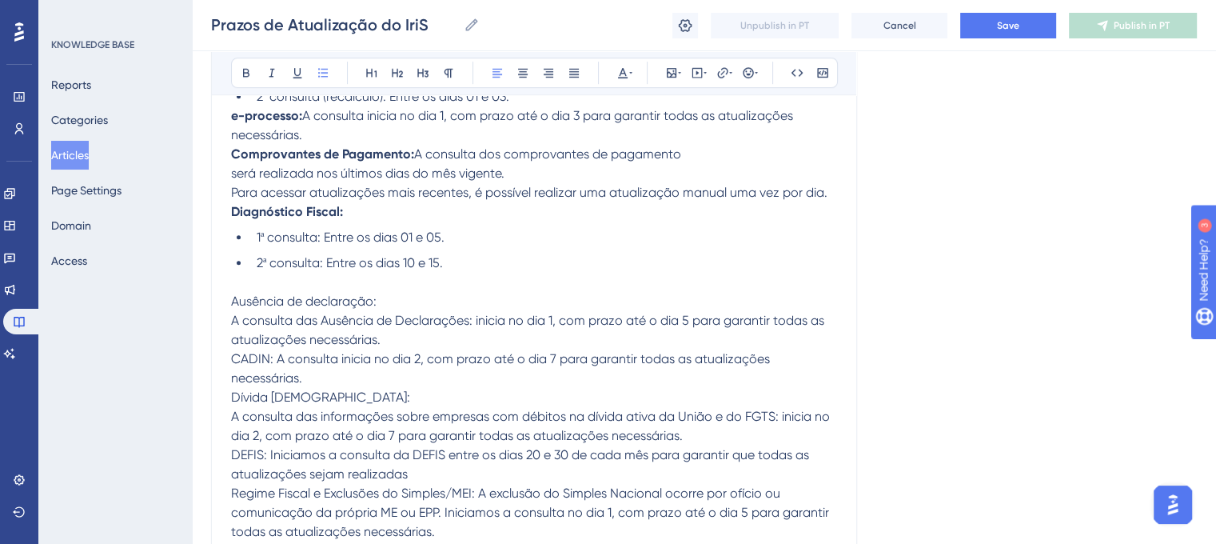
scroll to position [980, 0]
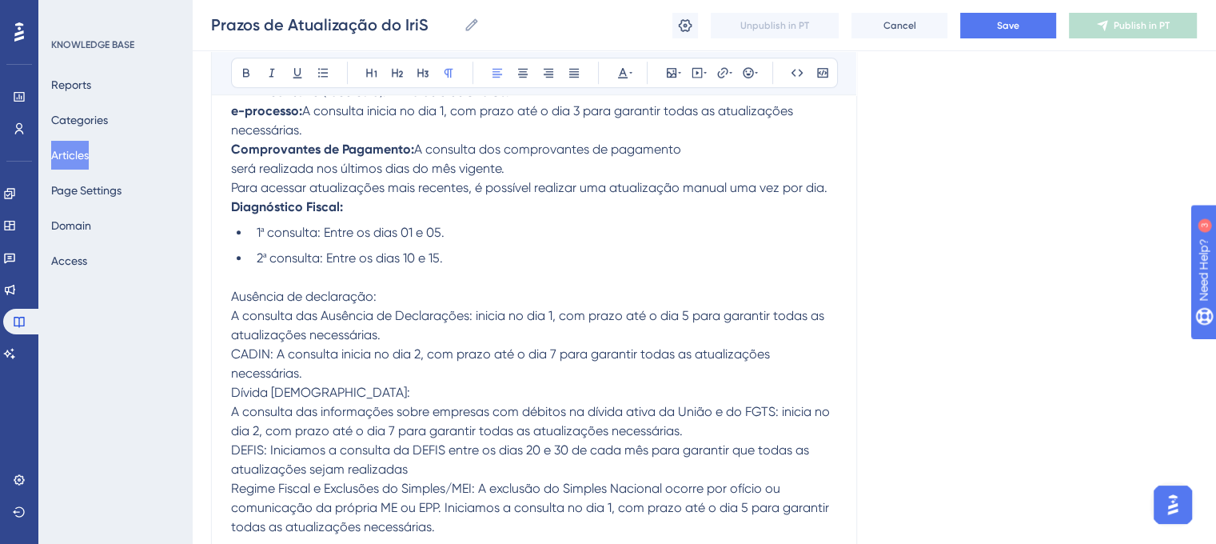
click at [233, 304] on span "Ausência de declaração:" at bounding box center [303, 296] width 145 height 15
click at [275, 287] on li "2ª consulta: Entre os dias 10 e 15." at bounding box center [543, 268] width 587 height 38
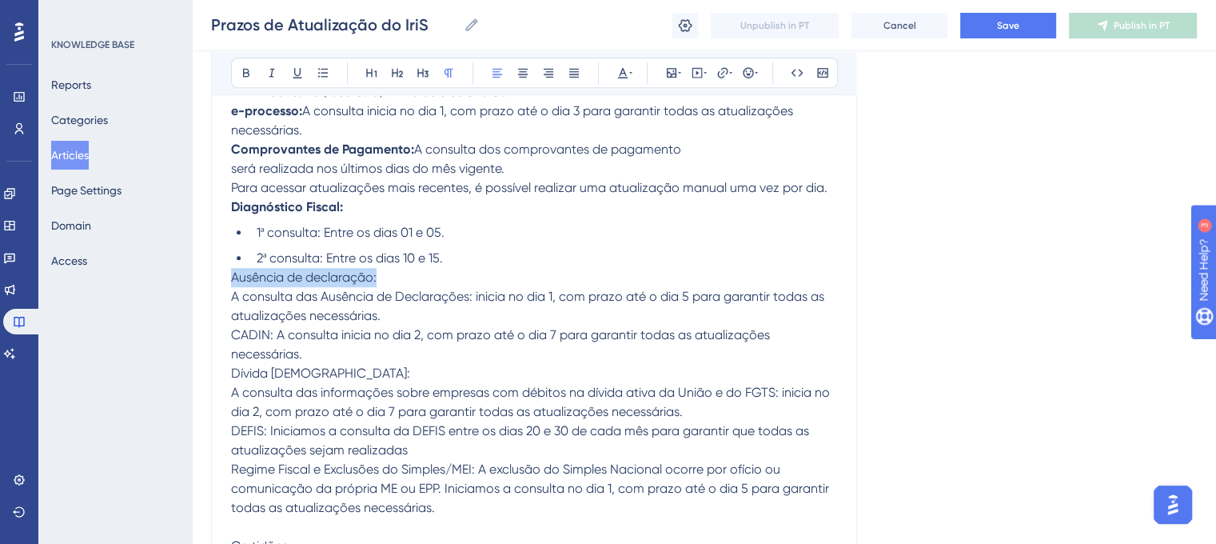
drag, startPoint x: 233, startPoint y: 284, endPoint x: 377, endPoint y: 290, distance: 144.0
click at [377, 290] on p "Ausência de declaração: A consulta das Ausência de Declarações: inicia no dia 1…" at bounding box center [534, 469] width 606 height 403
click at [253, 69] on button at bounding box center [246, 73] width 22 height 22
click at [240, 71] on icon at bounding box center [246, 72] width 13 height 13
click at [587, 329] on p "Ausência de declaração: A consulta das Ausência de Declarações: inicia no dia 1…" at bounding box center [534, 469] width 606 height 403
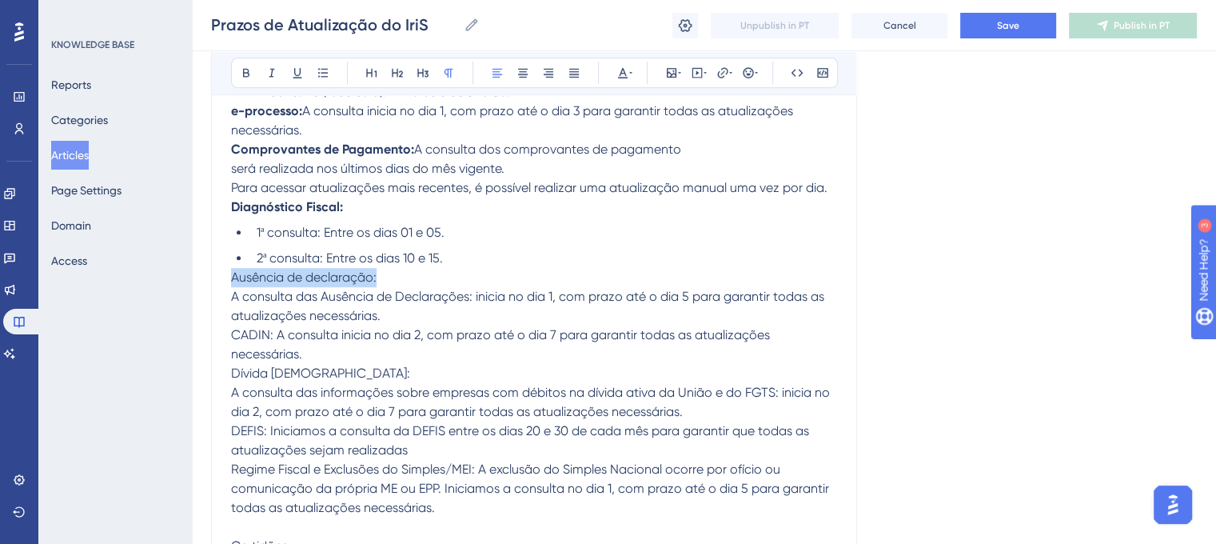
drag, startPoint x: 231, startPoint y: 284, endPoint x: 390, endPoint y: 284, distance: 159.1
click at [390, 284] on p "Ausência de declaração: A consulta das Ausência de Declarações: inicia no dia 1…" at bounding box center [534, 469] width 606 height 403
click at [250, 69] on icon at bounding box center [246, 72] width 13 height 13
click at [262, 323] on span "A consulta das Ausência de Declarações: inicia no dia 1, com prazo até o dia 5 …" at bounding box center [529, 306] width 596 height 34
drag, startPoint x: 233, startPoint y: 307, endPoint x: 470, endPoint y: 302, distance: 237.5
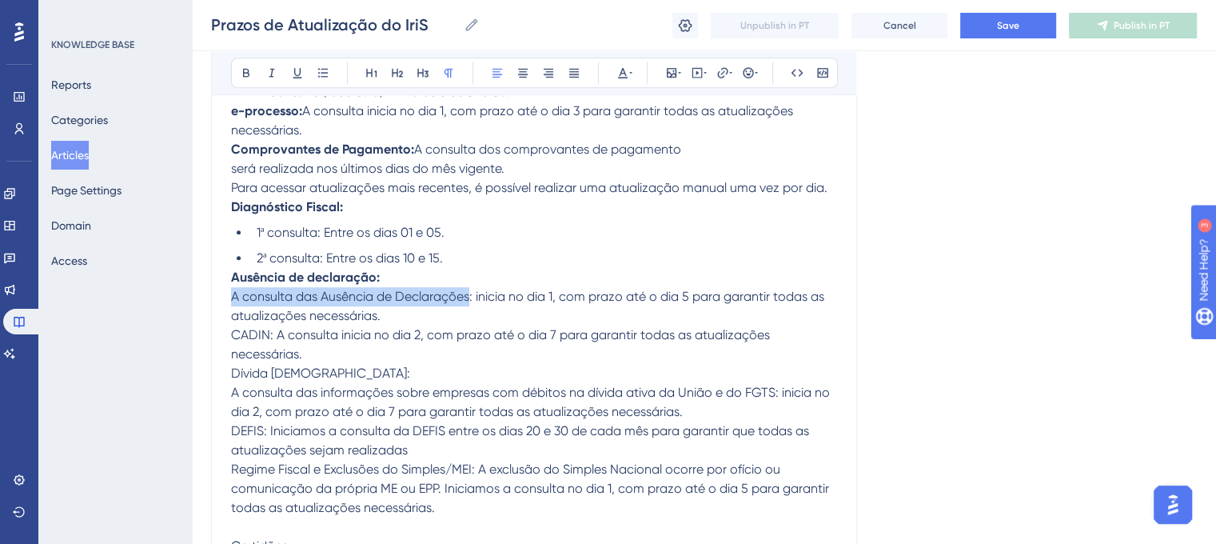
click at [470, 302] on span "A consulta das Ausência de Declarações: inicia no dia 1, com prazo até o dia 5 …" at bounding box center [529, 306] width 596 height 34
click at [441, 298] on p "Ausência de declaração: A consulta das Ausência de Declarações: inicia no dia 1…" at bounding box center [534, 469] width 606 height 403
click at [242, 306] on span "A consulta das Ausência de Declarações: inicia no dia 1, com prazo até o dia 5 …" at bounding box center [529, 306] width 596 height 34
click at [322, 311] on span "A consulta das Ausência de Declarações: inicia no dia 1, com prazo até o dia 5 …" at bounding box center [529, 306] width 596 height 34
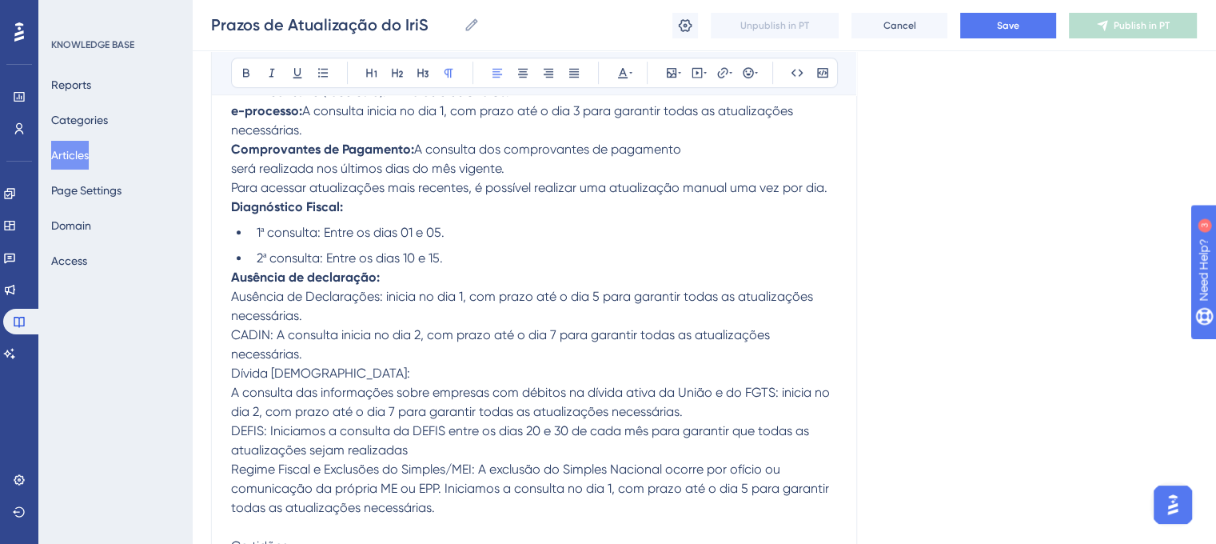
drag, startPoint x: 229, startPoint y: 306, endPoint x: 383, endPoint y: 310, distance: 154.3
drag, startPoint x: 383, startPoint y: 310, endPoint x: 224, endPoint y: 303, distance: 159.3
click at [249, 67] on icon at bounding box center [246, 72] width 13 height 13
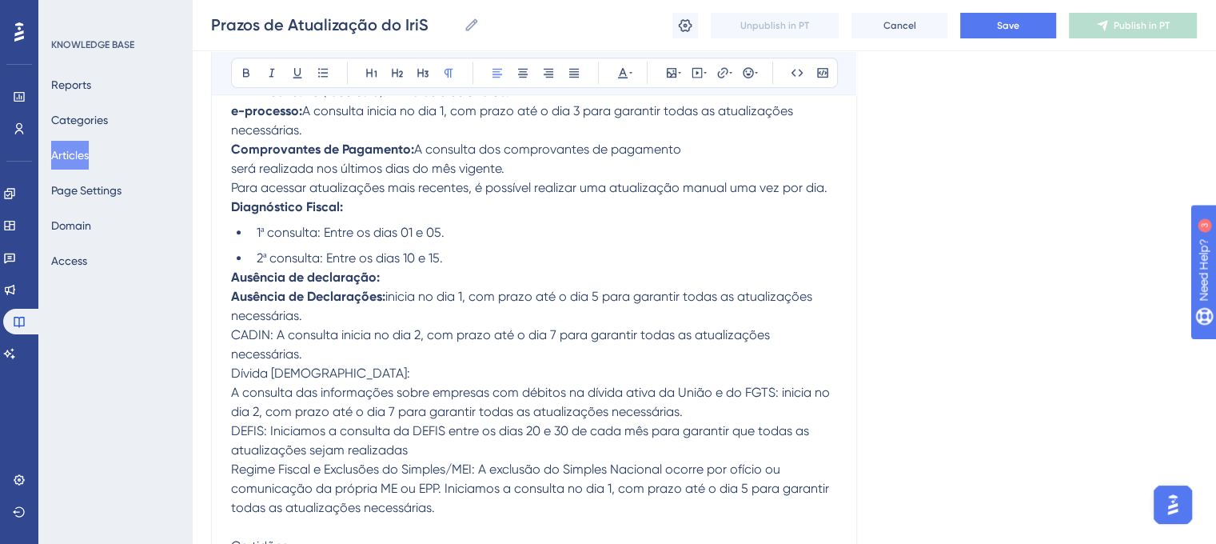
click at [406, 317] on p "Ausência de declaração: Ausência de Declarações: inicia no dia 1, com prazo até…" at bounding box center [534, 469] width 606 height 403
drag, startPoint x: 229, startPoint y: 343, endPoint x: 269, endPoint y: 343, distance: 39.2
drag, startPoint x: 269, startPoint y: 343, endPoint x: 242, endPoint y: 345, distance: 26.4
click at [242, 345] on span "CADIN: A consulta inicia no dia 2, com prazo até o dia 7 para garantir todas as…" at bounding box center [502, 344] width 542 height 34
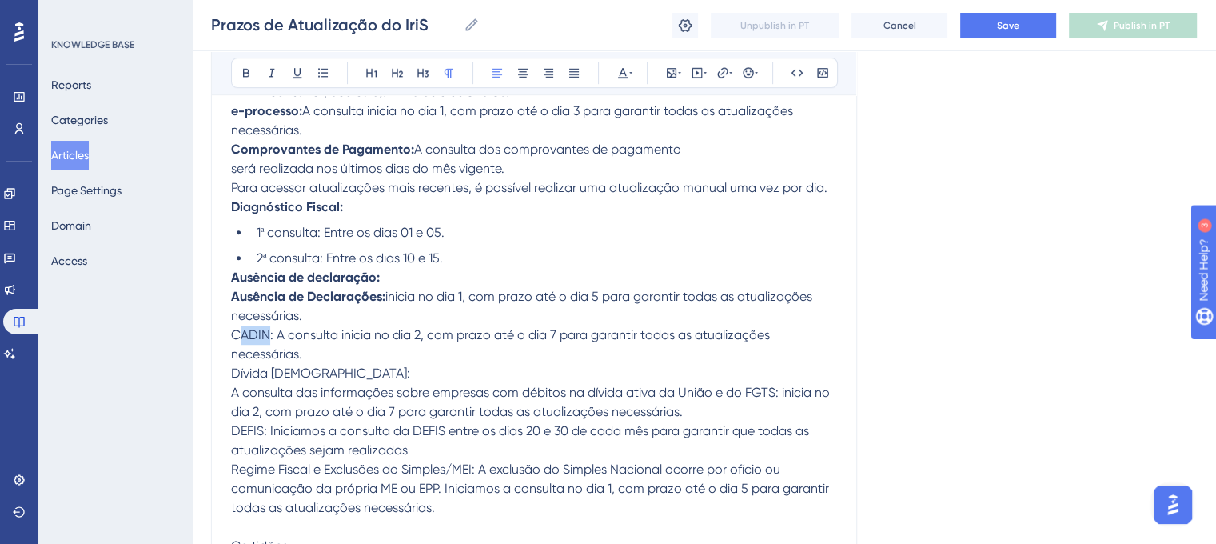
click at [269, 349] on span "CADIN: A consulta inicia no dia 2, com prazo até o dia 7 para garantir todas as…" at bounding box center [502, 344] width 542 height 34
drag, startPoint x: 272, startPoint y: 349, endPoint x: 214, endPoint y: 347, distance: 57.6
click at [249, 66] on icon at bounding box center [246, 72] width 13 height 13
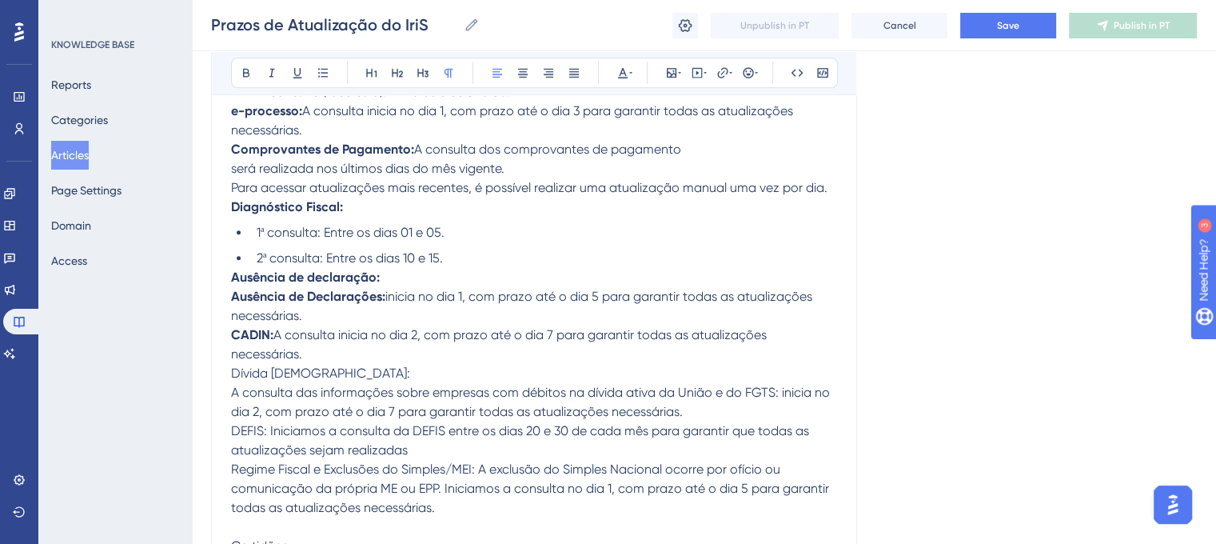
click at [460, 341] on span "A consulta inicia no dia 2, com prazo até o dia 7 para garantir todas as atuali…" at bounding box center [500, 344] width 539 height 34
click at [294, 345] on span "A consulta inicia no dia 2, com prazo até o dia 7 para garantir todas as atuali…" at bounding box center [500, 344] width 539 height 34
click at [712, 373] on p "Ausência de declaração: Ausência de Declarações: inicia no dia 1, com prazo até…" at bounding box center [534, 469] width 606 height 403
drag, startPoint x: 233, startPoint y: 384, endPoint x: 303, endPoint y: 386, distance: 69.6
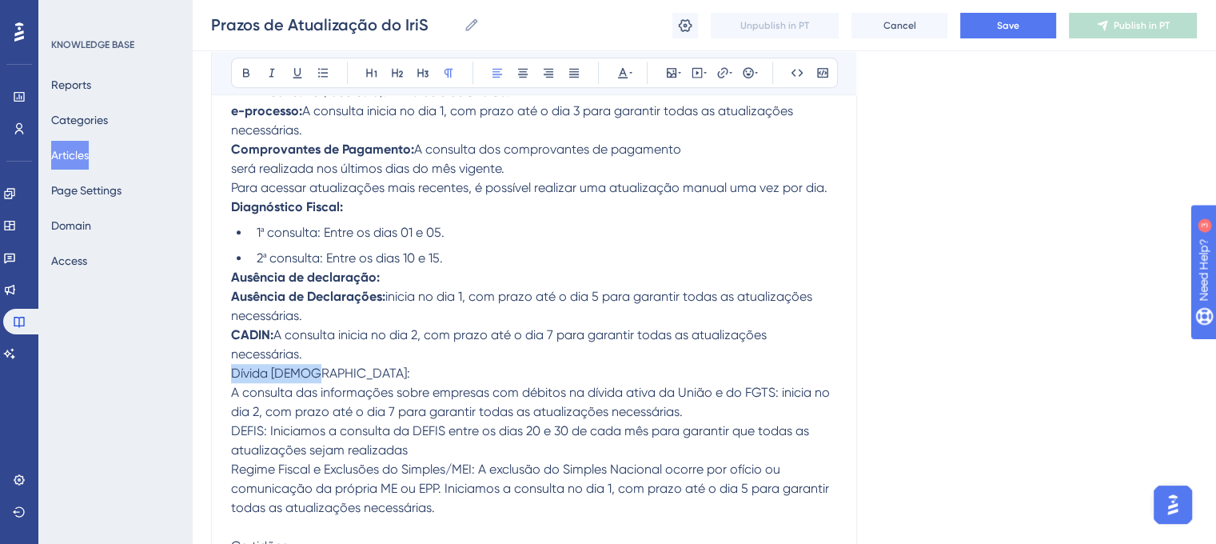
click at [303, 381] on span "Dívida [DEMOGRAPHIC_DATA]:" at bounding box center [320, 372] width 179 height 15
click at [241, 77] on icon at bounding box center [246, 72] width 13 height 13
click at [369, 367] on p "Ausência de declaração: Ausência de Declarações: inicia no dia 1, com prazo até…" at bounding box center [534, 469] width 606 height 403
click at [233, 403] on span "A consulta das informações sobre empresas com débitos na dívida ativa da União …" at bounding box center [532, 402] width 602 height 34
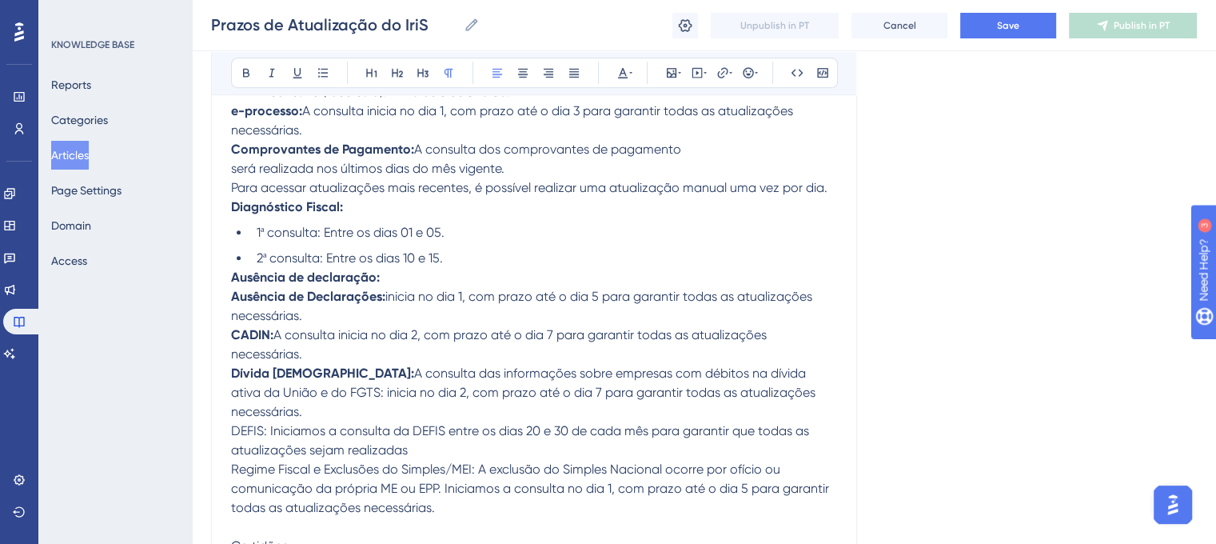
drag, startPoint x: 229, startPoint y: 419, endPoint x: 253, endPoint y: 423, distance: 23.5
click at [261, 407] on span "A consulta das informações sobre empresas com débitos na dívida ativa da União …" at bounding box center [525, 392] width 588 height 54
drag, startPoint x: 263, startPoint y: 407, endPoint x: 229, endPoint y: 405, distance: 34.4
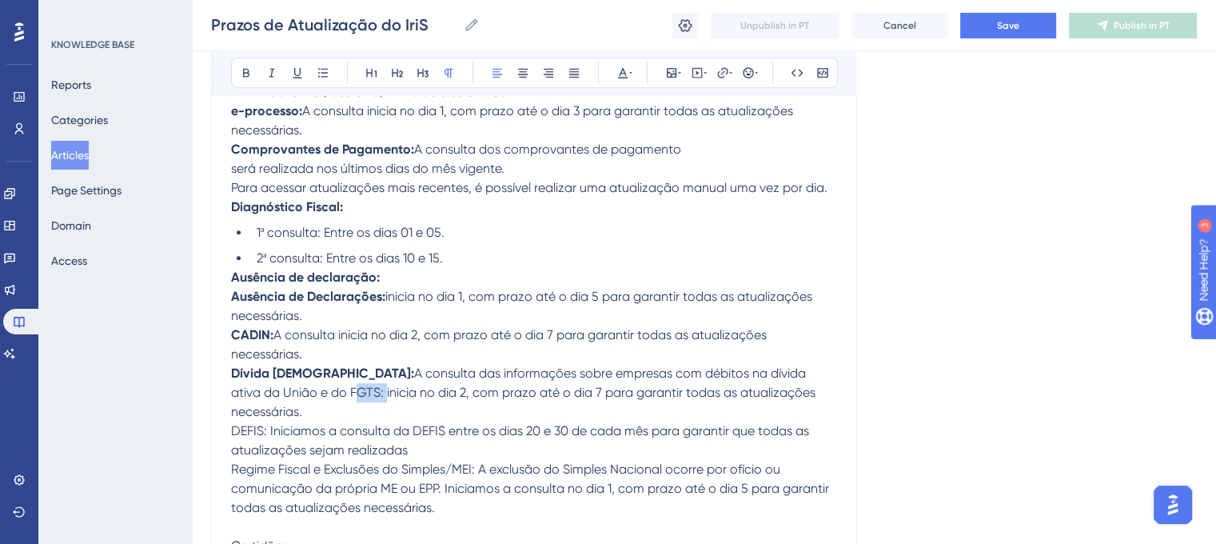
click at [240, 67] on icon at bounding box center [246, 72] width 13 height 13
click at [231, 423] on span "DEFIS: Iniciamos a consulta da DEFIS entre os dias 20 e 30 de cada mês para gar…" at bounding box center [521, 440] width 581 height 34
drag, startPoint x: 265, startPoint y: 427, endPoint x: 230, endPoint y: 423, distance: 35.4
click at [231, 423] on span "DEFIS: Iniciamos a consulta da DEFIS entre os dias 20 e 30 de cada mês para gar…" at bounding box center [521, 440] width 581 height 34
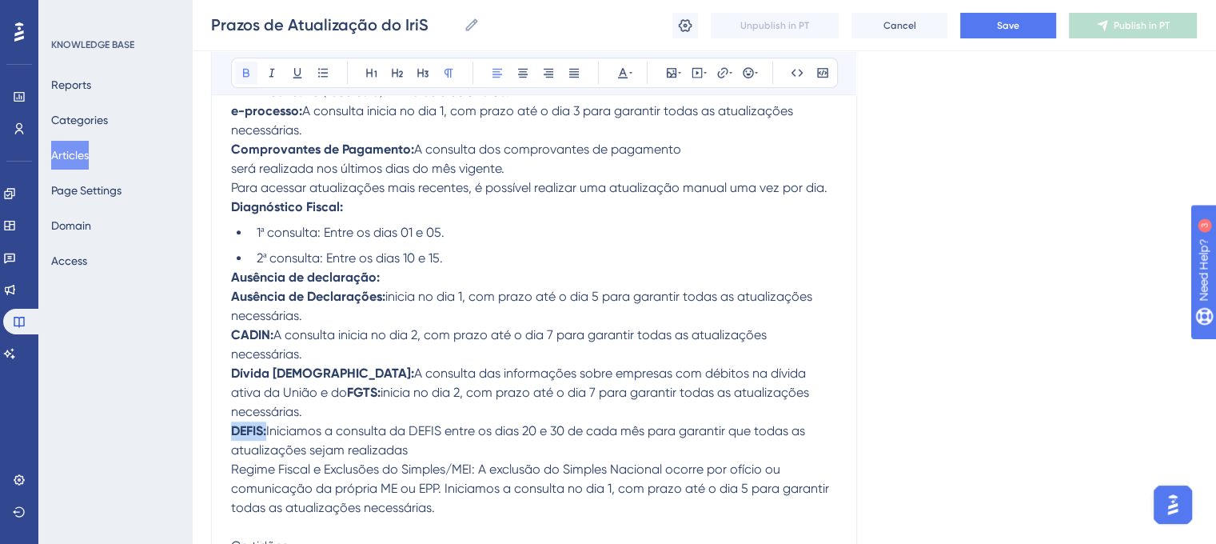
click at [236, 76] on button at bounding box center [246, 73] width 22 height 22
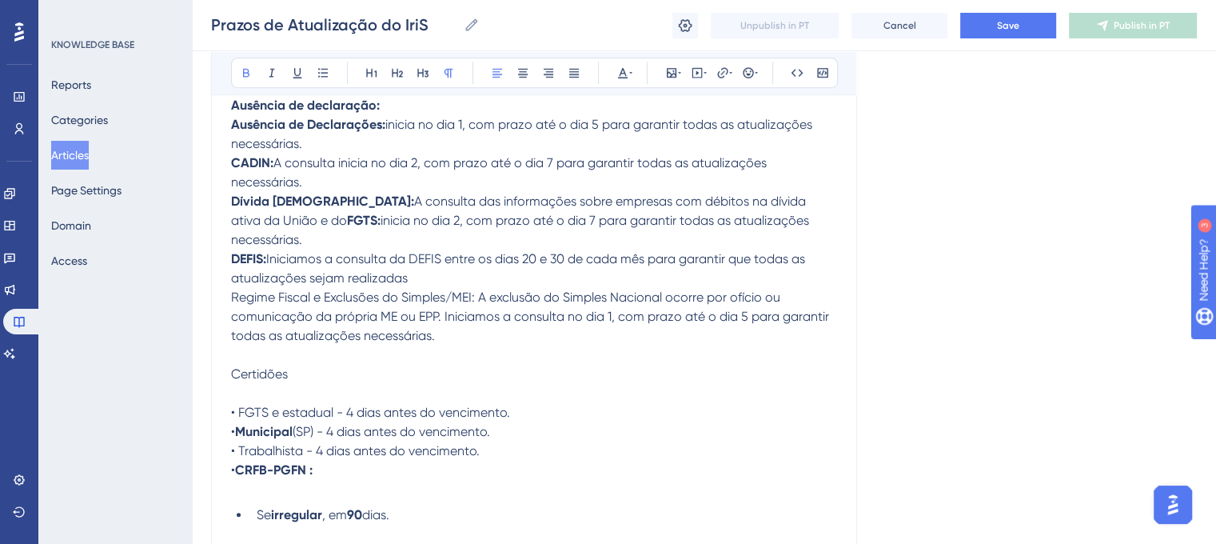
scroll to position [1164, 0]
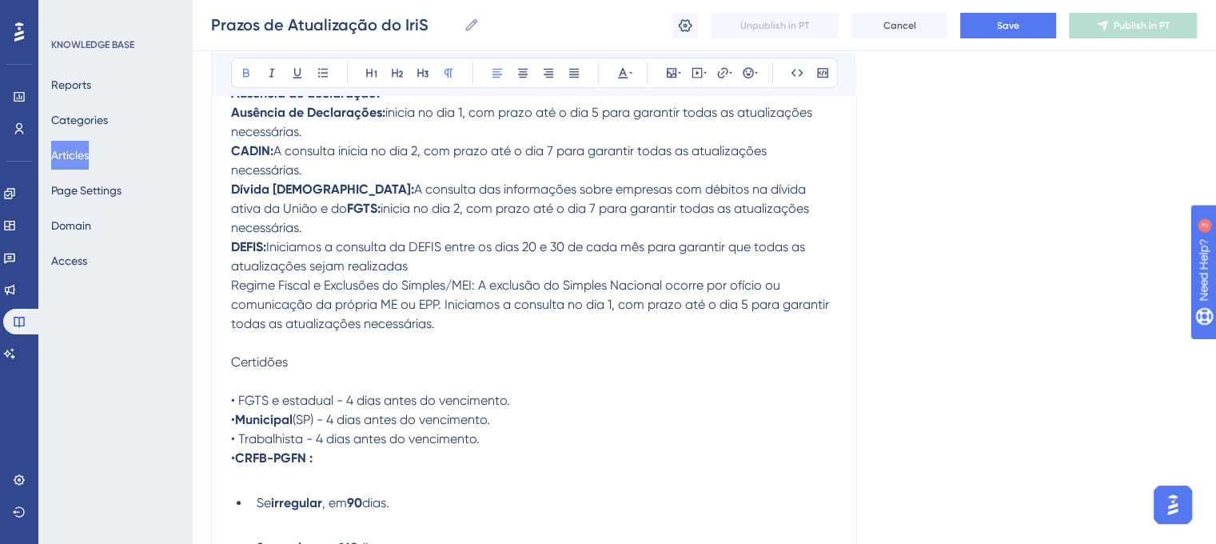
drag, startPoint x: 229, startPoint y: 354, endPoint x: 291, endPoint y: 360, distance: 62.6
drag, startPoint x: 291, startPoint y: 360, endPoint x: 230, endPoint y: 354, distance: 61.0
click at [246, 70] on icon at bounding box center [246, 72] width 13 height 13
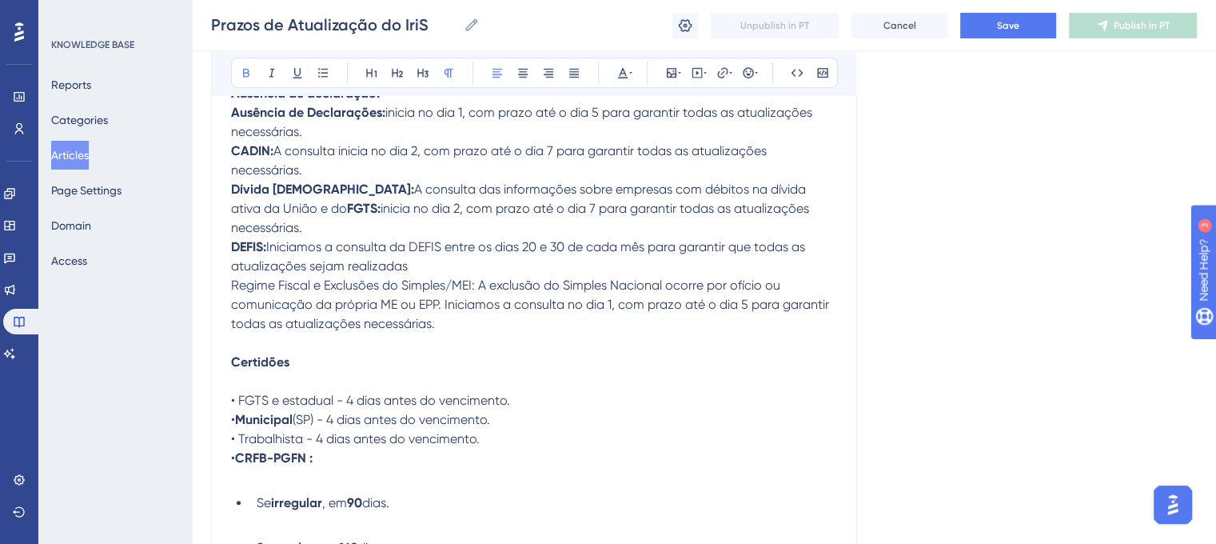
click at [313, 353] on p "Ausência de declaração: Ausência de Declarações: inicia no dia 1, com prazo até…" at bounding box center [534, 285] width 606 height 403
click at [249, 375] on p "Ausência de declaração: Ausência de Declarações: inicia no dia 1, com prazo até…" at bounding box center [534, 285] width 606 height 403
drag, startPoint x: 237, startPoint y: 396, endPoint x: 334, endPoint y: 397, distance: 96.7
click at [334, 397] on span "• FGTS e estadual - 4 dias antes do vencimento." at bounding box center [370, 400] width 279 height 15
click at [245, 66] on icon at bounding box center [246, 72] width 13 height 13
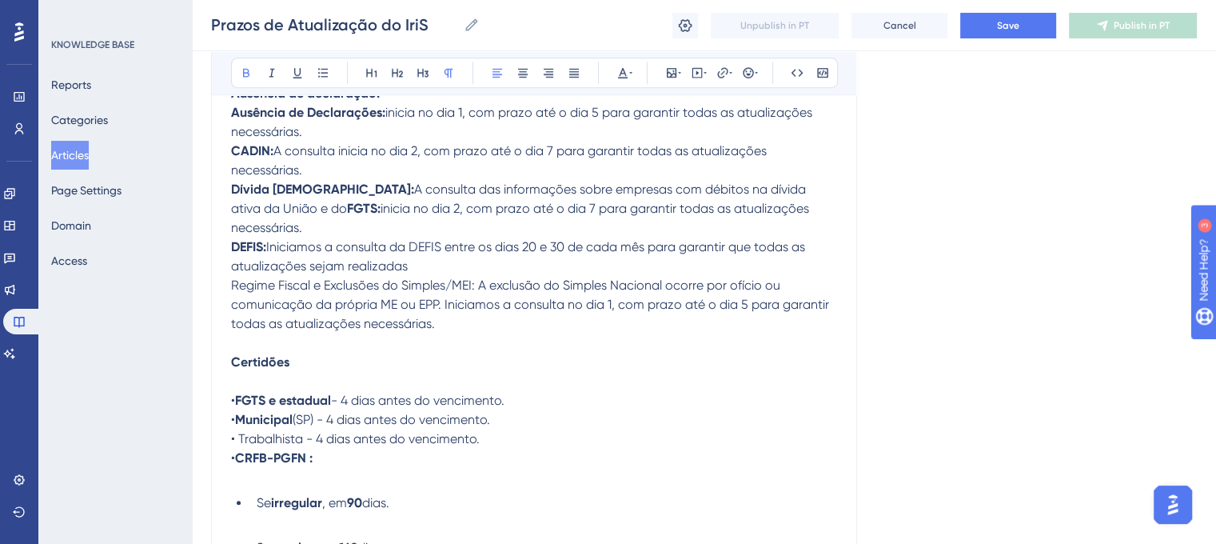
click at [325, 393] on strong "FGTS e estadual" at bounding box center [283, 400] width 96 height 15
drag, startPoint x: 237, startPoint y: 433, endPoint x: 304, endPoint y: 440, distance: 67.6
click at [304, 440] on span "• Trabalhista - 4 dias antes do vencimento." at bounding box center [355, 438] width 249 height 15
click at [241, 74] on icon at bounding box center [246, 72] width 13 height 13
click at [286, 452] on strong "CRFB-PGFN :" at bounding box center [274, 457] width 78 height 15
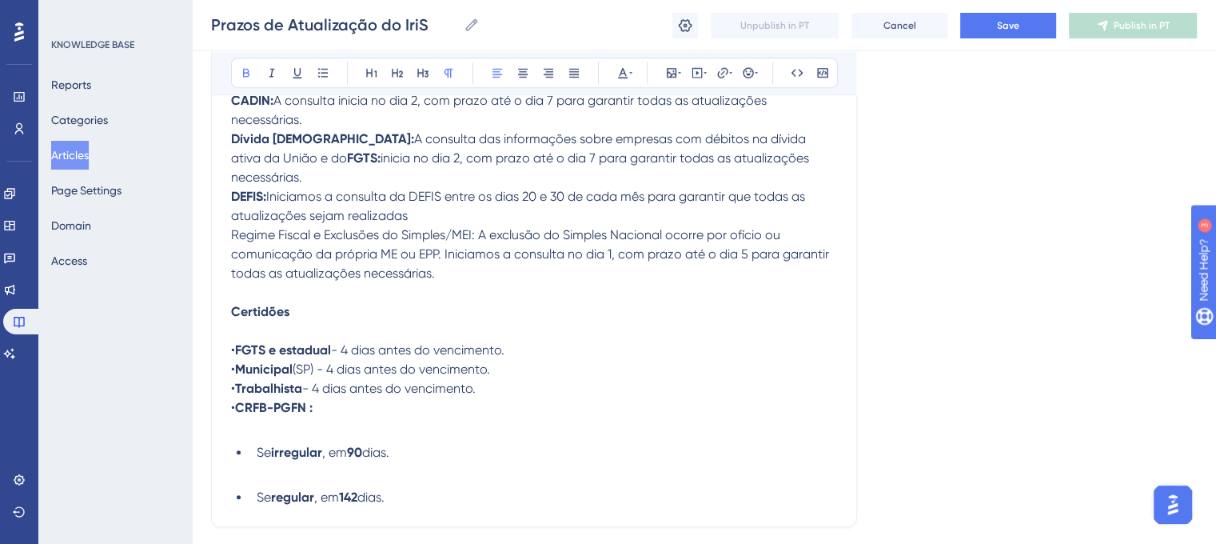
scroll to position [1242, 0]
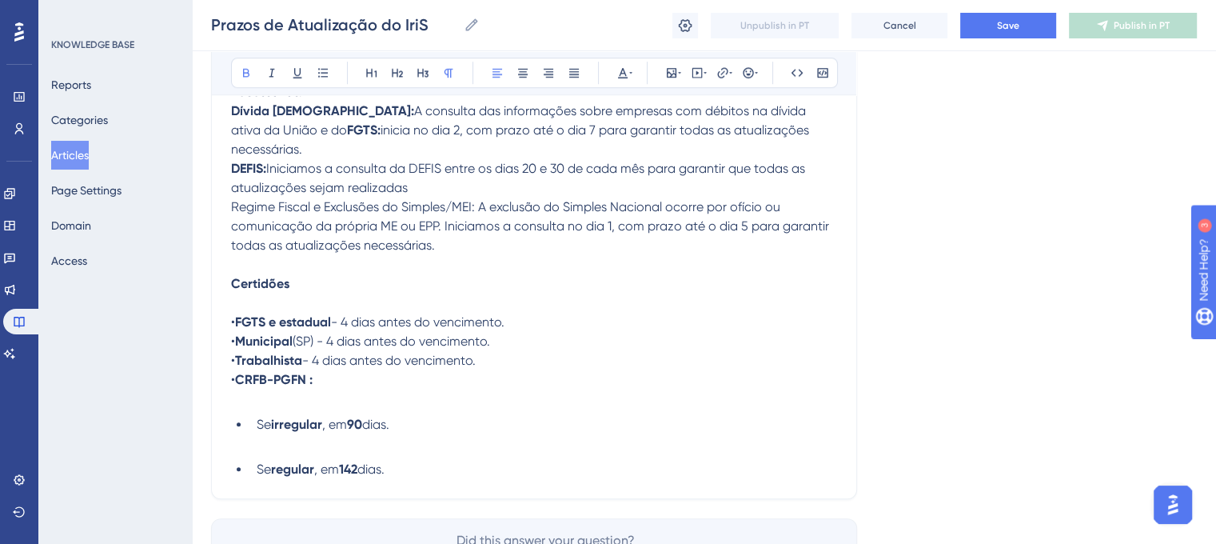
click at [293, 403] on p "• FGTS e estadual - 4 dias antes do vencimento. • Municipal (SP) - 4 dias antes…" at bounding box center [534, 350] width 606 height 115
click at [293, 406] on p "• FGTS e estadual - 4 dias antes do vencimento. • Municipal (SP) - 4 dias antes…" at bounding box center [534, 350] width 606 height 115
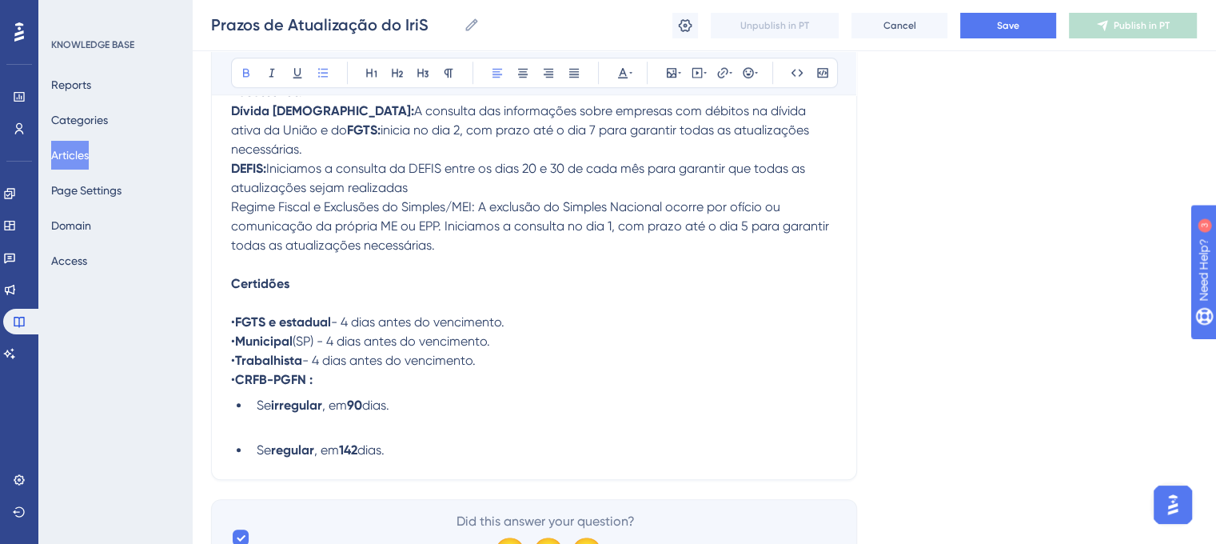
click at [301, 436] on ul "Se irregular , em 90 dias. Se regular , em 142 dias." at bounding box center [534, 428] width 606 height 64
click at [306, 433] on li "Se irregular , em 90 dias." at bounding box center [543, 415] width 587 height 38
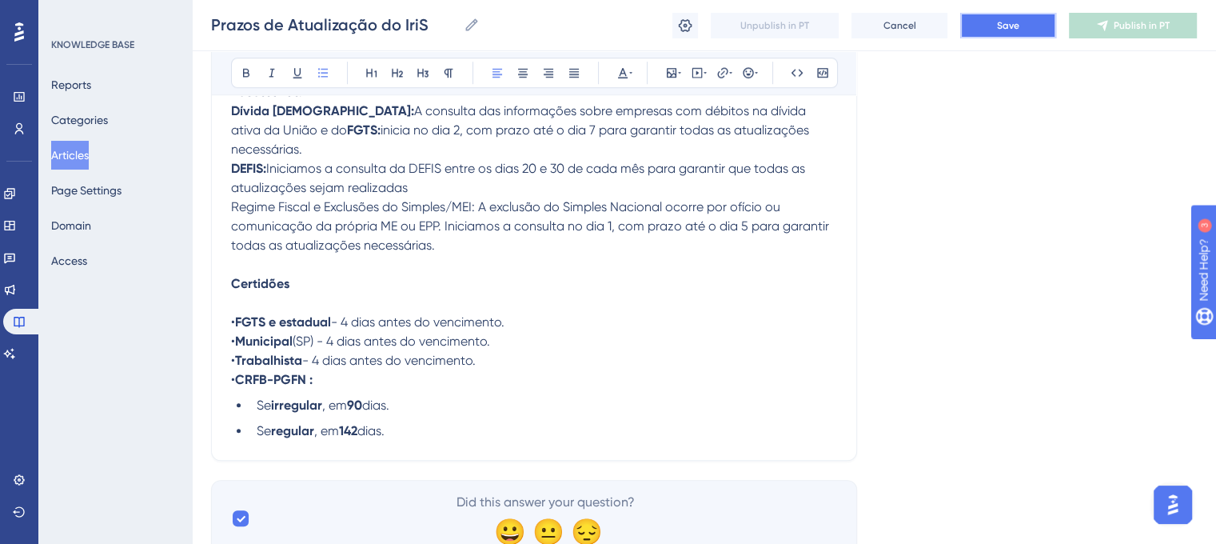
click at [1026, 26] on button "Save" at bounding box center [1008, 26] width 96 height 26
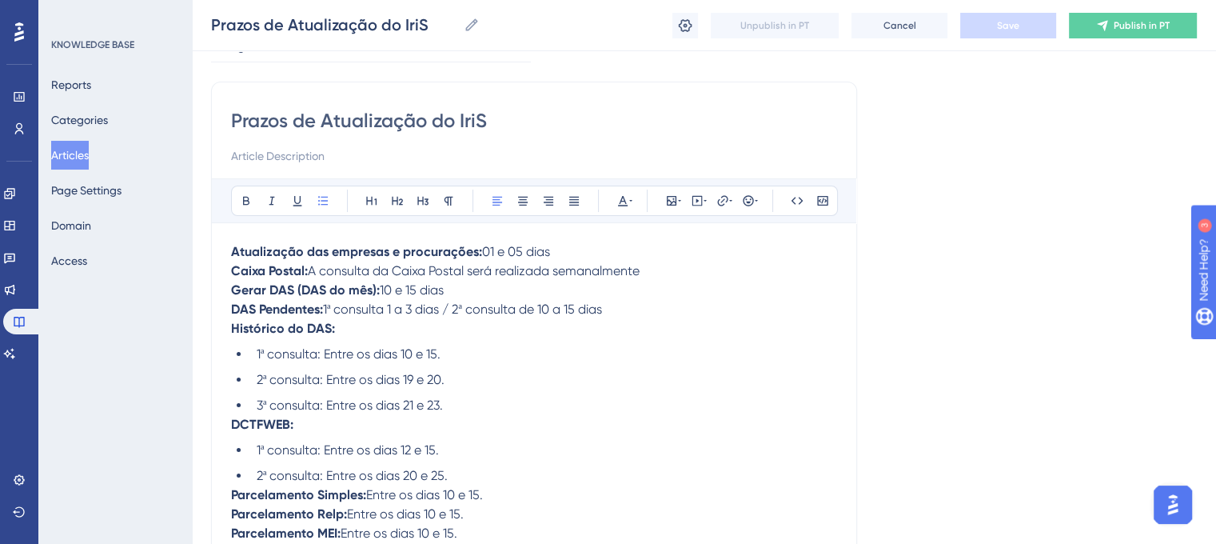
scroll to position [0, 0]
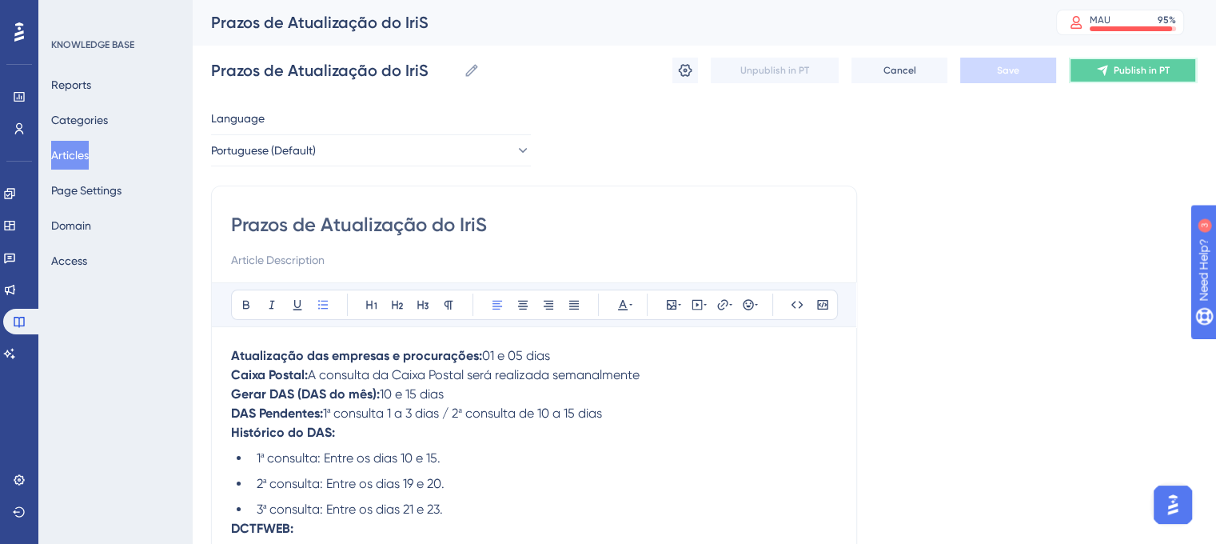
click at [1102, 66] on icon at bounding box center [1102, 70] width 13 height 13
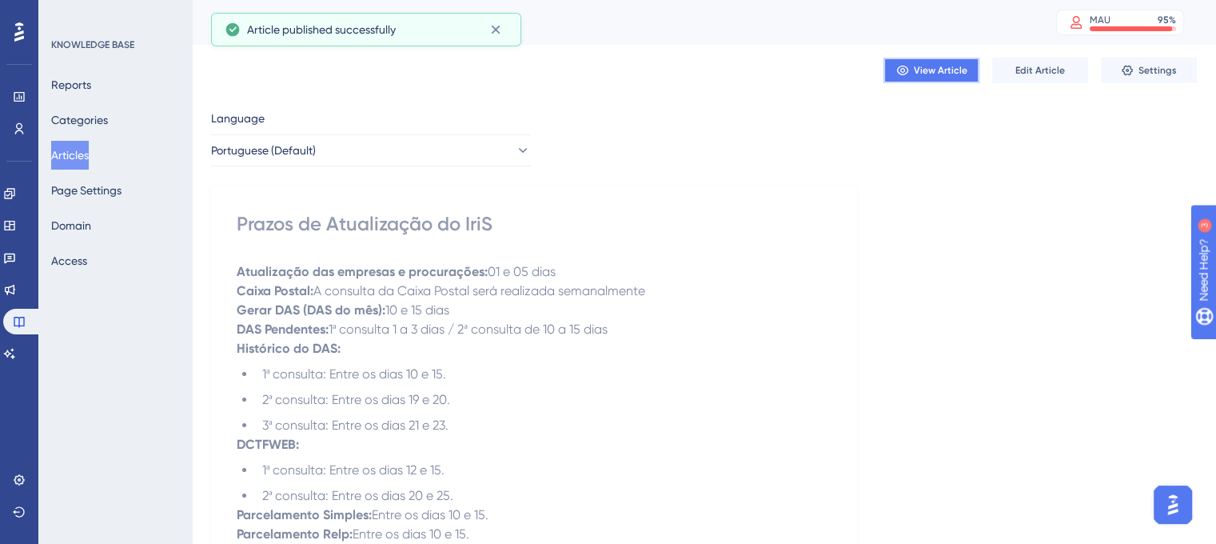
click at [935, 72] on span "View Article" at bounding box center [941, 70] width 54 height 13
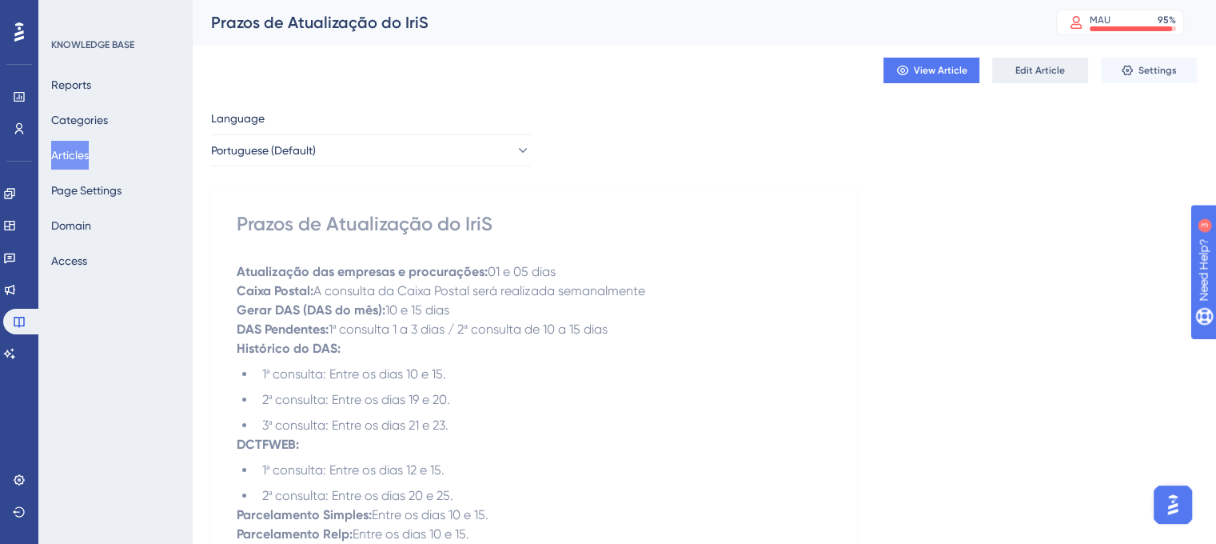
click at [1025, 60] on button "Edit Article" at bounding box center [1040, 71] width 96 height 26
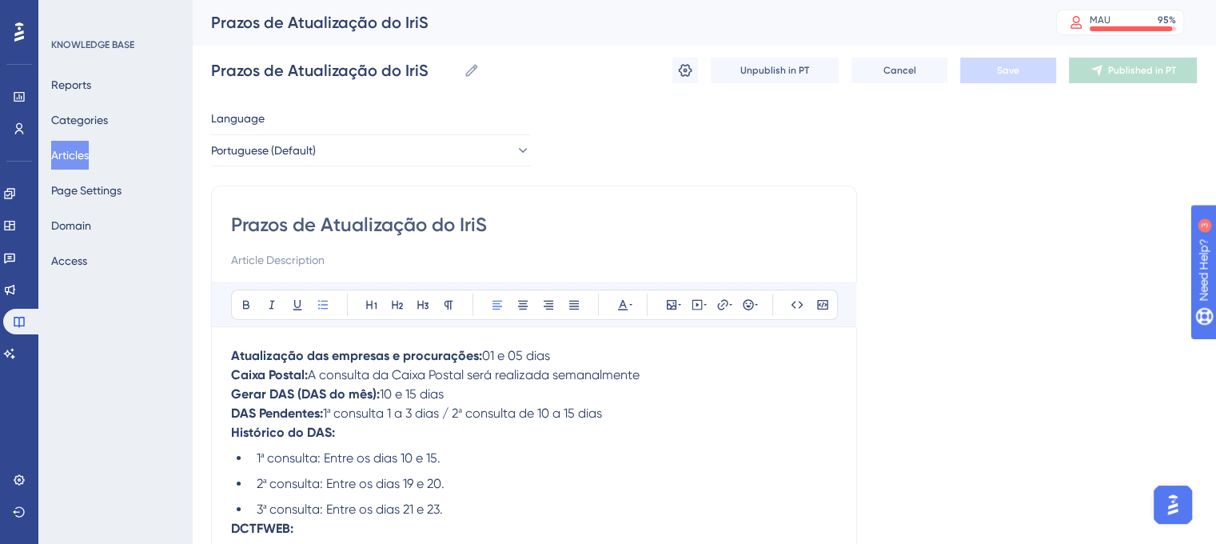
scroll to position [1131, 0]
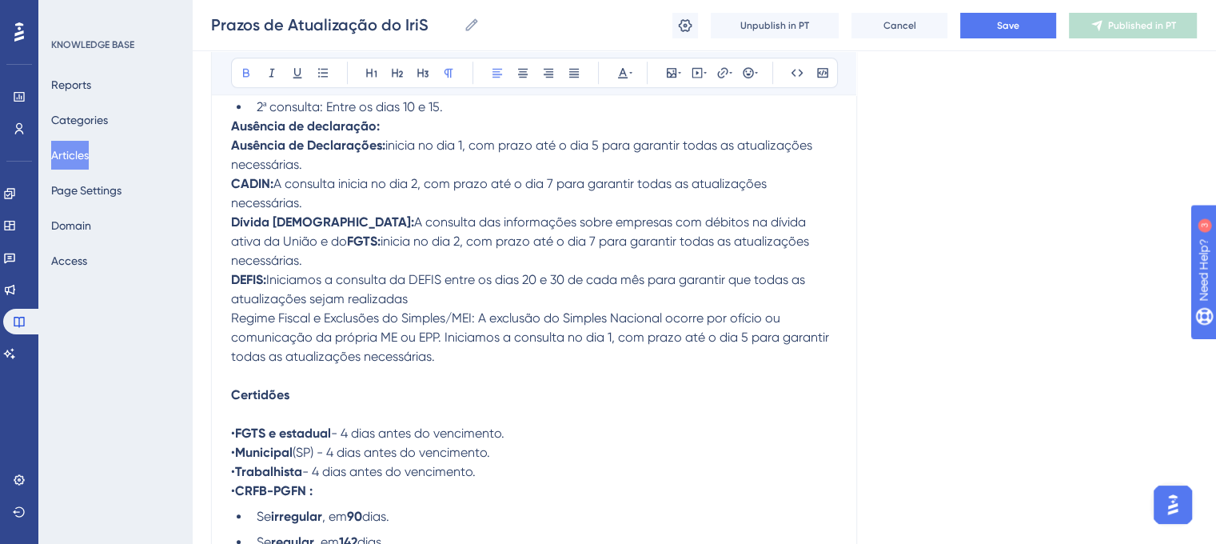
click at [385, 138] on p "Ausência de declaração: Ausência de Declarações: inicia no dia 1, com prazo até…" at bounding box center [534, 261] width 606 height 288
drag, startPoint x: 381, startPoint y: 140, endPoint x: 231, endPoint y: 140, distance: 149.5
click at [231, 140] on p "Ausência de declaração: Ausência de Declarações: inicia no dia 1, com prazo até…" at bounding box center [534, 261] width 606 height 288
click at [406, 169] on p "Ausência de declaração: Ausência de Declarações: inicia no dia 1, com prazo até…" at bounding box center [534, 261] width 606 height 288
click at [377, 134] on strong "Ausência de declaração:" at bounding box center [305, 125] width 149 height 15
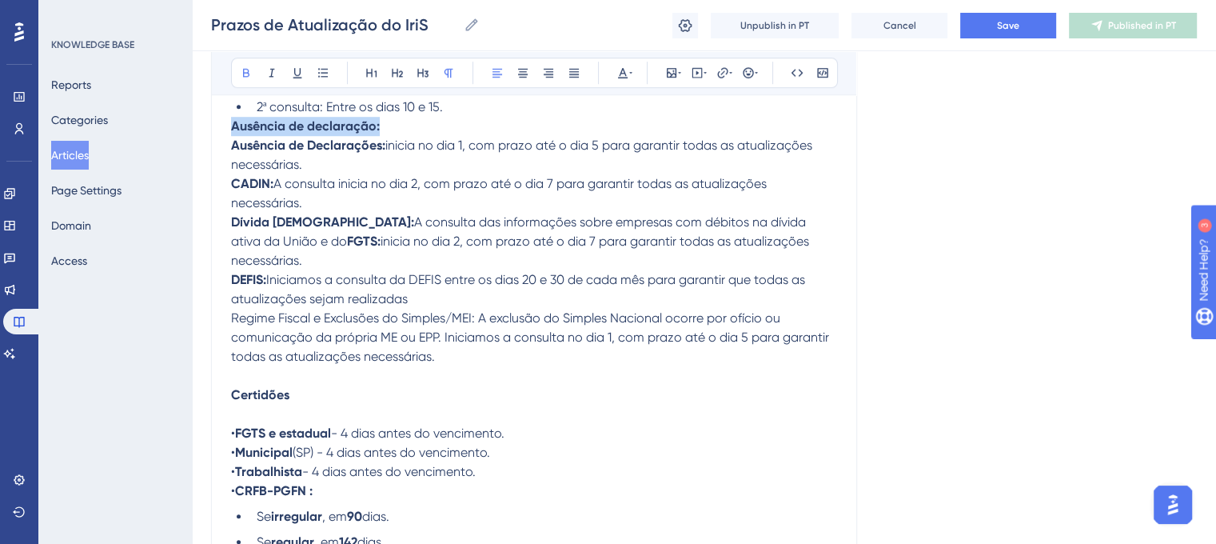
drag, startPoint x: 377, startPoint y: 137, endPoint x: 230, endPoint y: 136, distance: 147.1
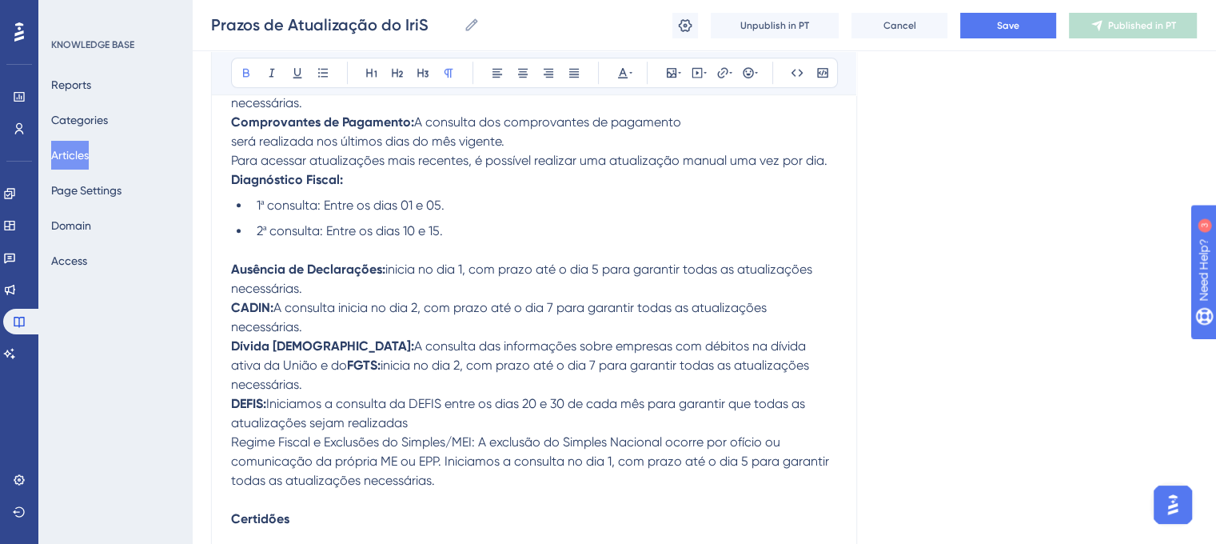
scroll to position [989, 0]
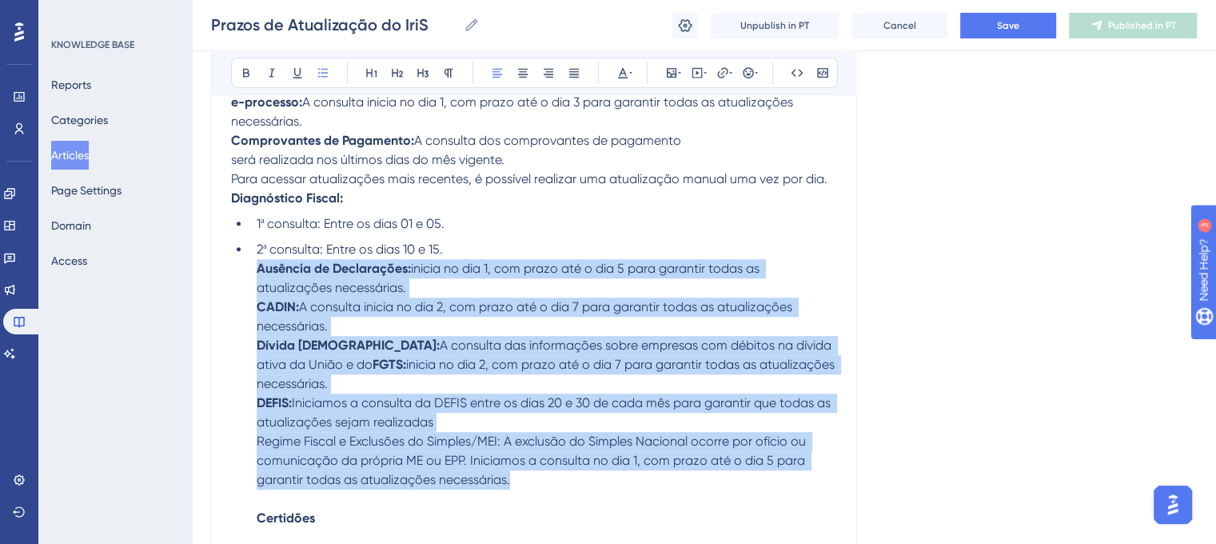
drag, startPoint x: 253, startPoint y: 277, endPoint x: 515, endPoint y: 482, distance: 332.6
click at [515, 482] on li "2ª consulta: Entre os dias 10 e 15. Ausência de Declarações: inicia no dia 1, c…" at bounding box center [543, 384] width 587 height 288
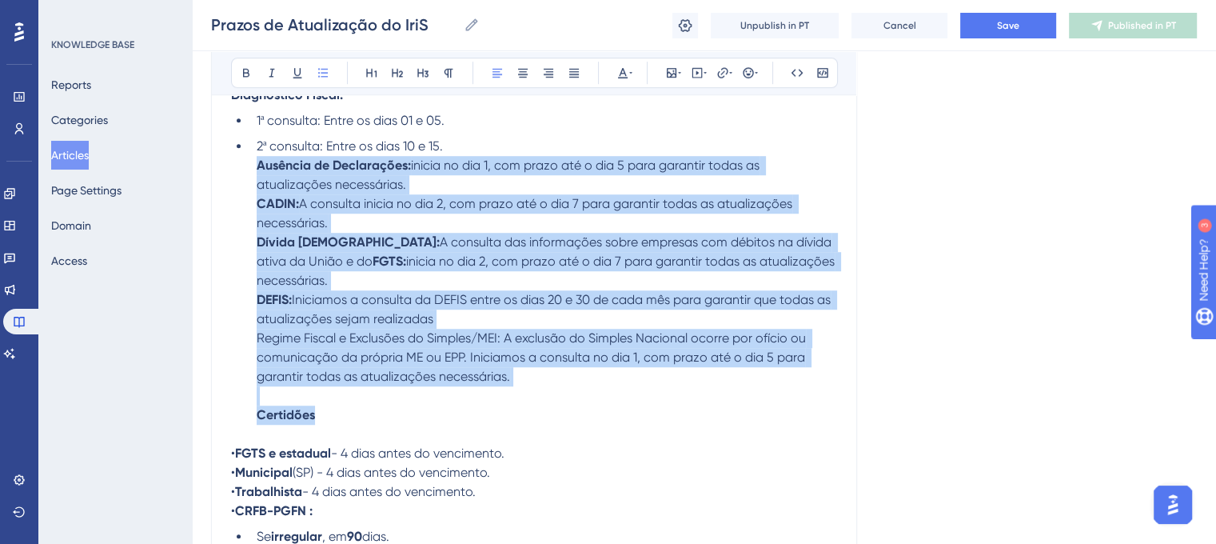
drag, startPoint x: 253, startPoint y: 175, endPoint x: 341, endPoint y: 415, distance: 255.4
click at [341, 415] on li "2ª consulta: Entre os dias 10 e 15. Ausência de Declarações: inicia no dia 1, c…" at bounding box center [543, 281] width 587 height 288
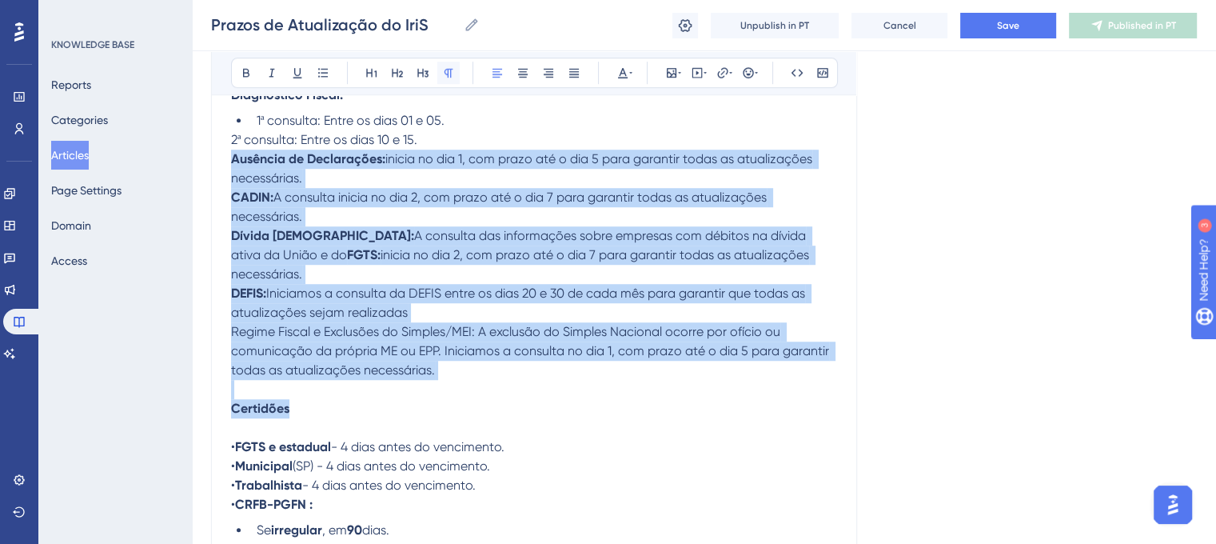
click at [454, 69] on icon at bounding box center [448, 72] width 13 height 13
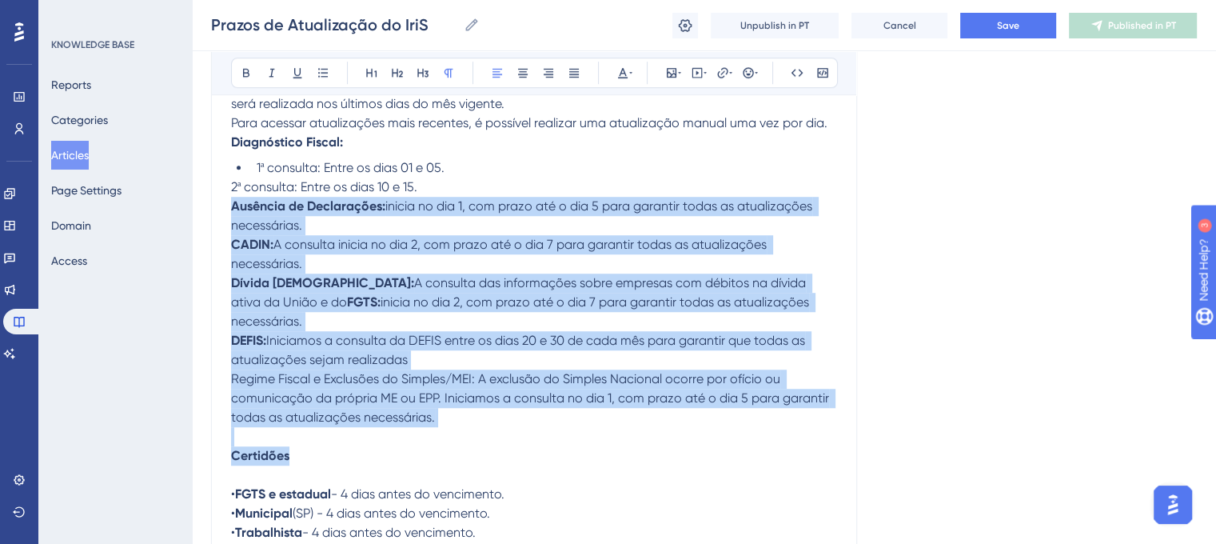
click at [355, 398] on span "Regime Fiscal e Exclusões do Simples/MEI: A exclusão do Simples Nacional ocorre…" at bounding box center [531, 398] width 601 height 54
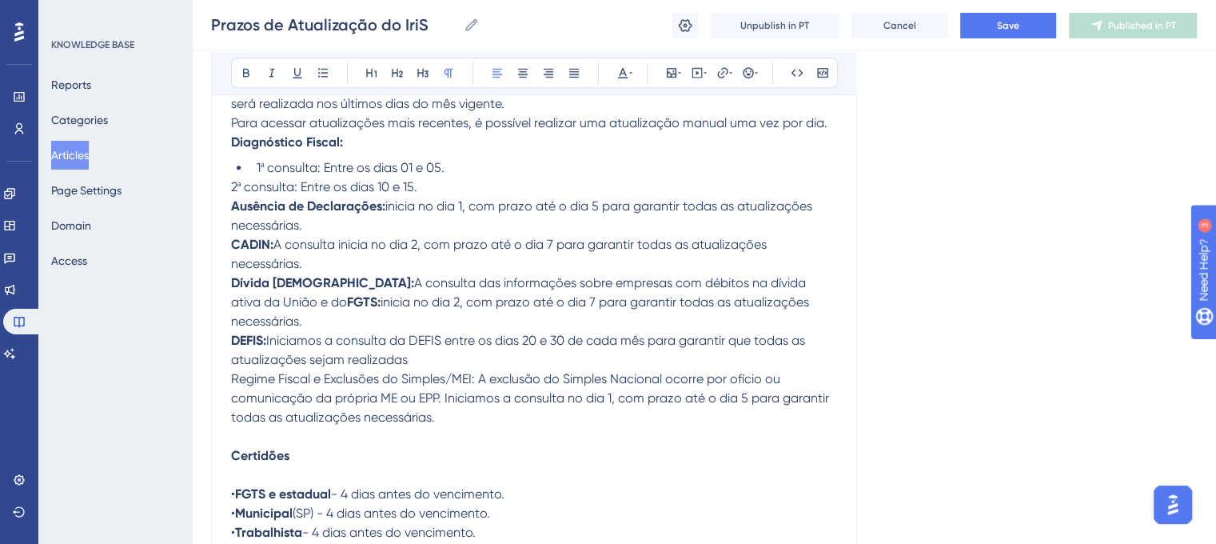
click at [231, 194] on span "2ª consulta: Entre os dias 10 e 15." at bounding box center [324, 186] width 186 height 15
drag, startPoint x: 230, startPoint y: 197, endPoint x: 425, endPoint y: 201, distance: 195.1
click at [425, 201] on p "2ª consulta: Entre os dias 10 e 15. Ausência de Declarações: inicia no dia 1, c…" at bounding box center [534, 321] width 606 height 288
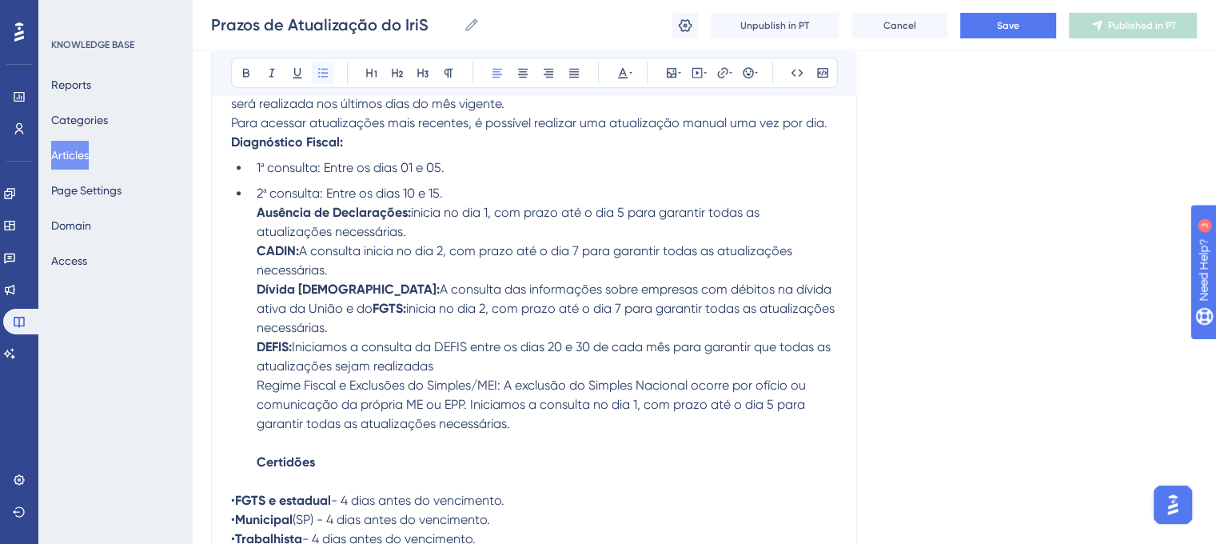
click at [319, 70] on icon at bounding box center [323, 72] width 13 height 13
click at [470, 198] on li "2ª consulta: Entre os dias 10 e 15. Ausência de Declarações: inicia no dia 1, c…" at bounding box center [543, 328] width 587 height 288
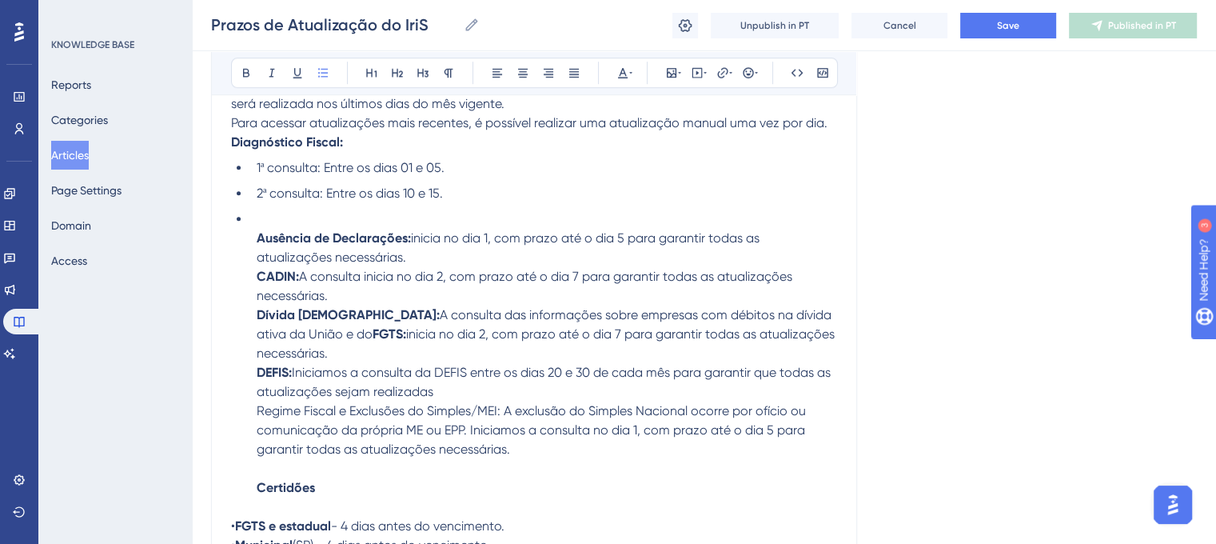
click at [253, 229] on li "Ausência de Declarações: inicia no dia 1, com prazo até o dia 5 para garantir t…" at bounding box center [543, 353] width 587 height 288
drag, startPoint x: 253, startPoint y: 229, endPoint x: 230, endPoint y: 229, distance: 22.4
click at [231, 229] on ul "1ª consulta: Entre os dias 01 e 05. 2ª consulta: Entre os dias 10 e 15. Ausênci…" at bounding box center [534, 327] width 606 height 339
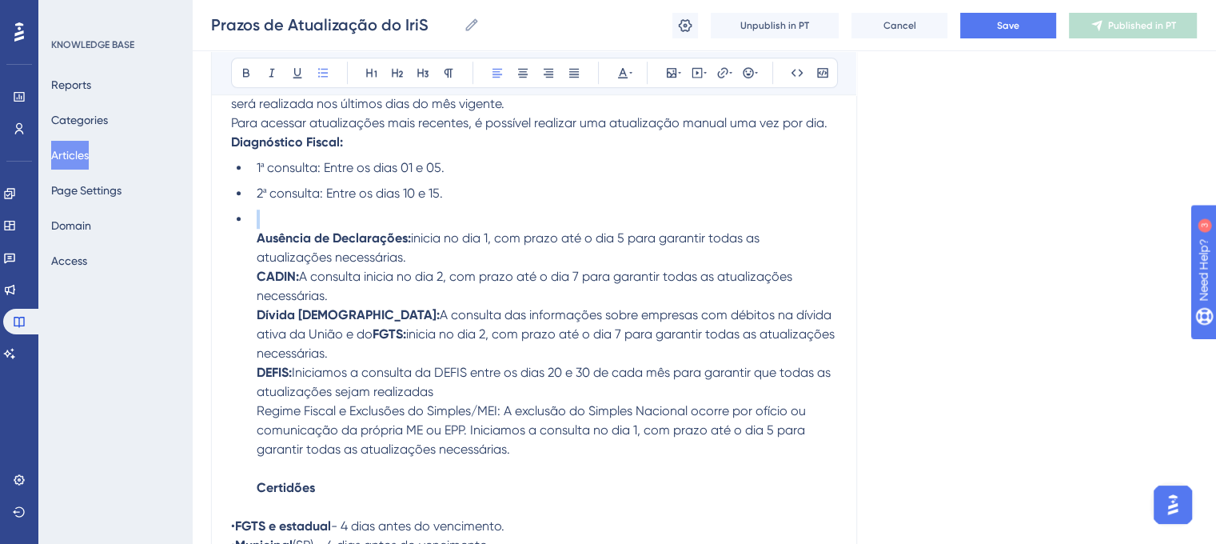
click at [231, 229] on ul "1ª consulta: Entre os dias 01 e 05. 2ª consulta: Entre os dias 10 e 15. Ausênci…" at bounding box center [534, 327] width 606 height 339
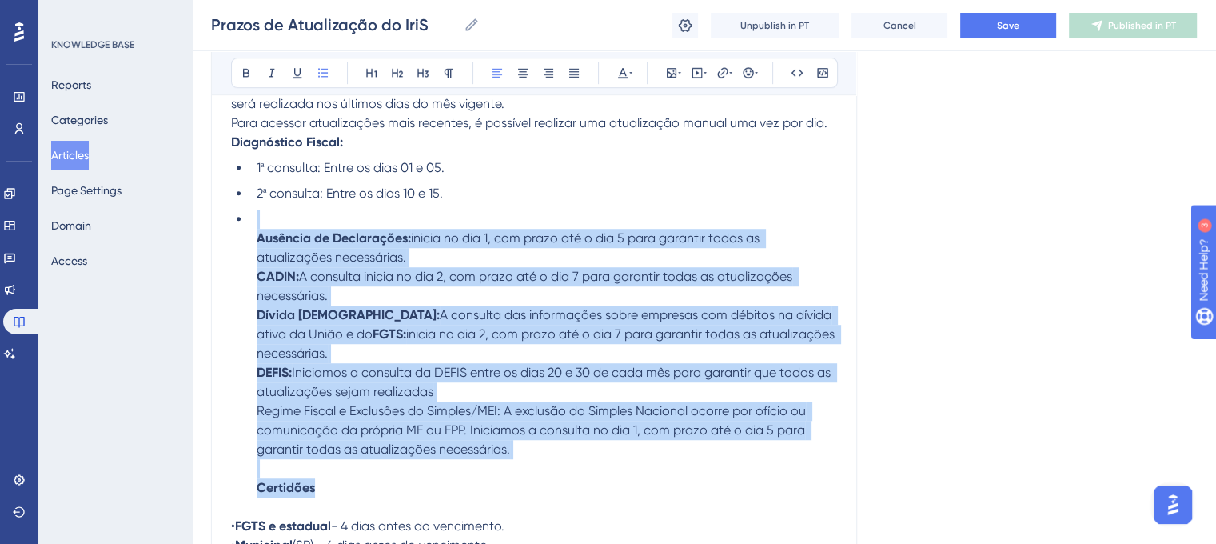
click at [231, 229] on ul "1ª consulta: Entre os dias 01 e 05. 2ª consulta: Entre os dias 10 e 15. Ausênci…" at bounding box center [534, 327] width 606 height 339
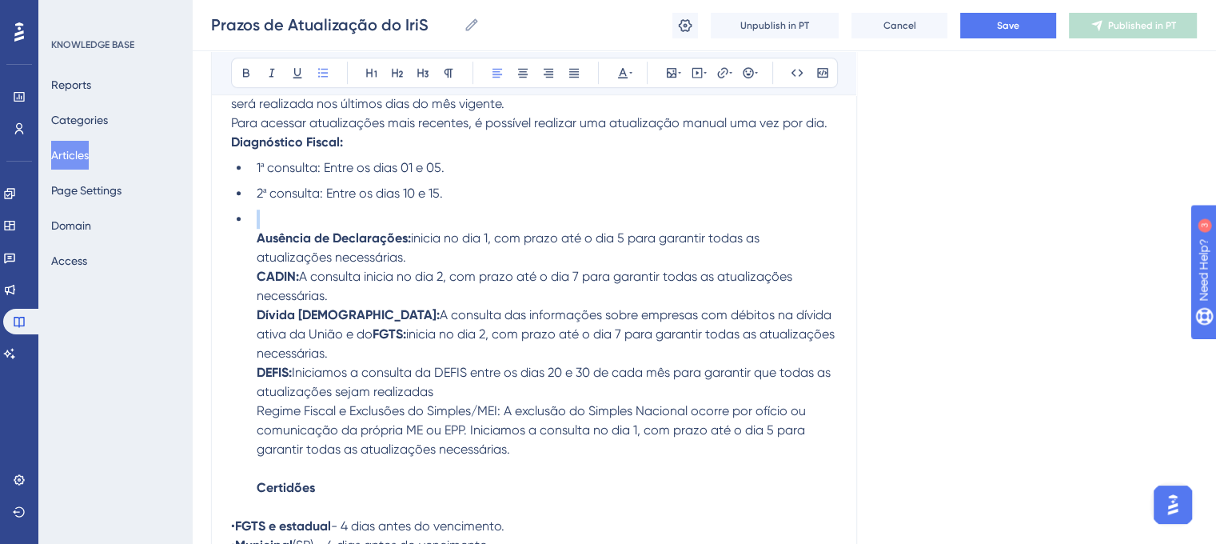
click at [231, 229] on ul "1ª consulta: Entre os dias 01 e 05. 2ª consulta: Entre os dias 10 e 15. Ausênci…" at bounding box center [534, 327] width 606 height 339
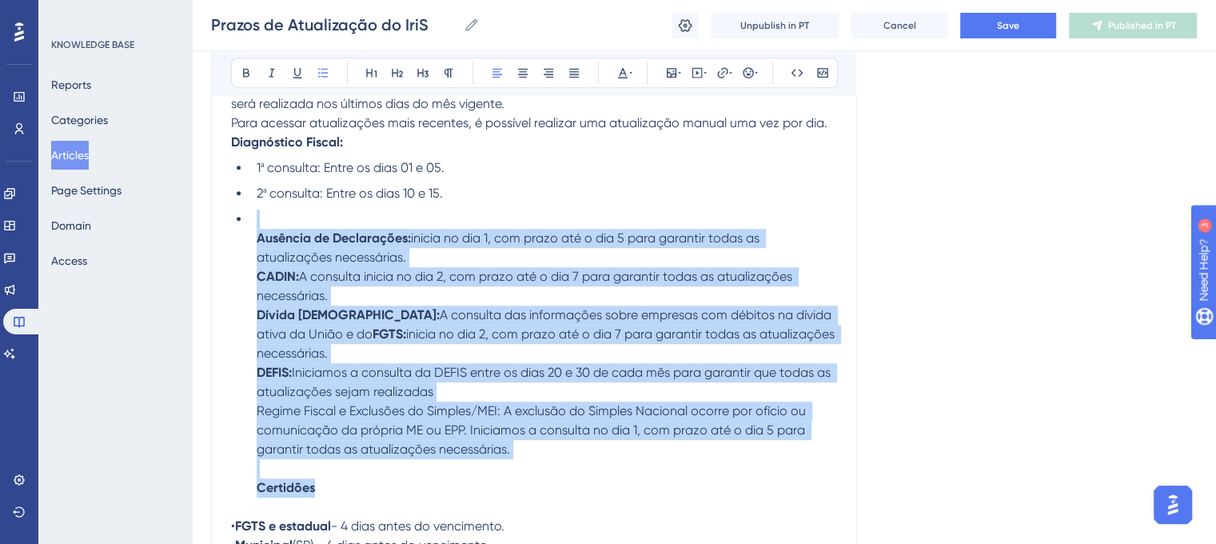
click at [231, 229] on ul "1ª consulta: Entre os dias 01 e 05. 2ª consulta: Entre os dias 10 e 15. Ausênci…" at bounding box center [534, 327] width 606 height 339
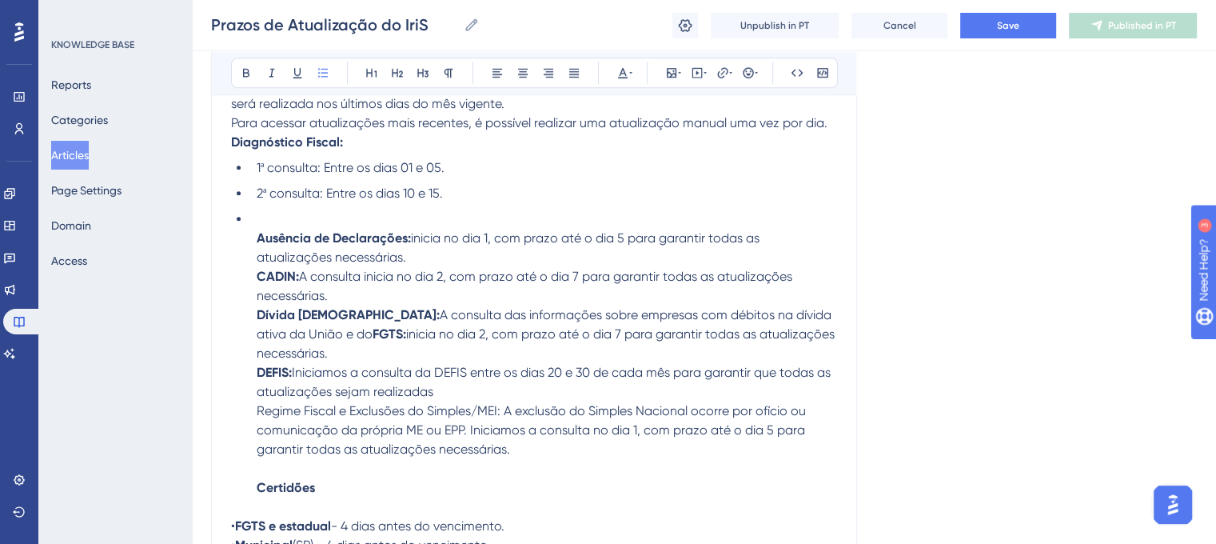
click at [231, 229] on ul "1ª consulta: Entre os dias 01 e 05. 2ª consulta: Entre os dias 10 e 15. Ausênci…" at bounding box center [534, 327] width 606 height 339
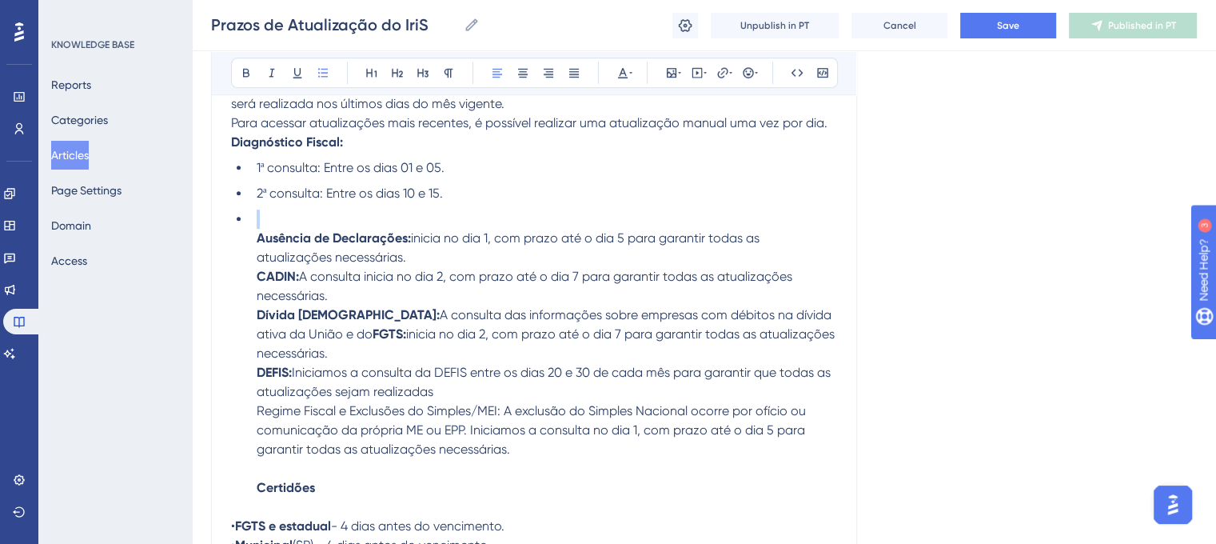
click at [231, 229] on ul "1ª consulta: Entre os dias 01 e 05. 2ª consulta: Entre os dias 10 e 15. Ausênci…" at bounding box center [534, 327] width 606 height 339
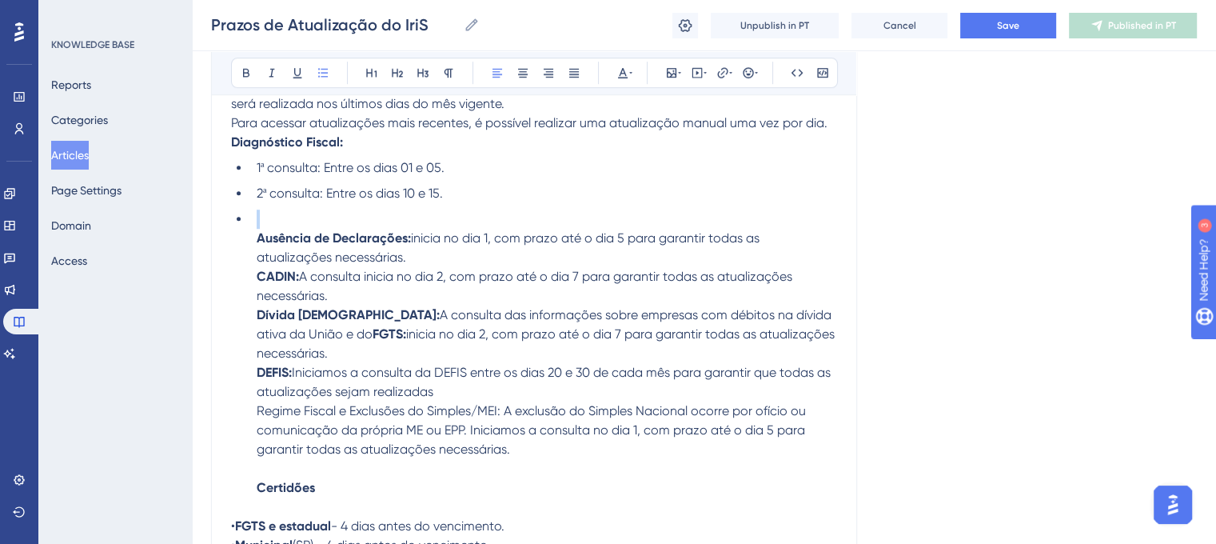
click at [231, 229] on ul "1ª consulta: Entre os dias 01 e 05. 2ª consulta: Entre os dias 10 e 15. Ausênci…" at bounding box center [534, 327] width 606 height 339
click at [253, 225] on li "Ausência de Declarações: inicia no dia 1, com prazo até o dia 5 para garantir t…" at bounding box center [543, 353] width 587 height 288
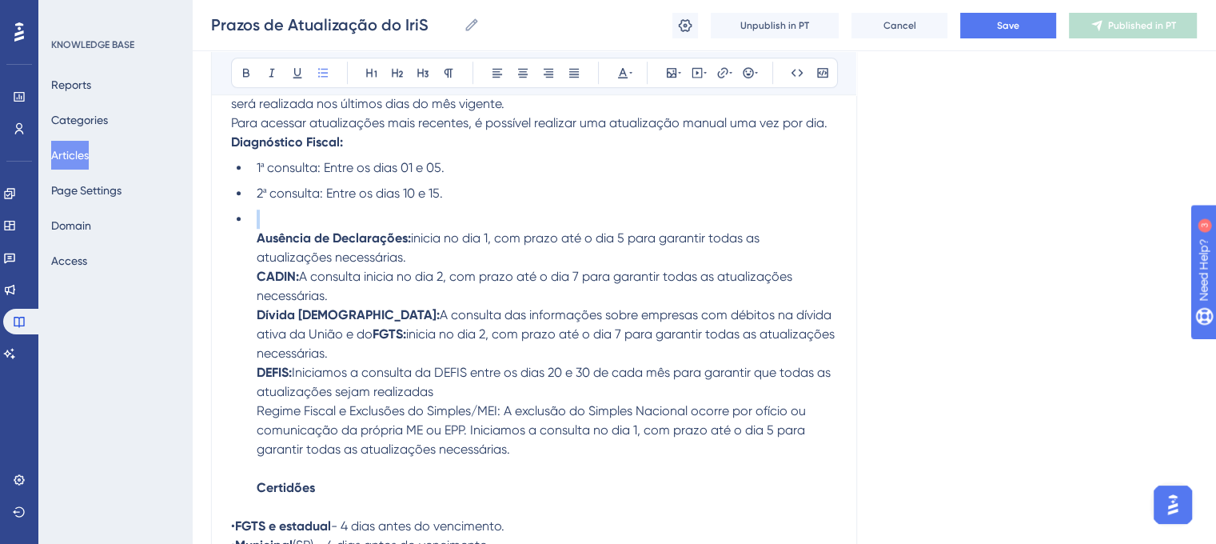
click at [253, 225] on li "Ausência de Declarações: inicia no dia 1, com prazo até o dia 5 para garantir t…" at bounding box center [543, 353] width 587 height 288
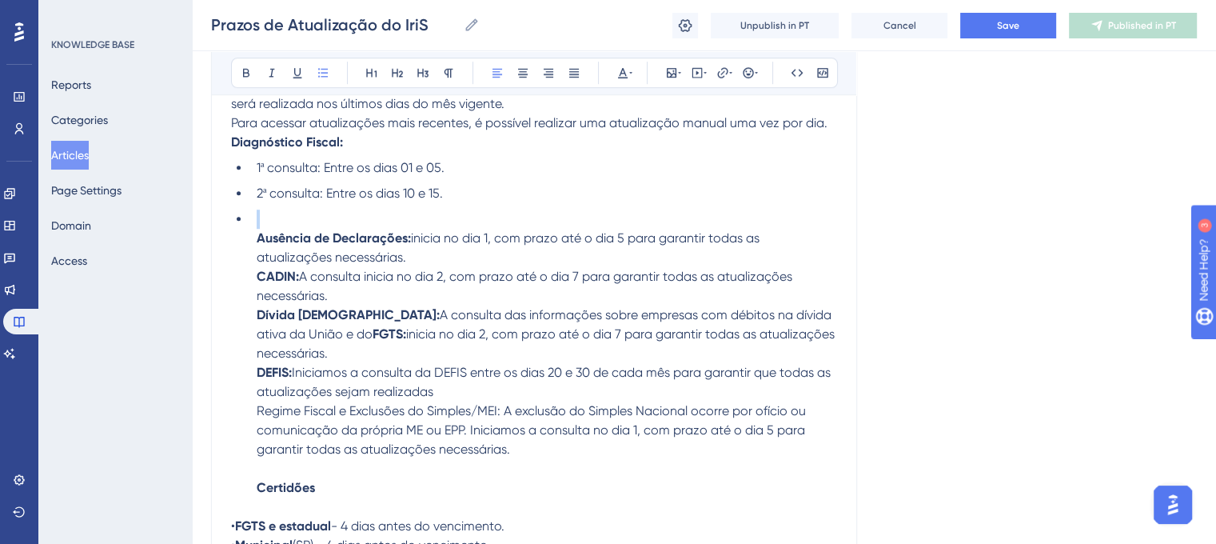
click at [253, 225] on li "Ausência de Declarações: inicia no dia 1, com prazo até o dia 5 para garantir t…" at bounding box center [543, 353] width 587 height 288
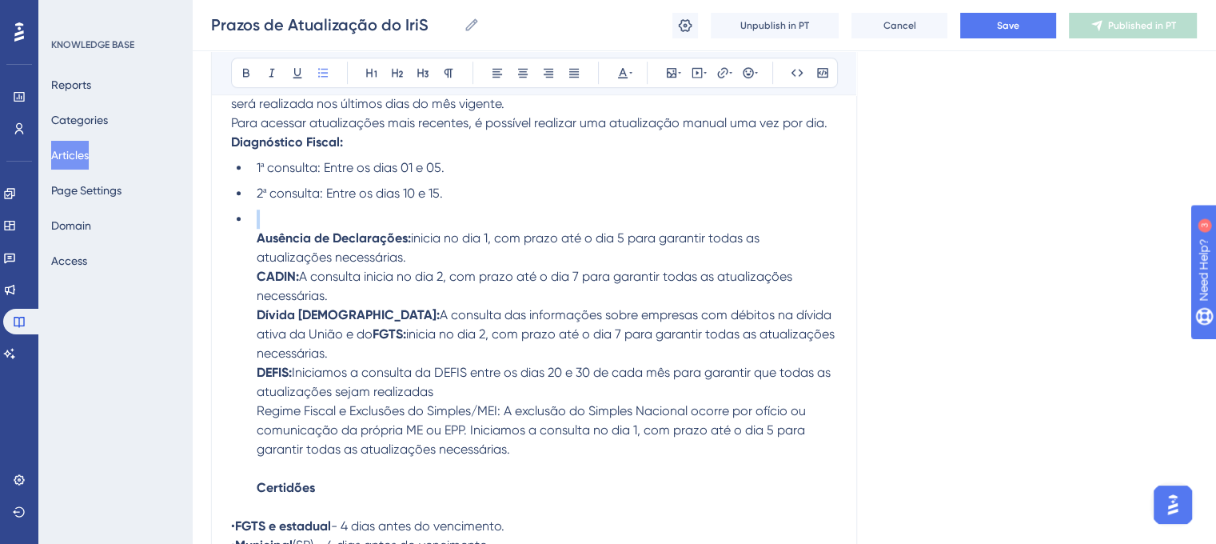
click at [253, 225] on li "Ausência de Declarações: inicia no dia 1, com prazo até o dia 5 para garantir t…" at bounding box center [543, 353] width 587 height 288
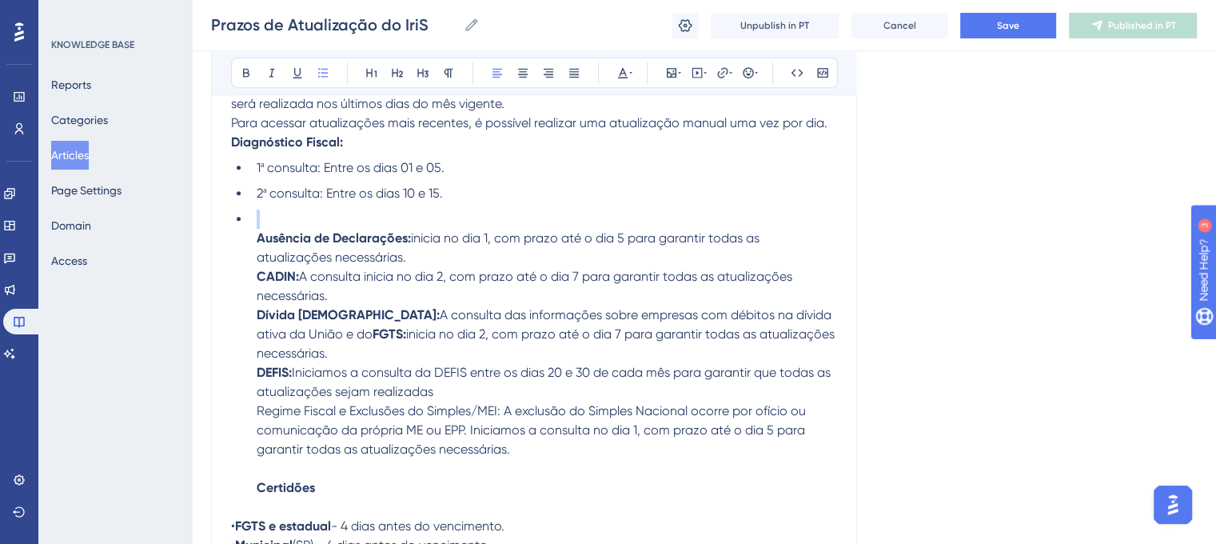
click at [253, 225] on li "Ausência de Declarações: inicia no dia 1, com prazo até o dia 5 para garantir t…" at bounding box center [543, 353] width 587 height 288
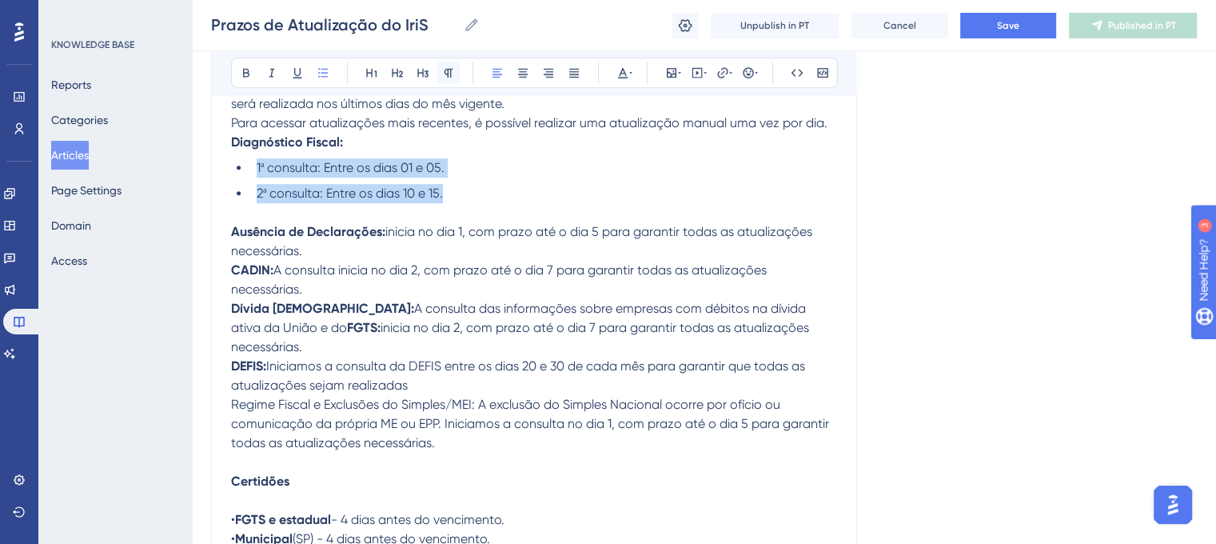
click at [446, 66] on icon at bounding box center [448, 72] width 13 height 13
click at [498, 344] on span "inicia no dia 2, com prazo até o dia 7 para garantir todas as atualizações nece…" at bounding box center [521, 337] width 581 height 34
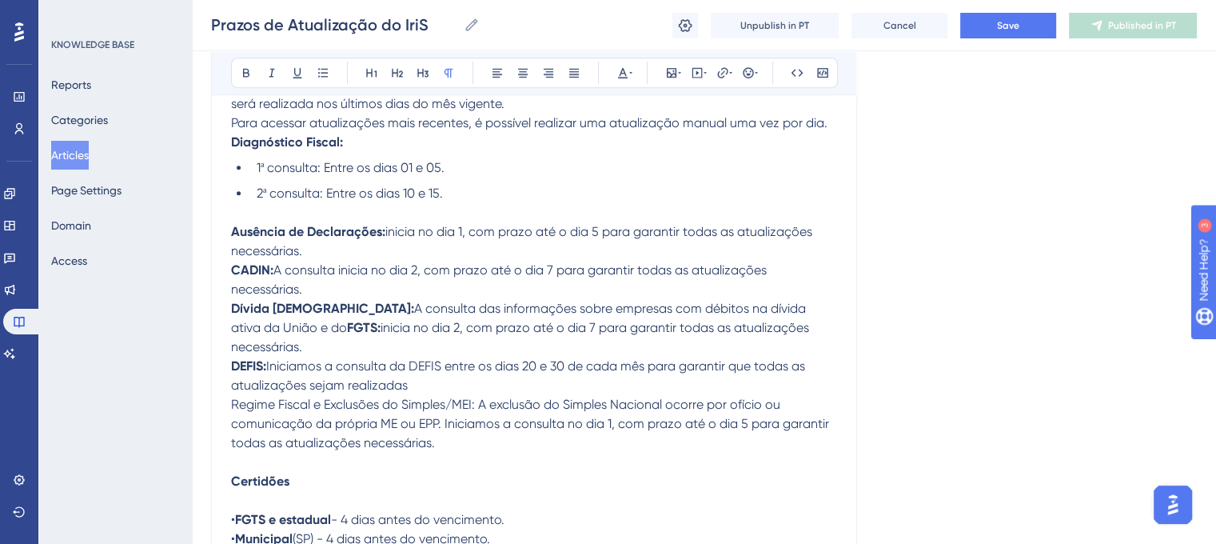
click at [258, 225] on p "Ausência de Declarações: inicia no dia 1, com prazo até o dia 5 para garantir t…" at bounding box center [534, 347] width 606 height 288
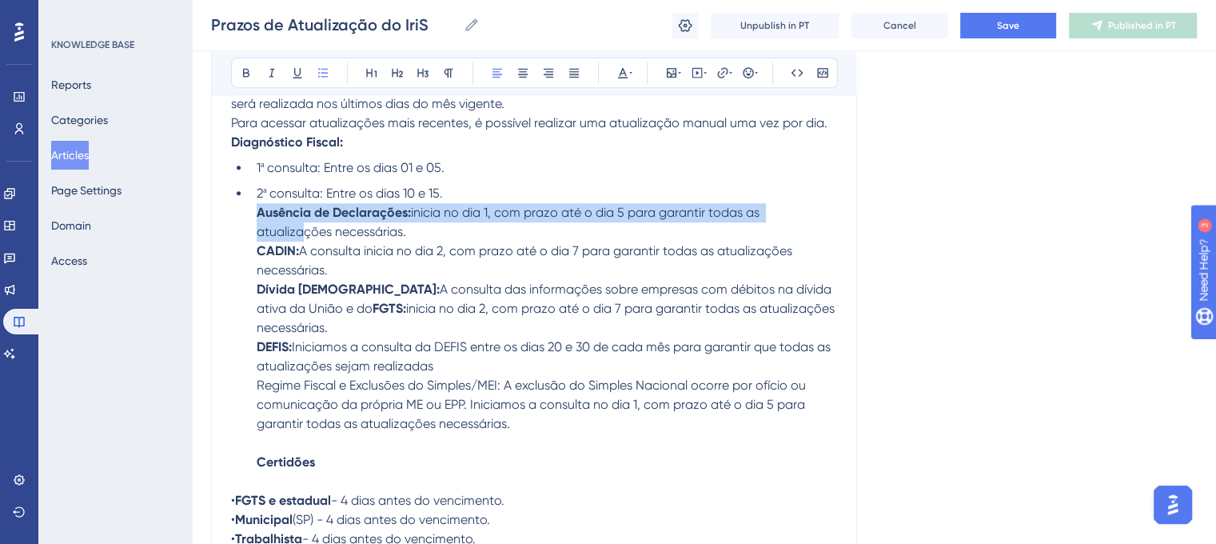
drag, startPoint x: 257, startPoint y: 220, endPoint x: 294, endPoint y: 247, distance: 46.4
click at [294, 247] on li "2ª consulta: Entre os dias 10 e 15. Ausência de Declarações: inicia no dia 1, c…" at bounding box center [543, 328] width 587 height 288
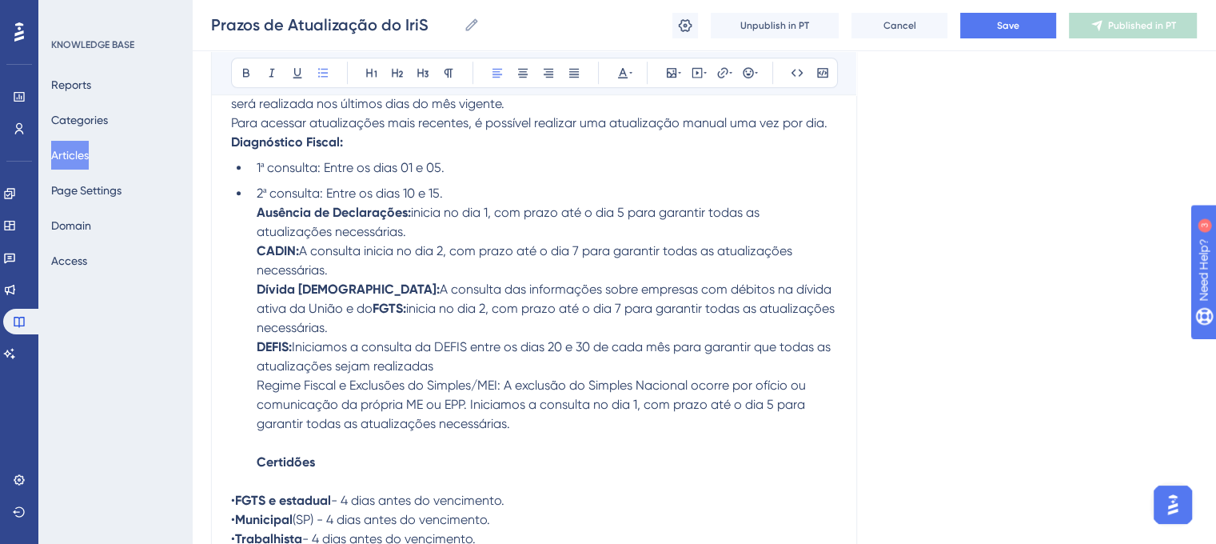
click at [464, 205] on li "2ª consulta: Entre os dias 10 e 15. Ausência de Declarações: inicia no dia 1, c…" at bounding box center [543, 328] width 587 height 288
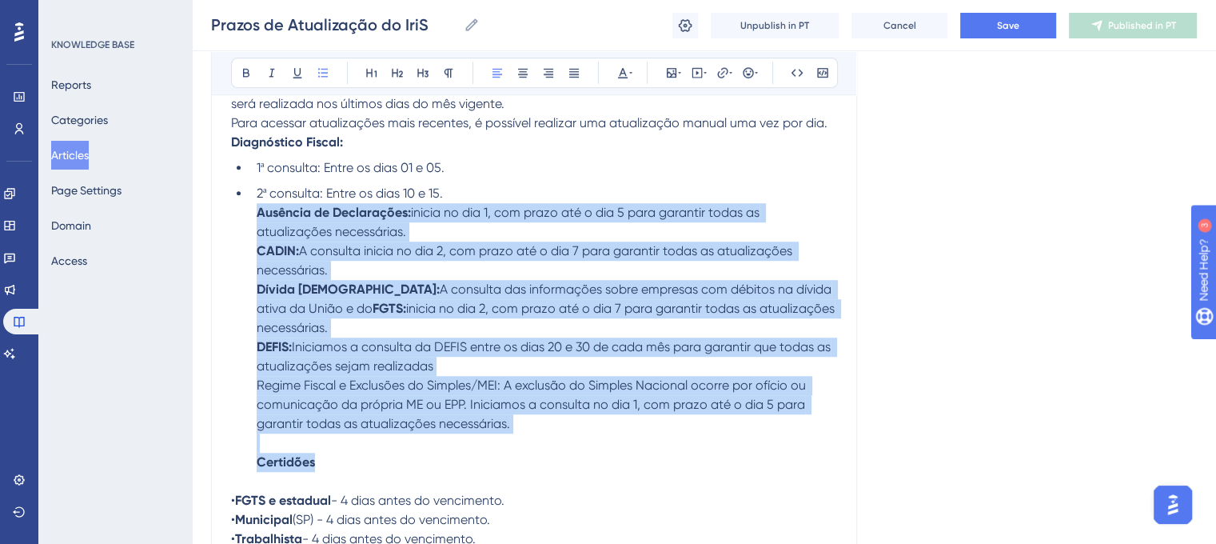
drag, startPoint x: 256, startPoint y: 221, endPoint x: 388, endPoint y: 452, distance: 266.0
click at [388, 452] on li "2ª consulta: Entre os dias 10 e 15. Ausência de Declarações: inicia no dia 1, c…" at bounding box center [543, 328] width 587 height 288
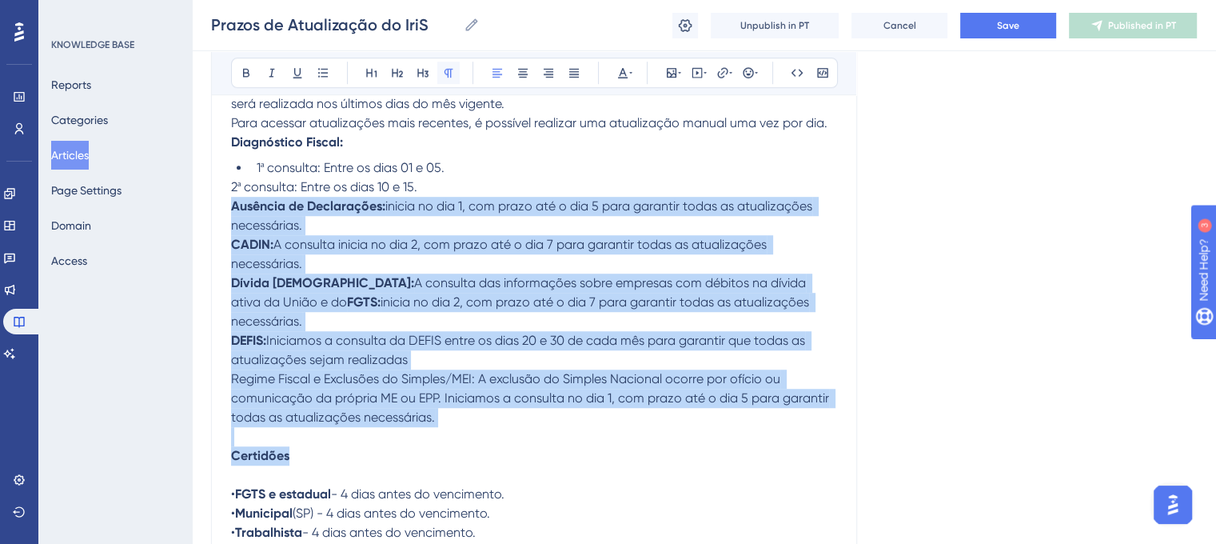
click at [451, 70] on icon at bounding box center [448, 72] width 13 height 13
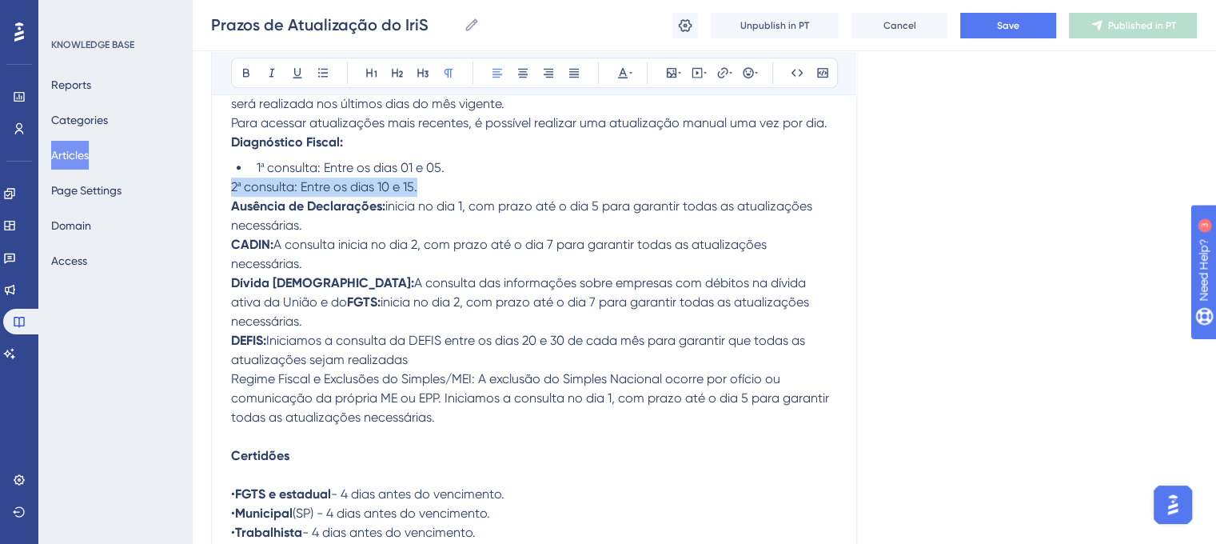
drag, startPoint x: 230, startPoint y: 197, endPoint x: 417, endPoint y: 201, distance: 186.3
click at [417, 194] on span "2ª consulta: Entre os dias 10 e 15." at bounding box center [324, 186] width 186 height 15
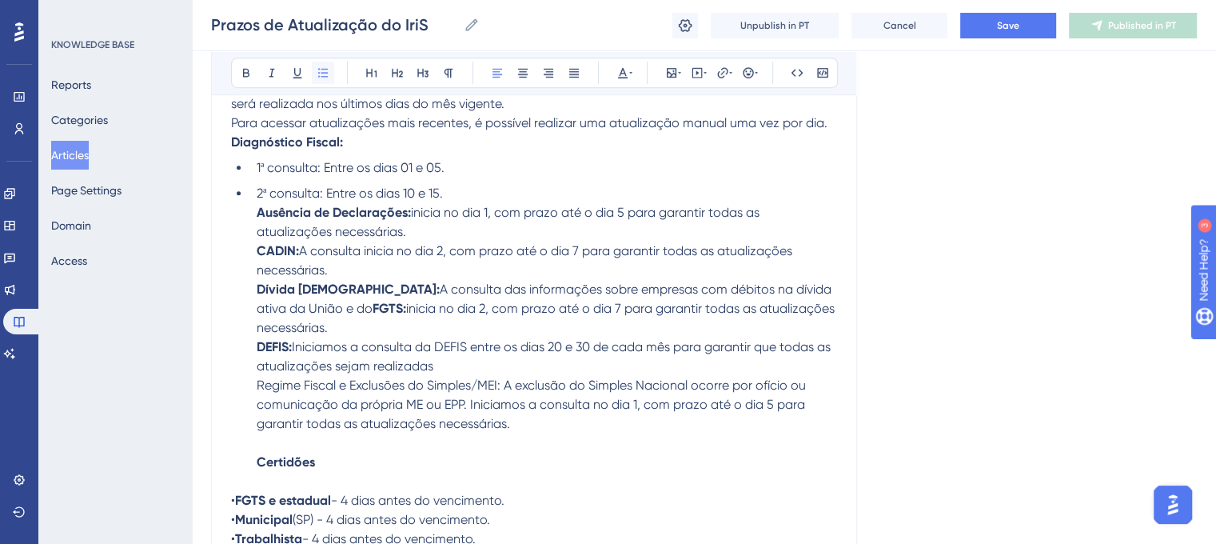
click at [324, 73] on icon at bounding box center [323, 72] width 13 height 13
click at [389, 218] on strong "Ausência de Declarações:" at bounding box center [334, 212] width 154 height 15
click at [467, 201] on li "2ª consulta: Entre os dias 10 e 15. Ausência de Declarações: inicia no dia 1, c…" at bounding box center [543, 328] width 587 height 288
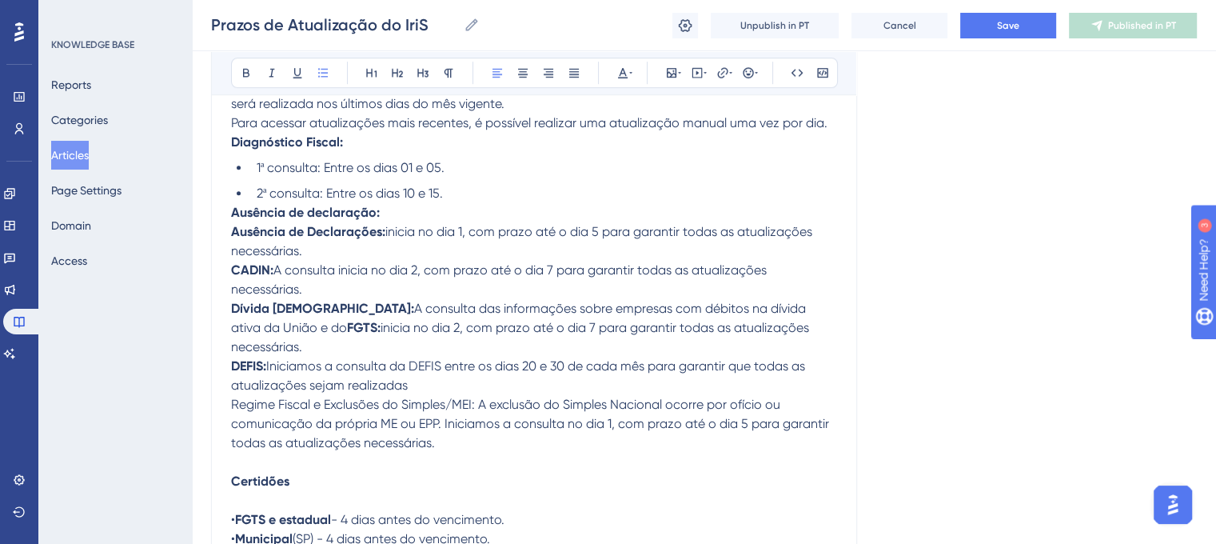
click at [467, 201] on li "2ª consulta: Entre os dias 10 e 15." at bounding box center [543, 193] width 587 height 19
click at [384, 239] on strong "Ausência de Declarações:" at bounding box center [308, 231] width 154 height 15
click at [233, 239] on strong "Ausência de Declarações:" at bounding box center [308, 231] width 154 height 15
click at [279, 201] on span "2ª consulta: Entre os dias 10 e 15." at bounding box center [350, 192] width 186 height 15
click at [272, 220] on strong "Ausência de declaração:" at bounding box center [305, 212] width 149 height 15
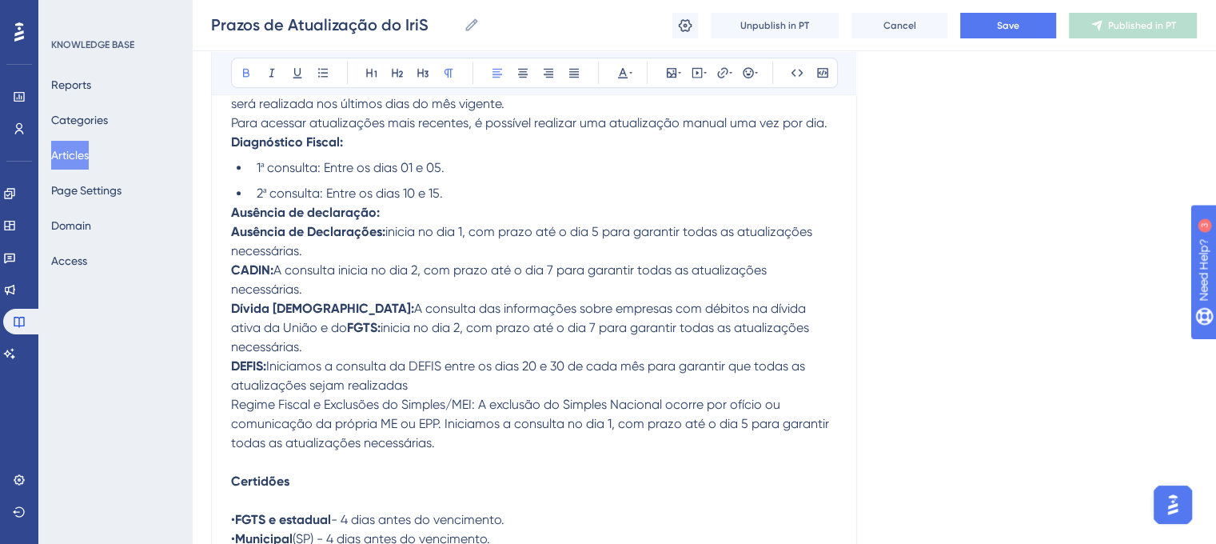
click at [233, 239] on strong "Ausência de Declarações:" at bounding box center [308, 231] width 154 height 15
drag, startPoint x: 232, startPoint y: 227, endPoint x: 387, endPoint y: 226, distance: 155.1
click at [387, 222] on p "Ausência de declaração:" at bounding box center [534, 212] width 606 height 19
click at [316, 220] on p at bounding box center [534, 212] width 606 height 19
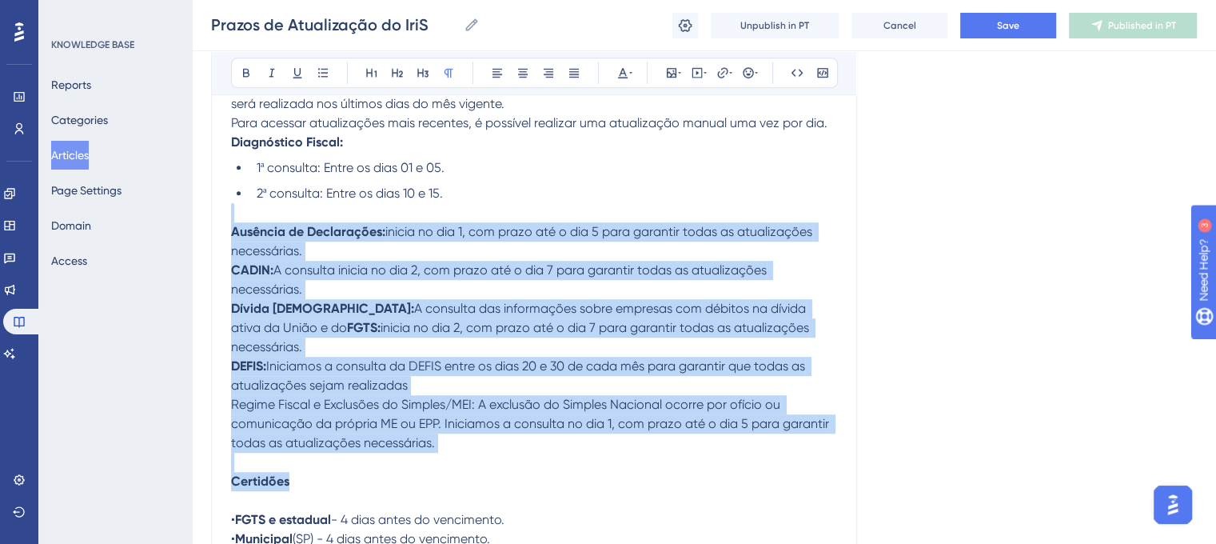
drag, startPoint x: 233, startPoint y: 224, endPoint x: 452, endPoint y: 477, distance: 335.0
click at [450, 76] on icon at bounding box center [448, 73] width 9 height 9
click at [454, 74] on icon at bounding box center [448, 72] width 13 height 13
click at [495, 74] on icon at bounding box center [497, 73] width 10 height 9
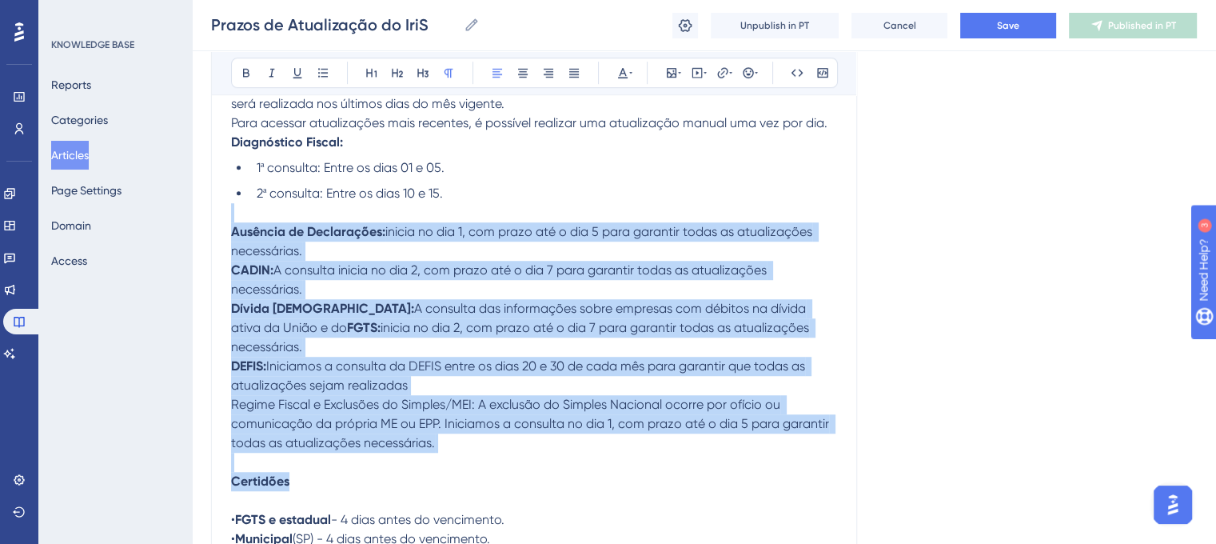
click at [421, 235] on p "Ausência de Declarações: inicia no dia 1, com prazo até o dia 5 para garantir t…" at bounding box center [534, 356] width 606 height 269
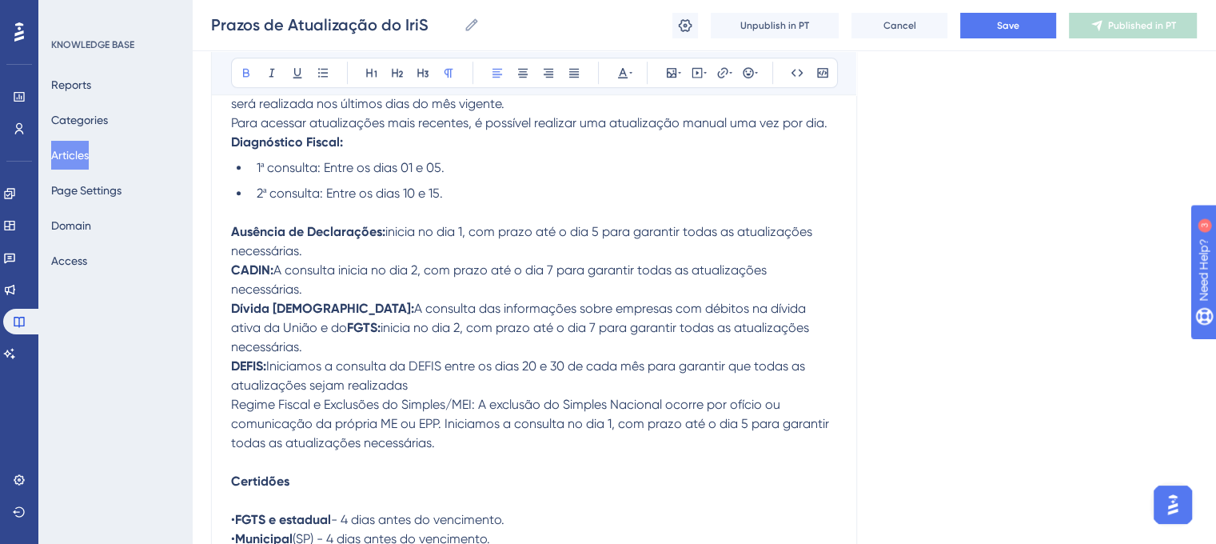
click at [289, 222] on p at bounding box center [534, 212] width 606 height 19
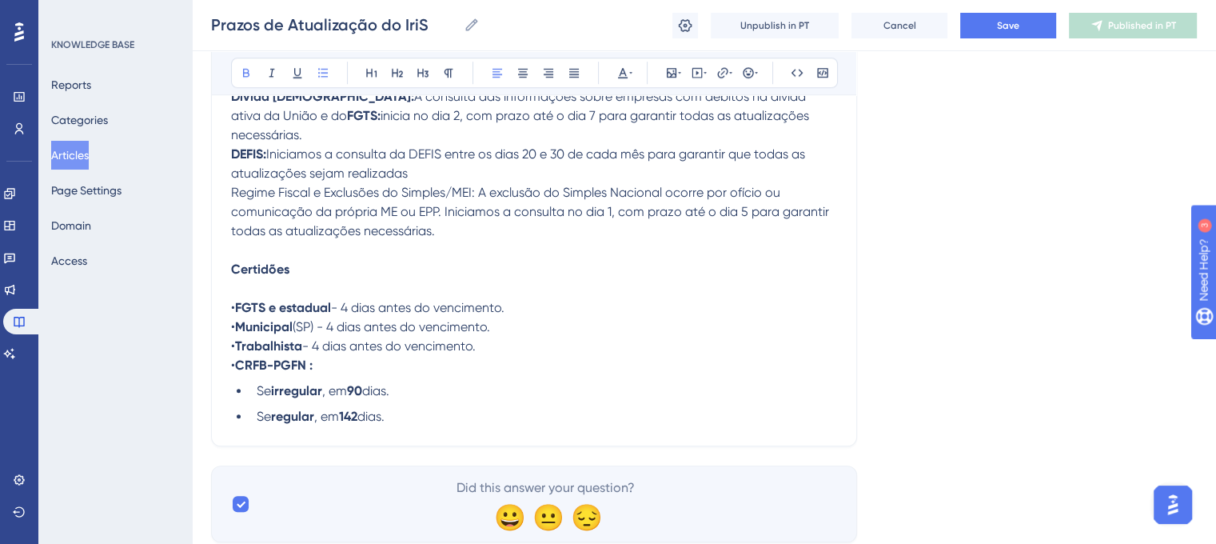
scroll to position [1242, 0]
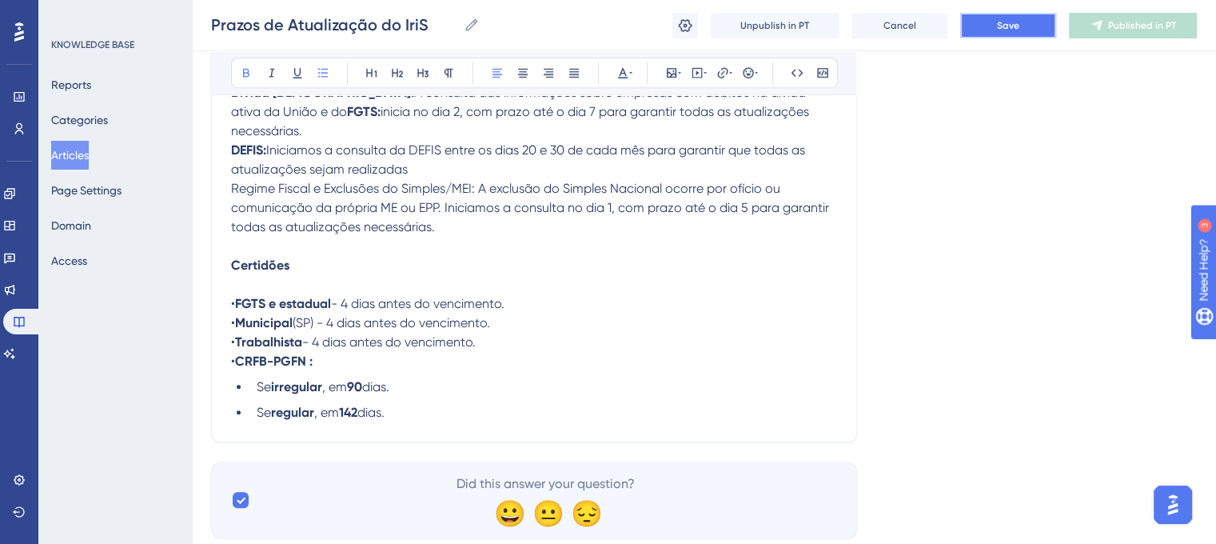
click at [1009, 31] on button "Save" at bounding box center [1008, 26] width 96 height 26
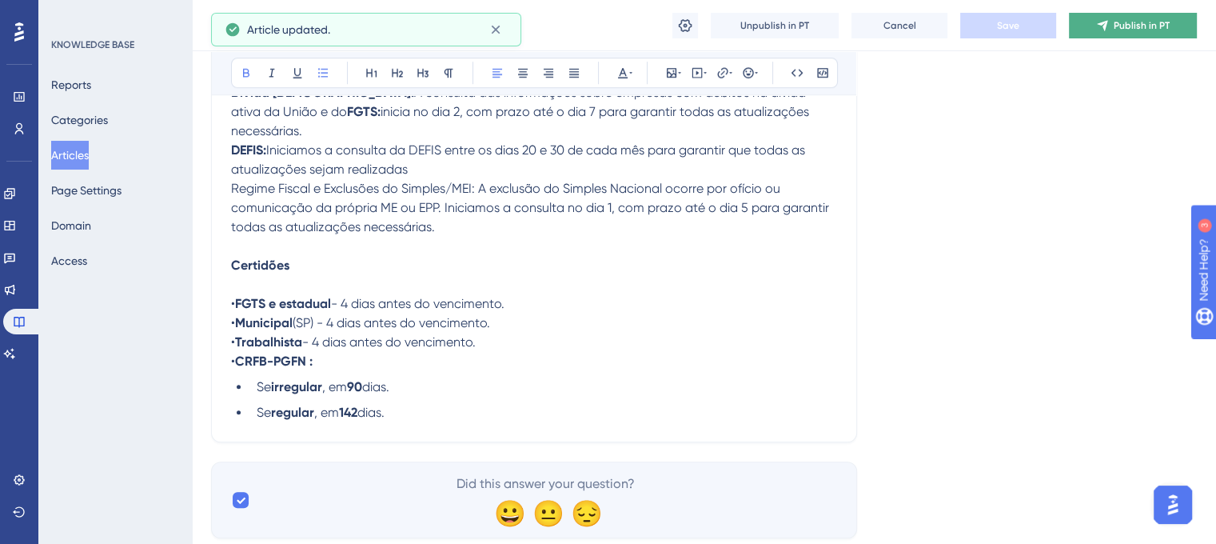
click at [1106, 30] on icon at bounding box center [1102, 25] width 13 height 13
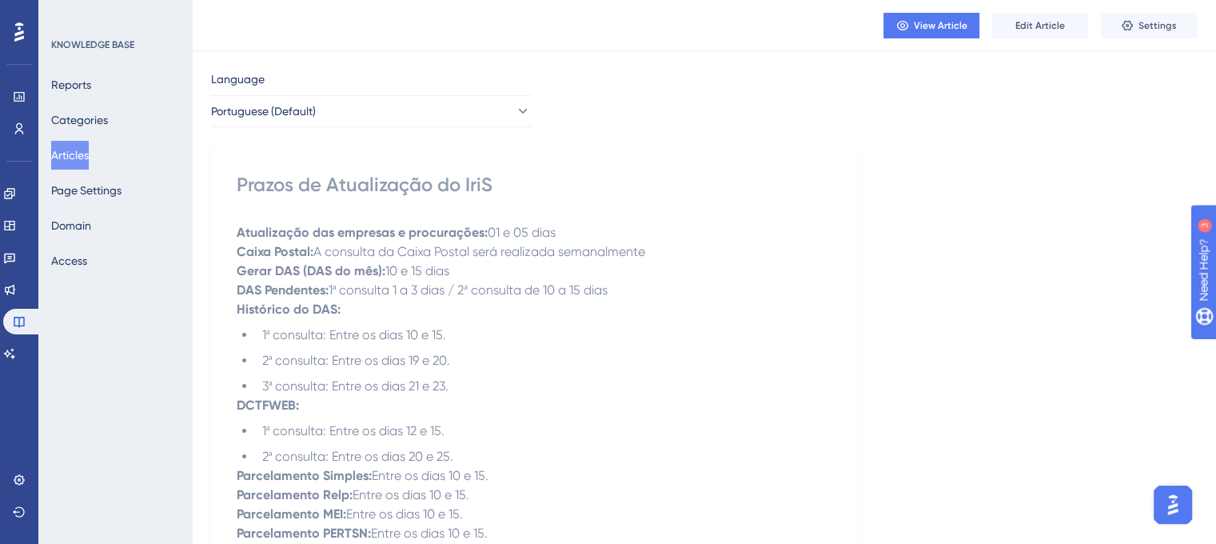
scroll to position [0, 0]
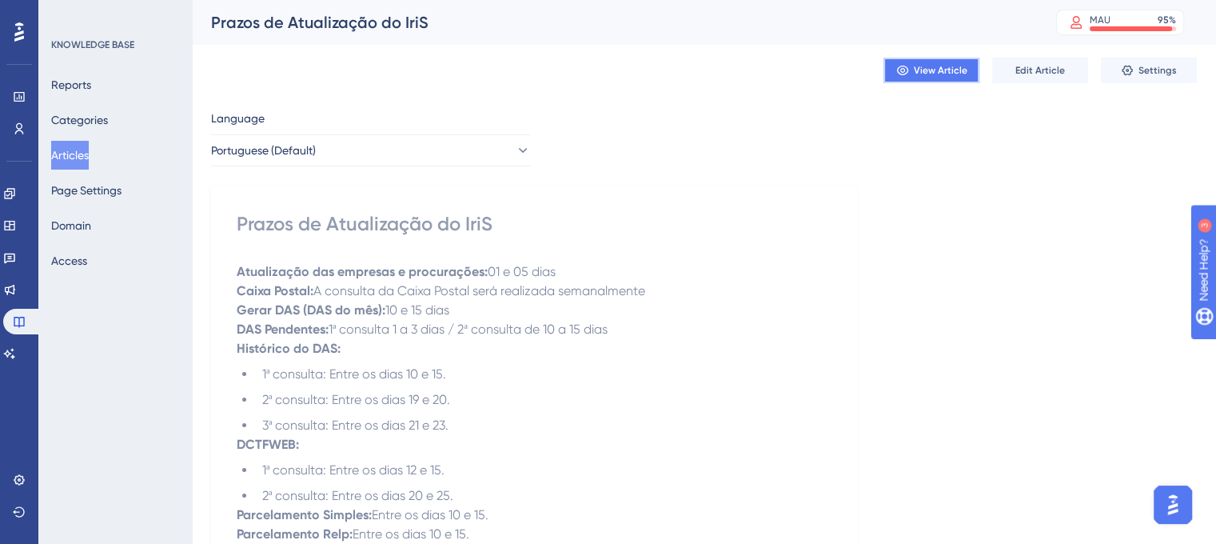
click at [934, 77] on button "View Article" at bounding box center [931, 71] width 96 height 26
click at [1014, 65] on button "Edit Article" at bounding box center [1040, 71] width 96 height 26
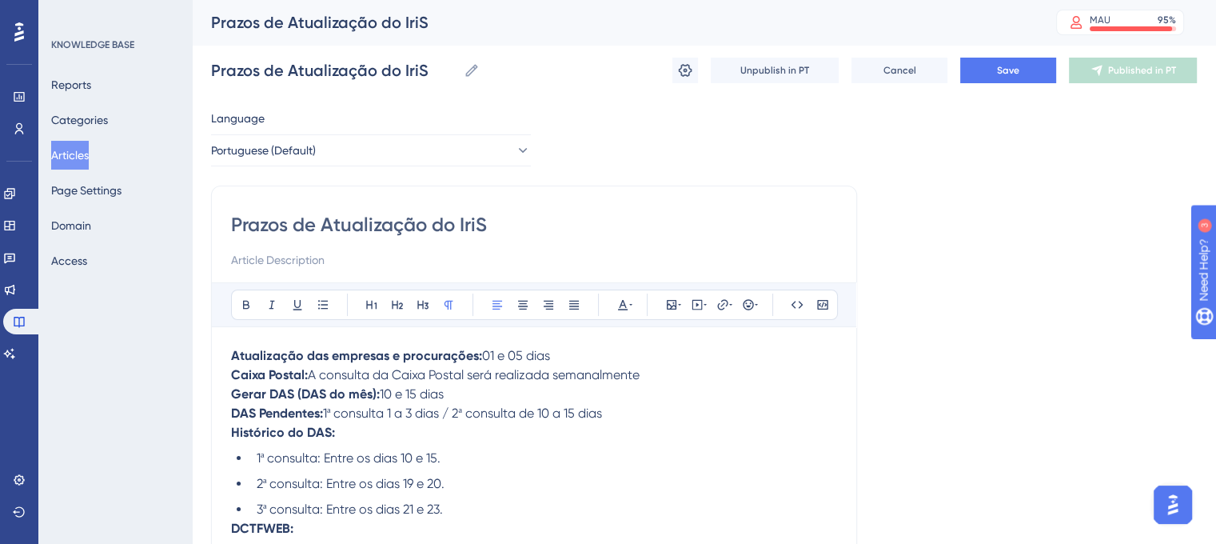
click at [608, 357] on p "Atualização das empresas e procurações: 01 e 05 dias Caixa Postal: A consulta d…" at bounding box center [534, 394] width 606 height 96
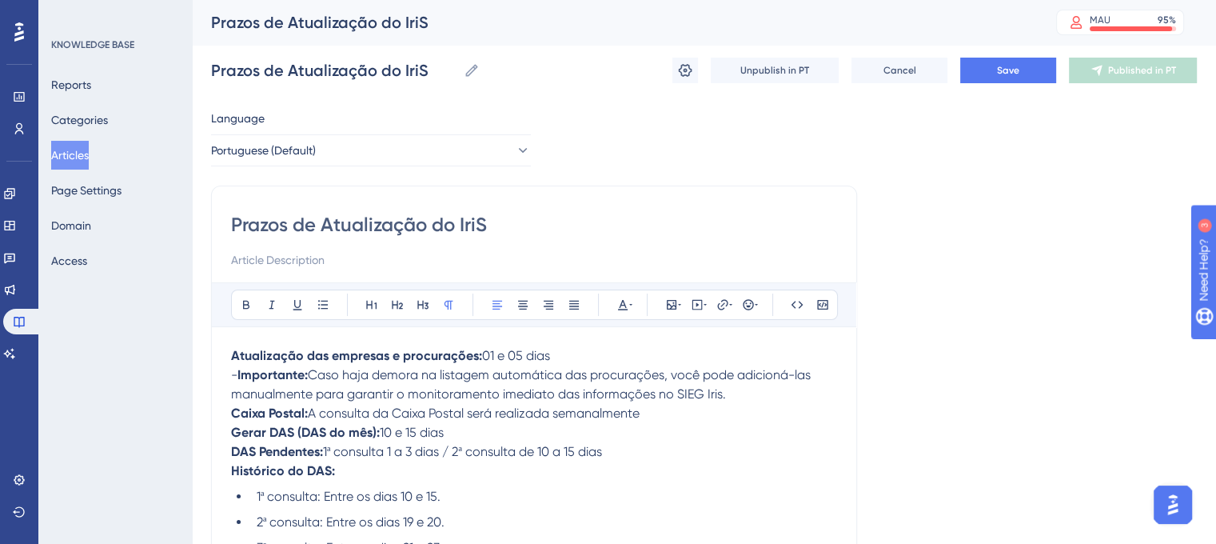
drag, startPoint x: 227, startPoint y: 371, endPoint x: 301, endPoint y: 371, distance: 73.5
drag, startPoint x: 723, startPoint y: 391, endPoint x: 206, endPoint y: 377, distance: 516.6
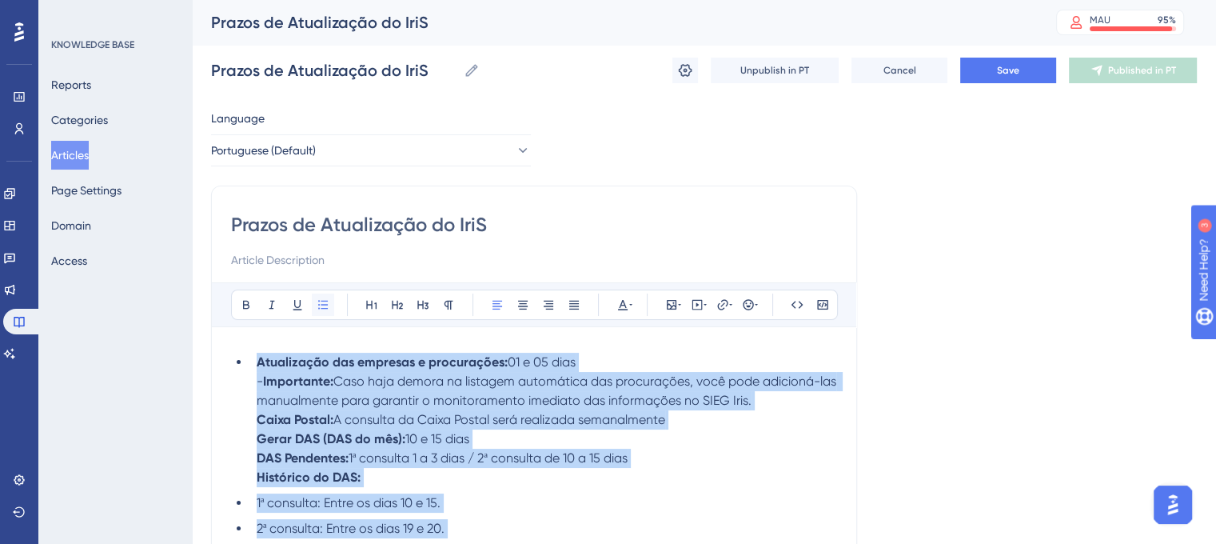
click at [323, 306] on icon at bounding box center [323, 304] width 13 height 13
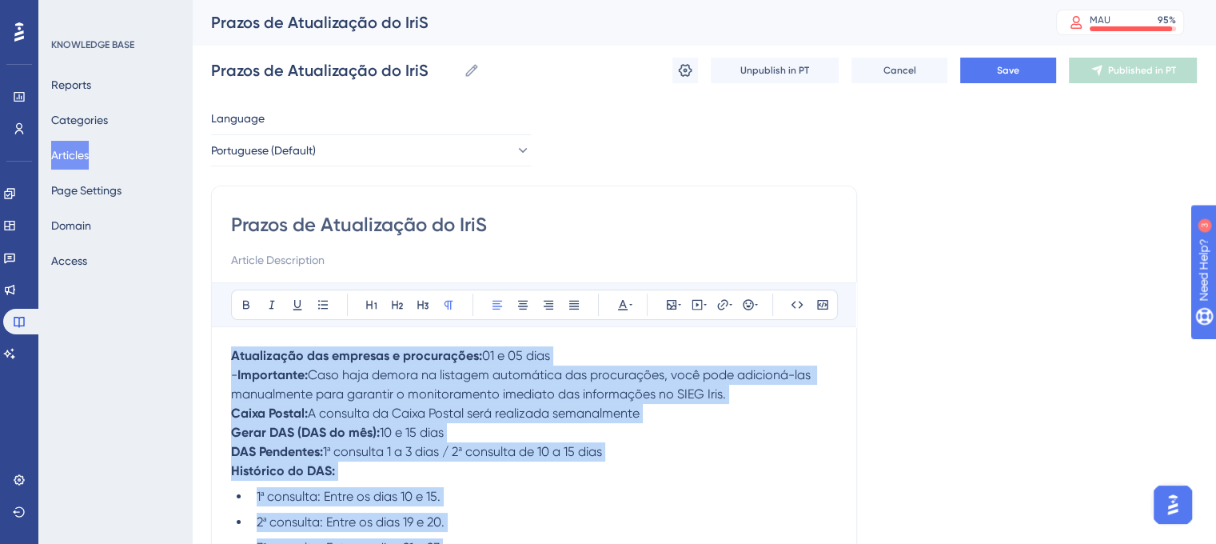
click at [313, 374] on span "Caso haja demora na listagem automática das procurações, você pode adicioná-las…" at bounding box center [522, 384] width 583 height 34
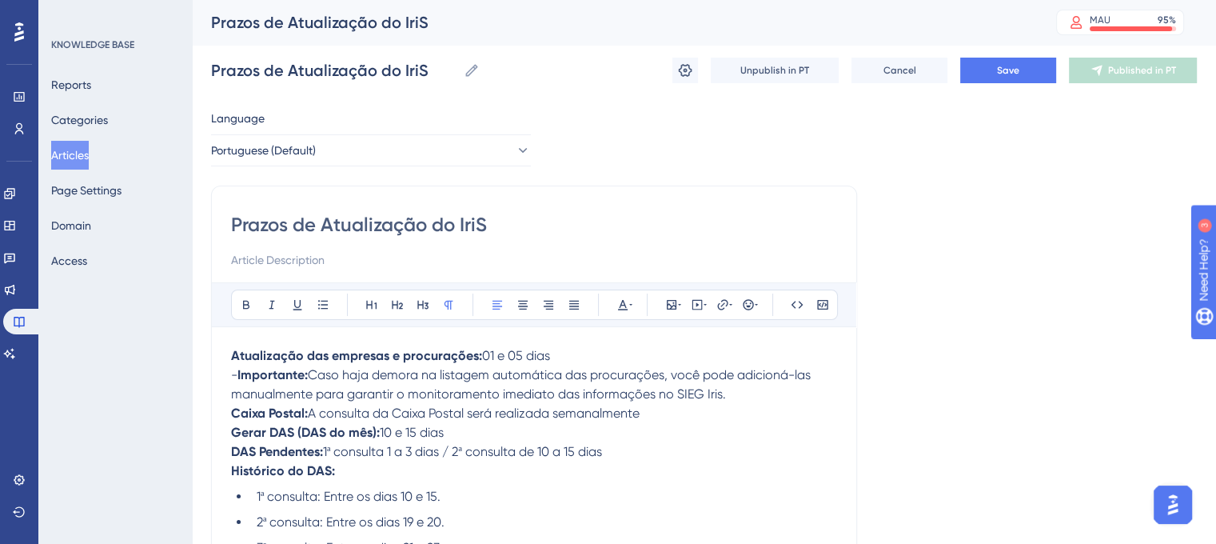
drag, startPoint x: 228, startPoint y: 379, endPoint x: 238, endPoint y: 377, distance: 10.7
click at [237, 377] on span "-" at bounding box center [234, 374] width 6 height 15
click at [764, 399] on p "Atualização das empresas e procurações: 01 e 05 dias * Importante: Caso haja de…" at bounding box center [534, 413] width 606 height 134
click at [998, 79] on button "Save" at bounding box center [1008, 71] width 96 height 26
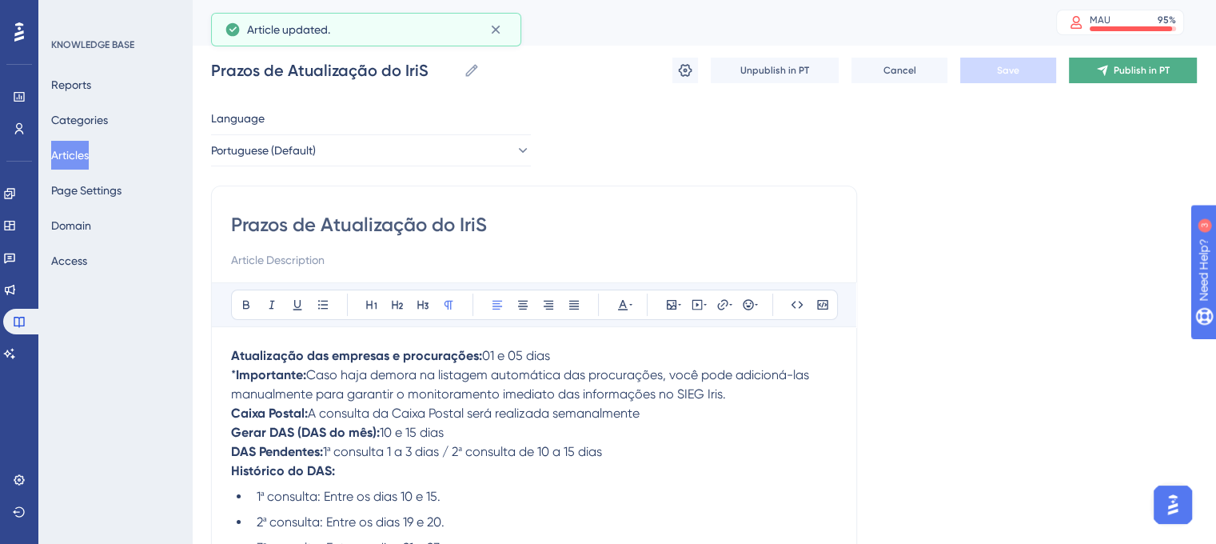
click at [1126, 76] on span "Publish in PT" at bounding box center [1142, 70] width 56 height 13
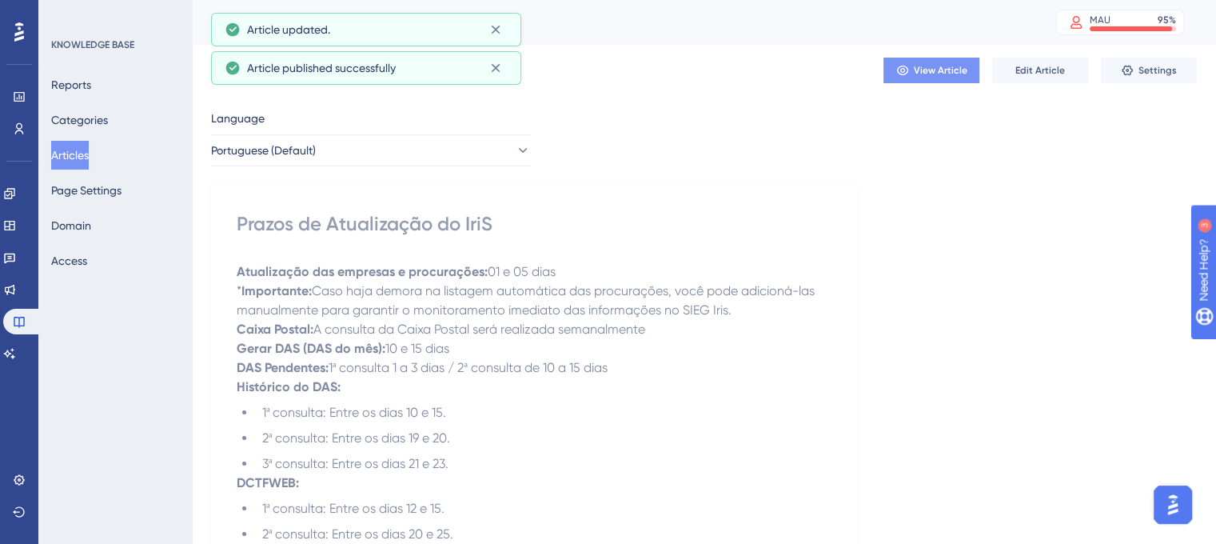
click at [939, 76] on span "View Article" at bounding box center [941, 70] width 54 height 13
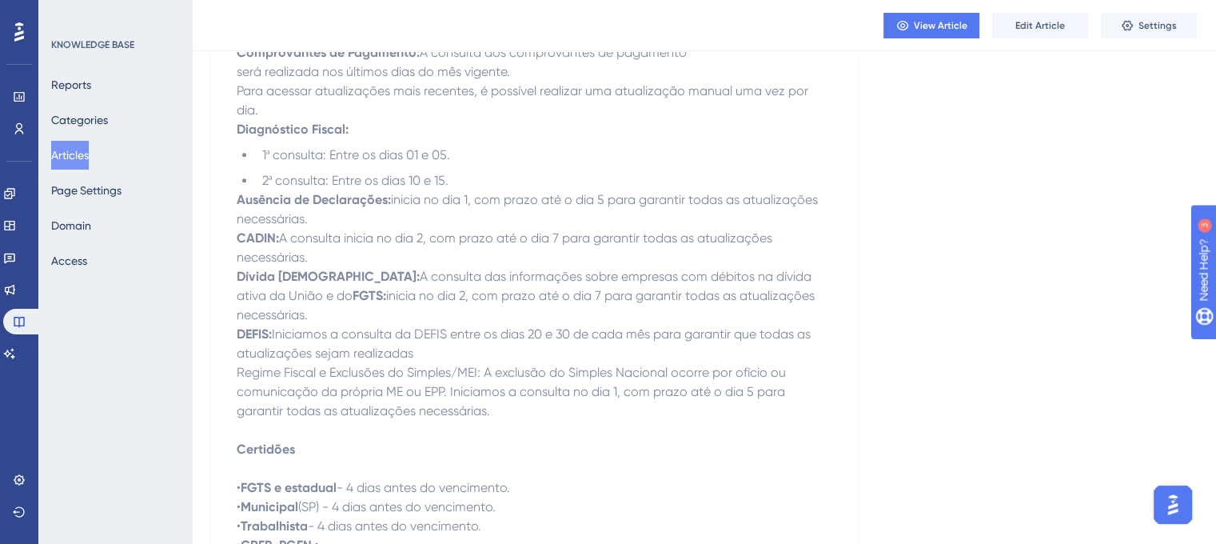
scroll to position [1033, 0]
click at [1018, 30] on span "Edit Article" at bounding box center [1040, 25] width 50 height 13
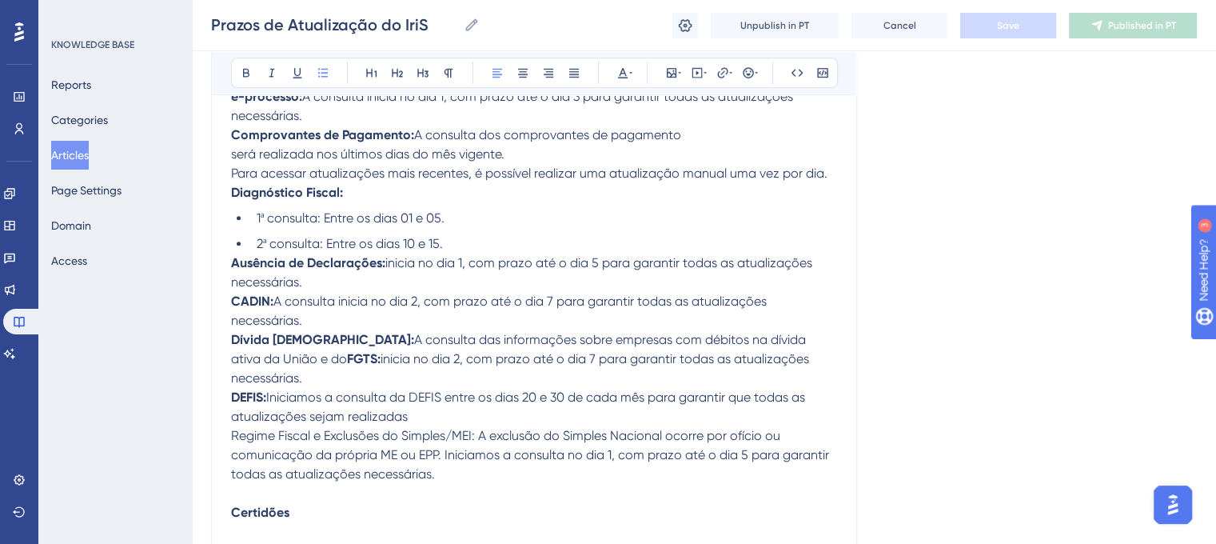
scroll to position [1144, 0]
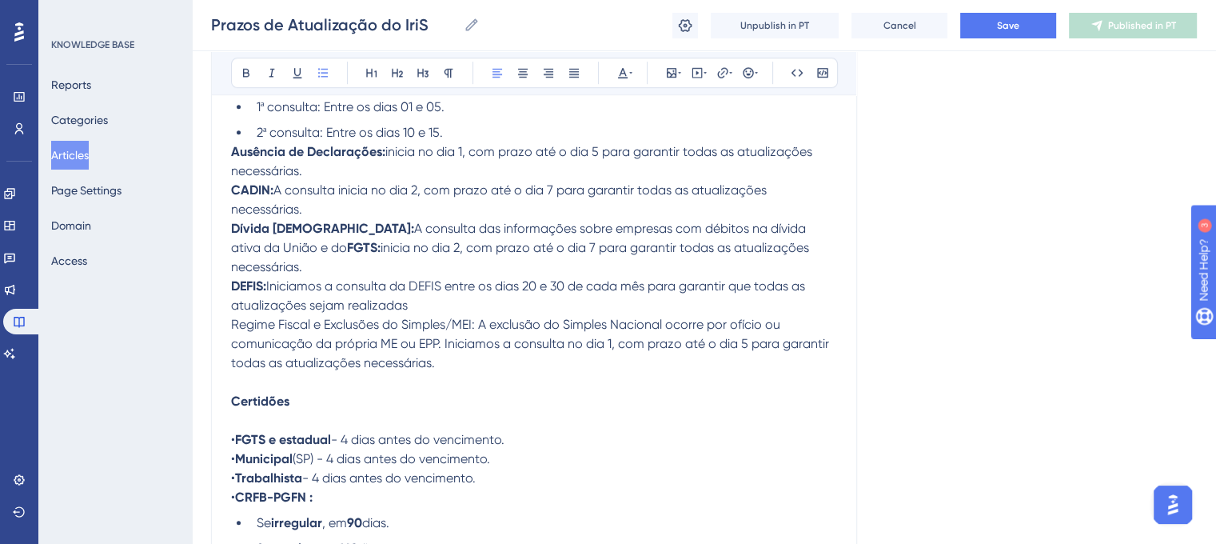
drag, startPoint x: 229, startPoint y: 321, endPoint x: 387, endPoint y: 322, distance: 158.3
drag, startPoint x: 476, startPoint y: 323, endPoint x: 227, endPoint y: 324, distance: 249.4
click at [237, 74] on button at bounding box center [246, 73] width 22 height 22
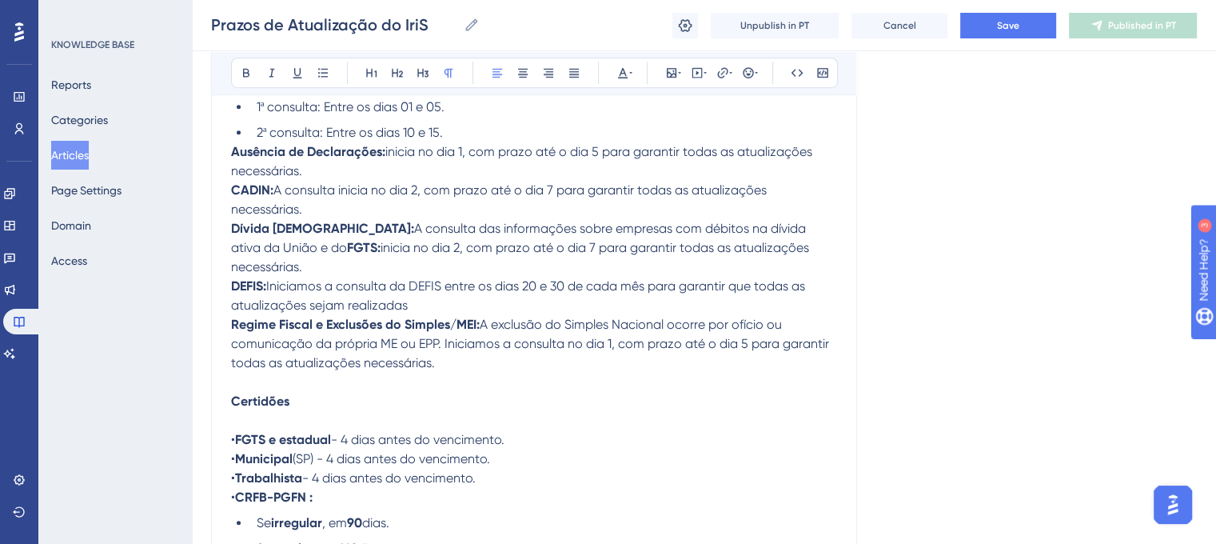
click at [656, 361] on p "Ausência de Declarações: inicia no dia 1, com prazo até o dia 5 para garantir t…" at bounding box center [534, 276] width 606 height 269
click at [483, 329] on p "Ausência de Declarações: inicia no dia 1, com prazo até o dia 5 para garantir t…" at bounding box center [534, 276] width 606 height 269
click at [347, 255] on strong "FGTS:" at bounding box center [364, 247] width 34 height 15
drag, startPoint x: 233, startPoint y: 261, endPoint x: 262, endPoint y: 264, distance: 29.8
click at [347, 255] on strong "FGTS:" at bounding box center [364, 247] width 34 height 15
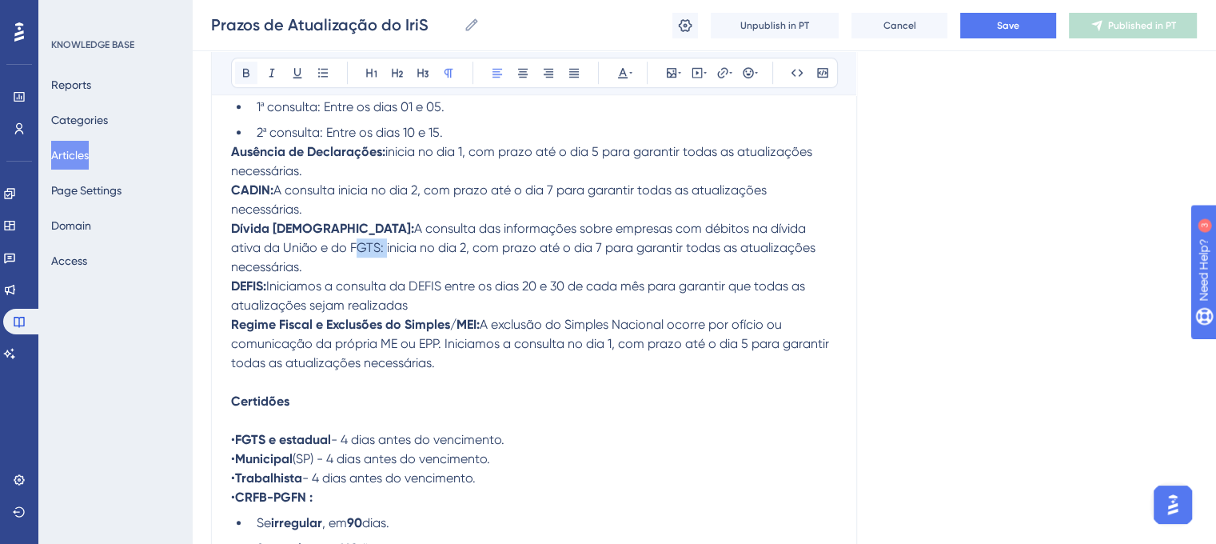
click at [252, 68] on icon at bounding box center [246, 72] width 13 height 13
click at [512, 256] on span "A consulta das informações sobre empresas com débitos na dívida ativa da União …" at bounding box center [525, 248] width 588 height 54
click at [994, 33] on button "Save" at bounding box center [1008, 26] width 96 height 26
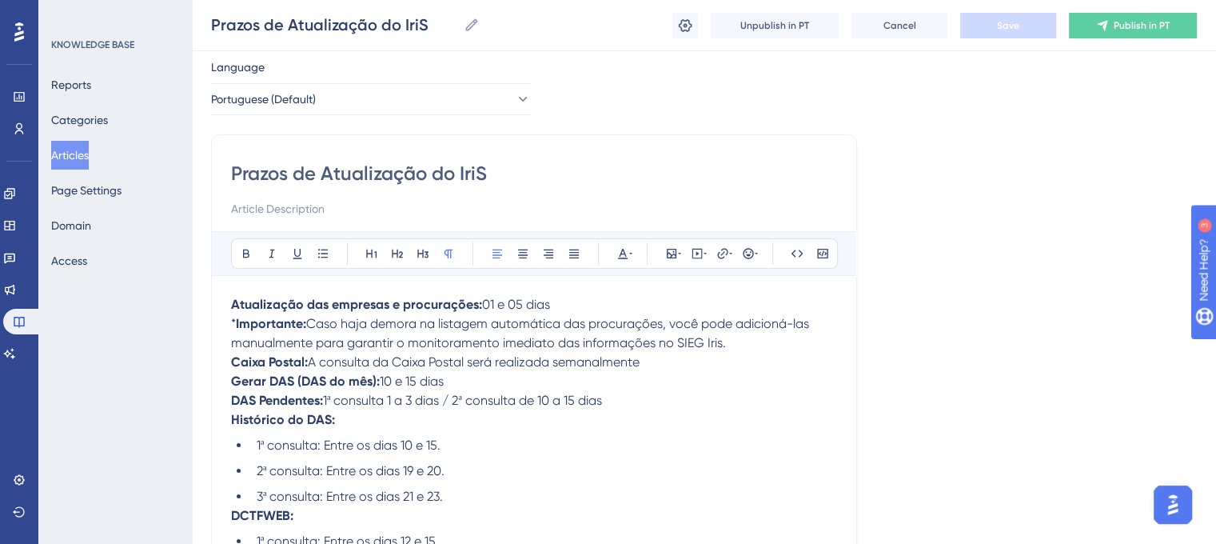
scroll to position [33, 0]
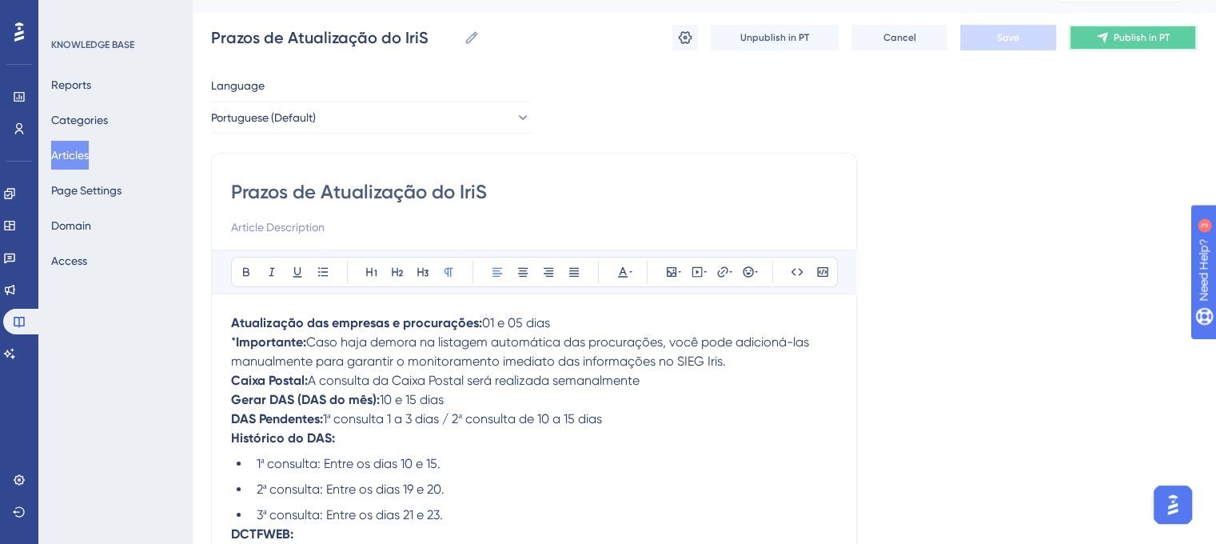
click at [1134, 44] on button "Publish in PT" at bounding box center [1133, 38] width 128 height 26
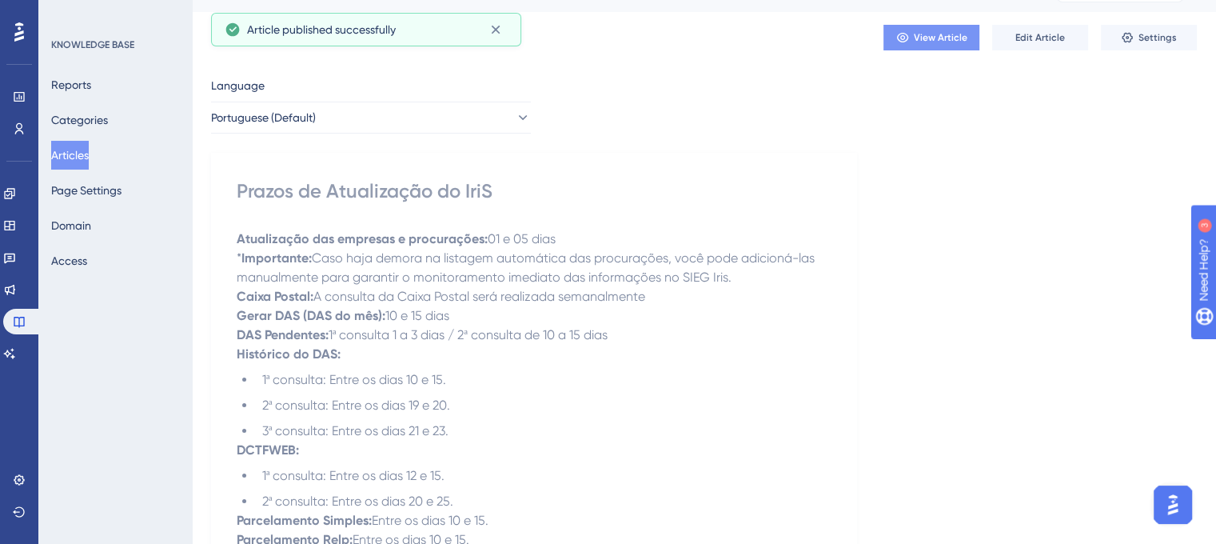
click at [943, 32] on span "View Article" at bounding box center [941, 37] width 54 height 13
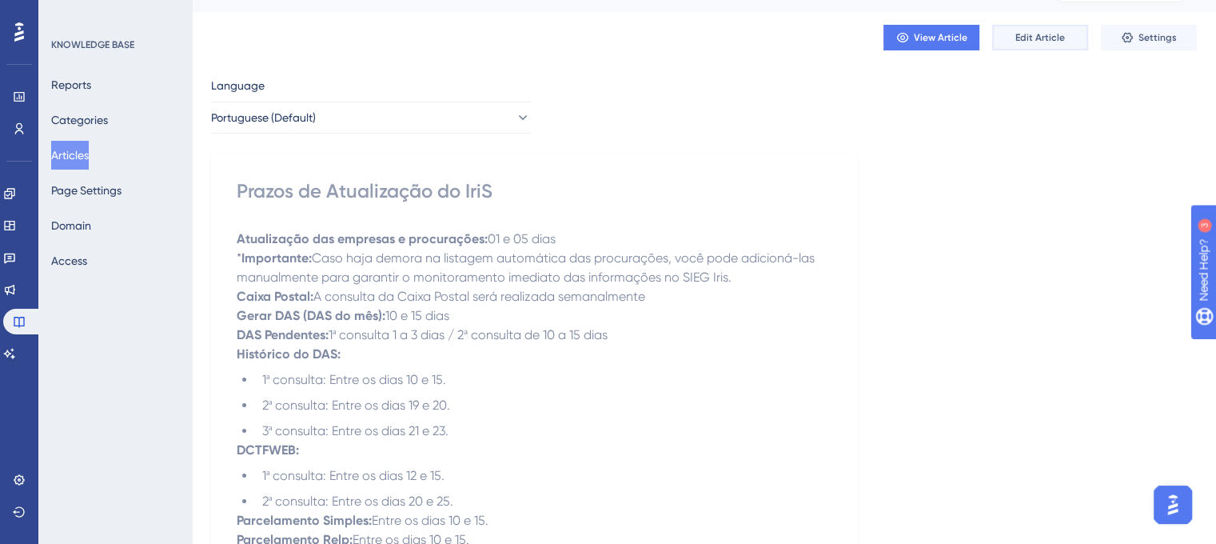
click at [1031, 34] on span "Edit Article" at bounding box center [1040, 37] width 50 height 13
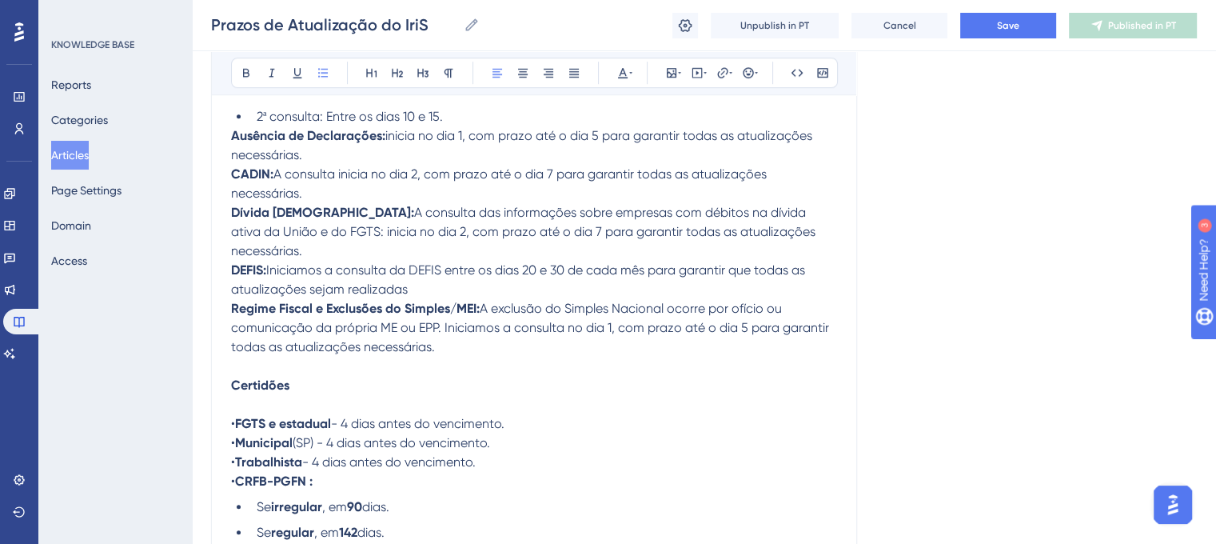
scroll to position [1188, 0]
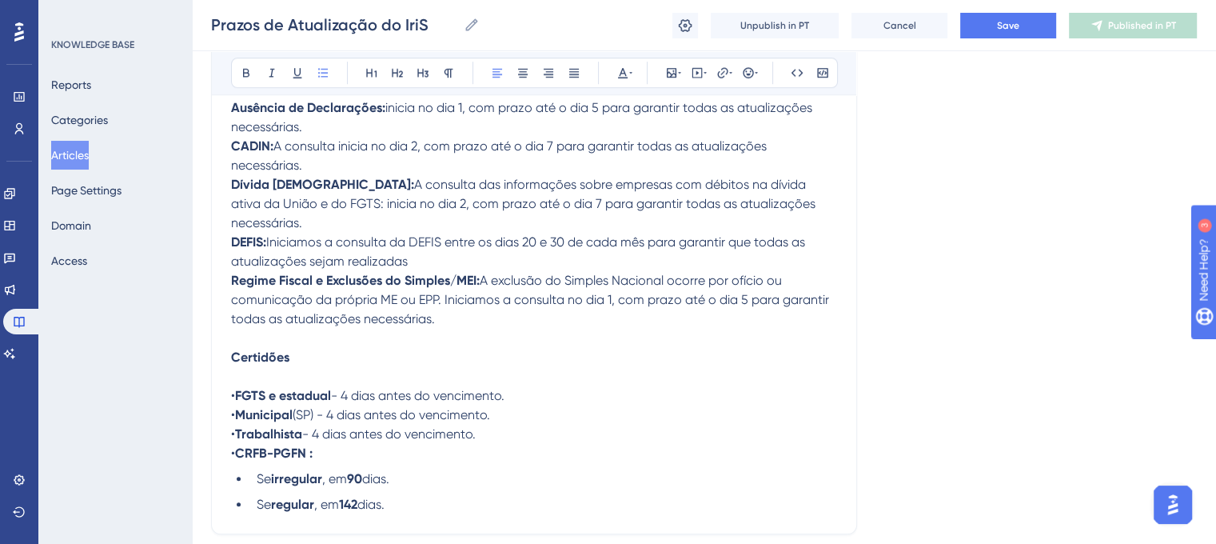
click at [289, 417] on strong "Municipal" at bounding box center [264, 414] width 58 height 15
click at [295, 417] on span "(SP) - 4 dias antes do vencimento." at bounding box center [391, 414] width 197 height 15
click at [293, 416] on span "(SP) - 4 dias antes do vencimento." at bounding box center [391, 414] width 197 height 15
click at [540, 426] on p "• FGTS e estadual - 4 dias antes do vencimento. • Municipal (SP) - 4 dias antes…" at bounding box center [534, 415] width 606 height 96
click at [529, 415] on p "• FGTS e estadual - 4 dias antes do vencimento. • Municipal (SP) - 4 dias antes…" at bounding box center [534, 415] width 606 height 96
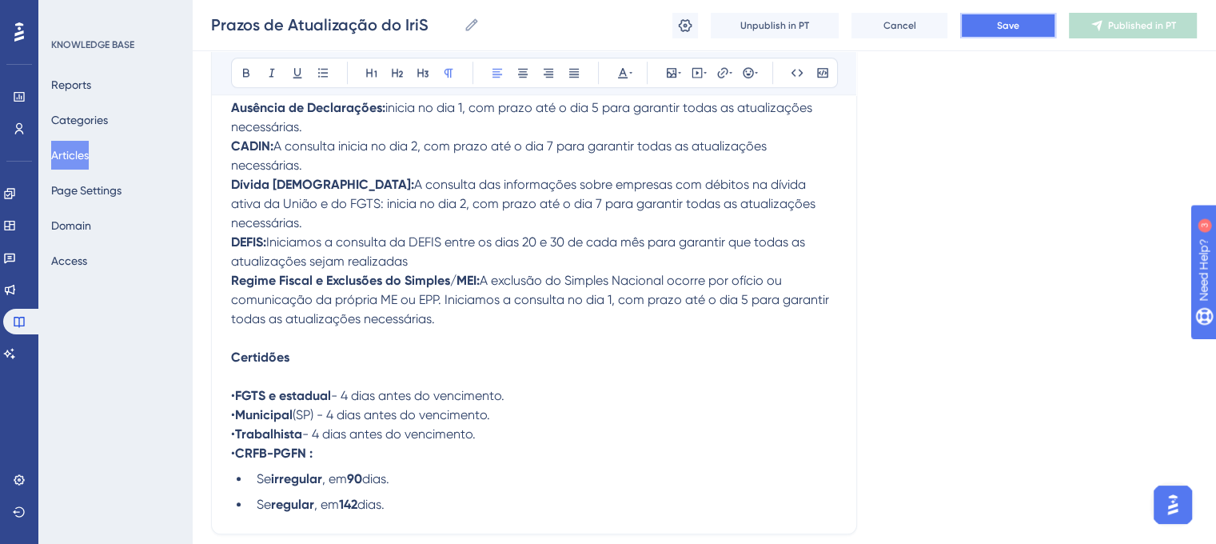
click at [1009, 36] on button "Save" at bounding box center [1008, 26] width 96 height 26
